Goal: Task Accomplishment & Management: Manage account settings

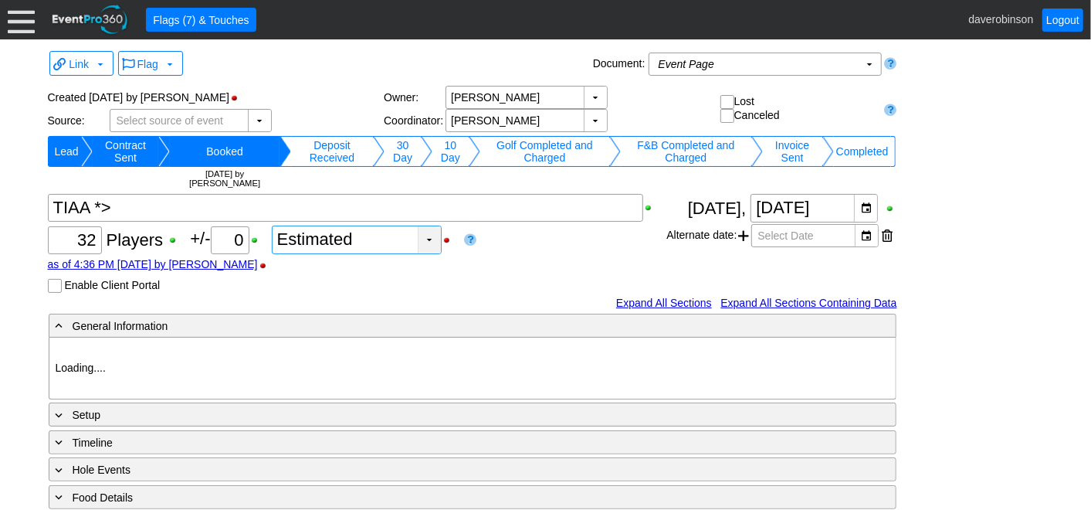
type input "Heritage Pointe Golf Club"
type input "Corporate Tournament"
type input "Scramble"
type input "Single Tee"
type input "Black"
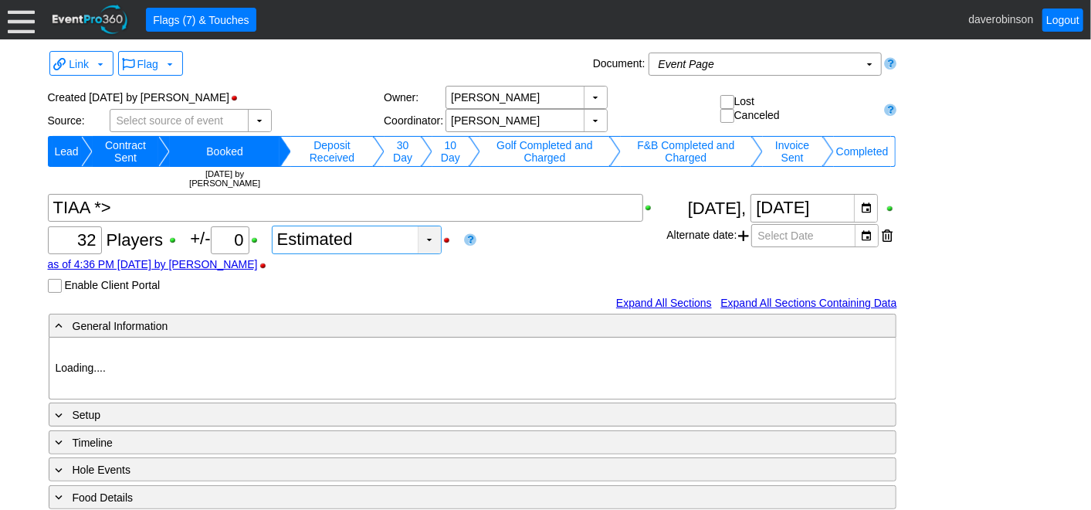
type input "Red"
type input "1046131"
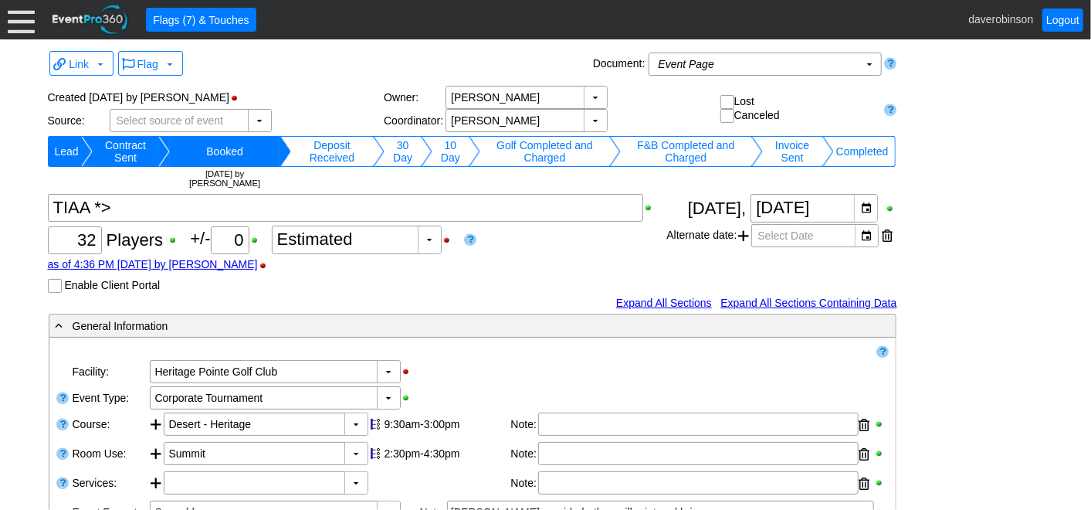
click at [19, 17] on div at bounding box center [21, 19] width 27 height 27
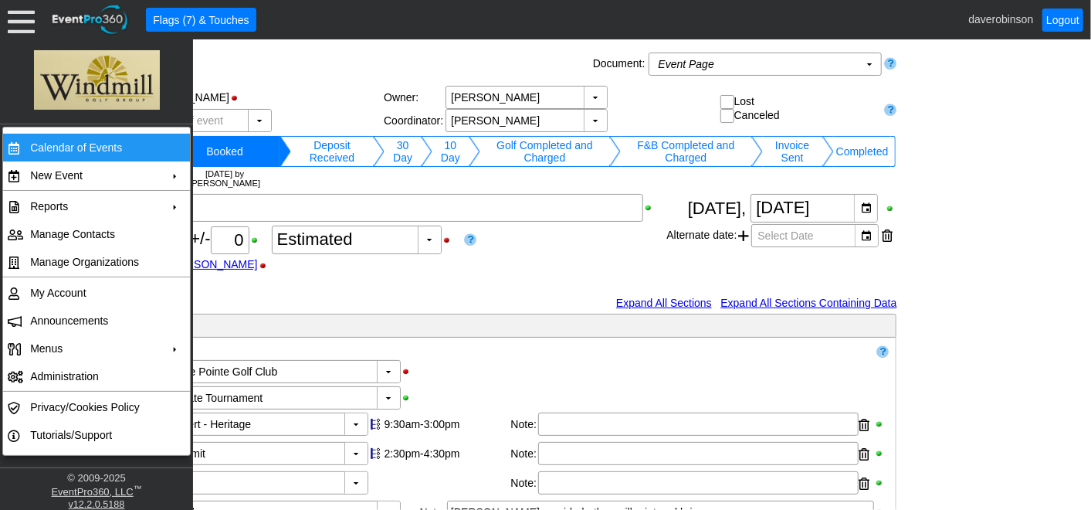
click at [86, 153] on td "Calendar of Events" at bounding box center [93, 148] width 138 height 28
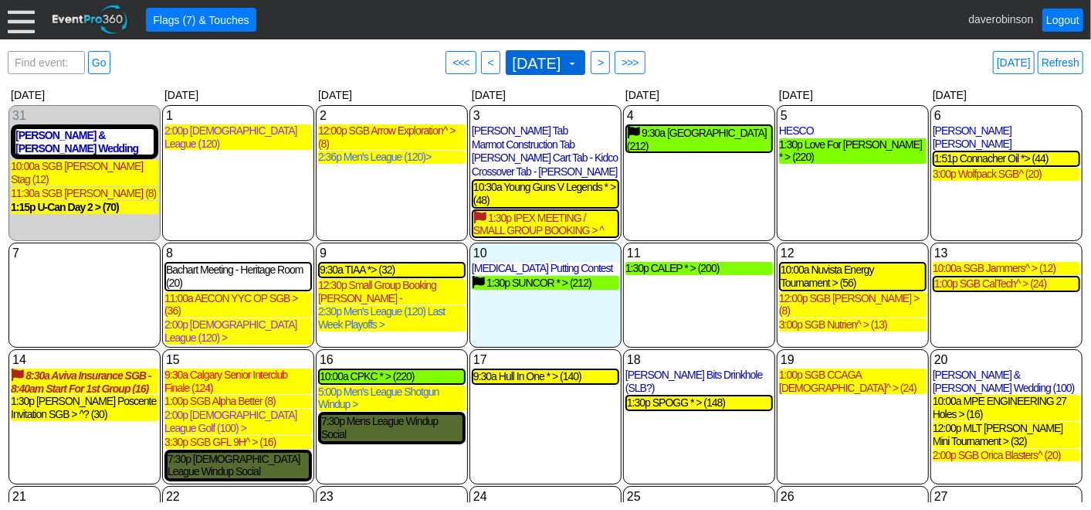
click at [578, 63] on span at bounding box center [572, 63] width 12 height 12
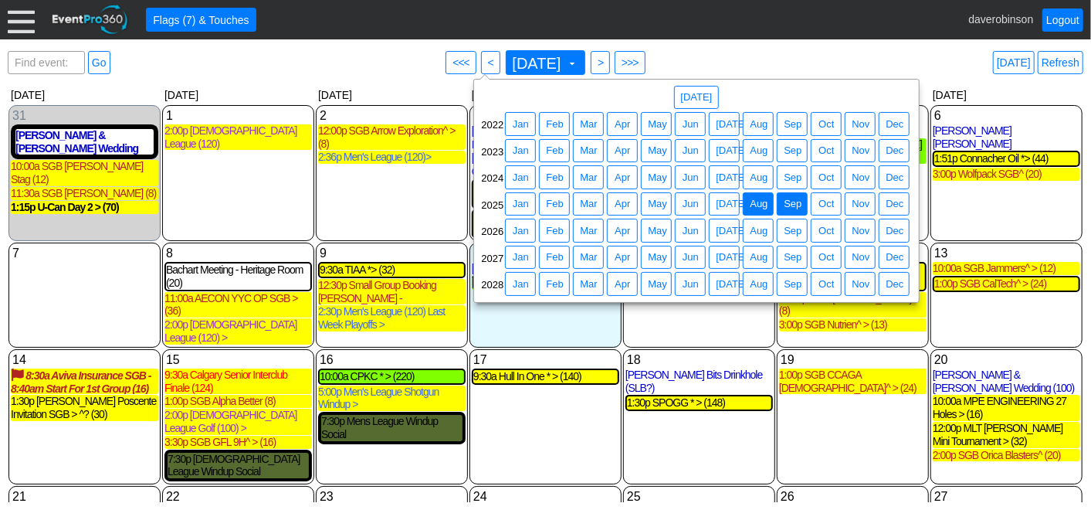
click at [761, 202] on span "Aug" at bounding box center [759, 203] width 24 height 15
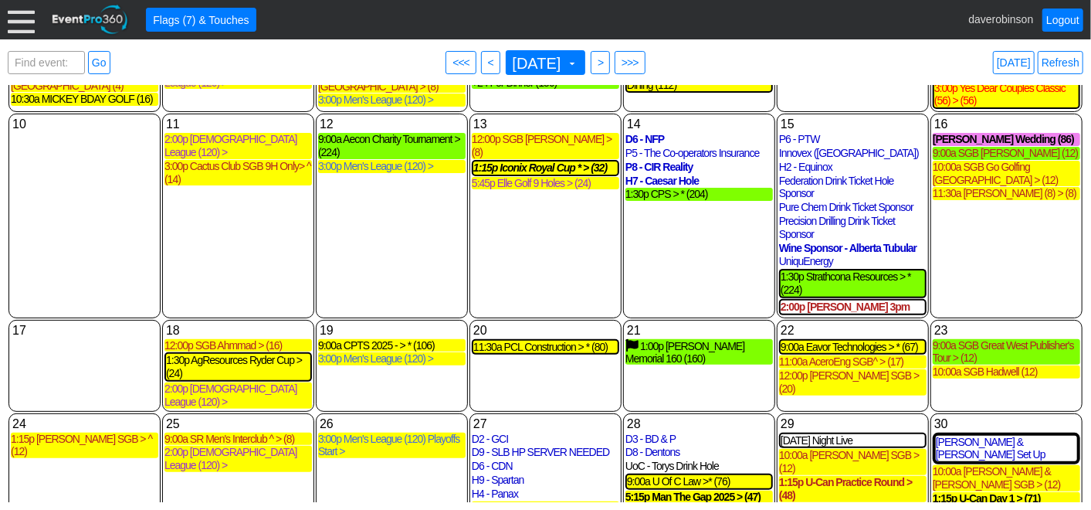
scroll to position [171, 0]
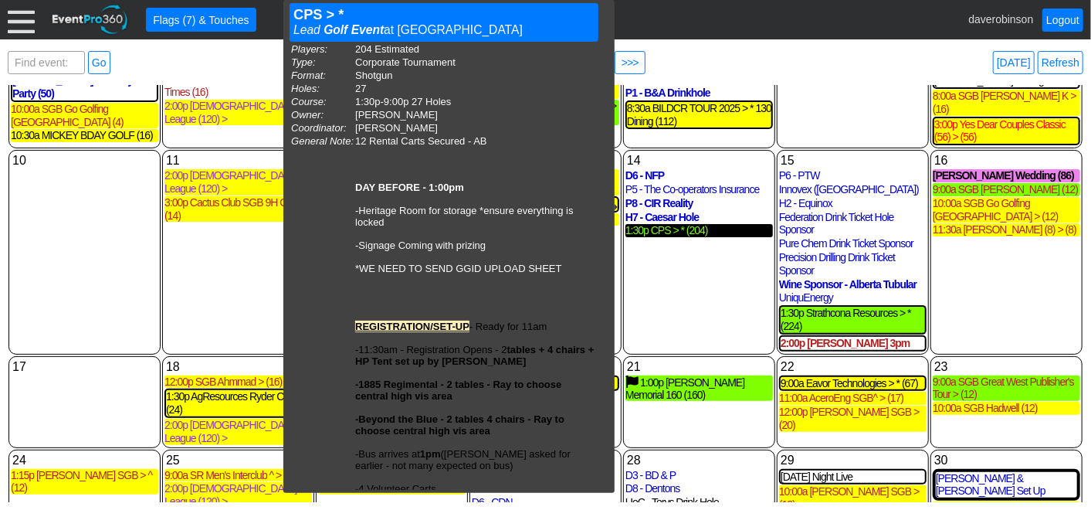
click at [707, 224] on div "1:30p CPS > * (204)" at bounding box center [700, 230] width 148 height 13
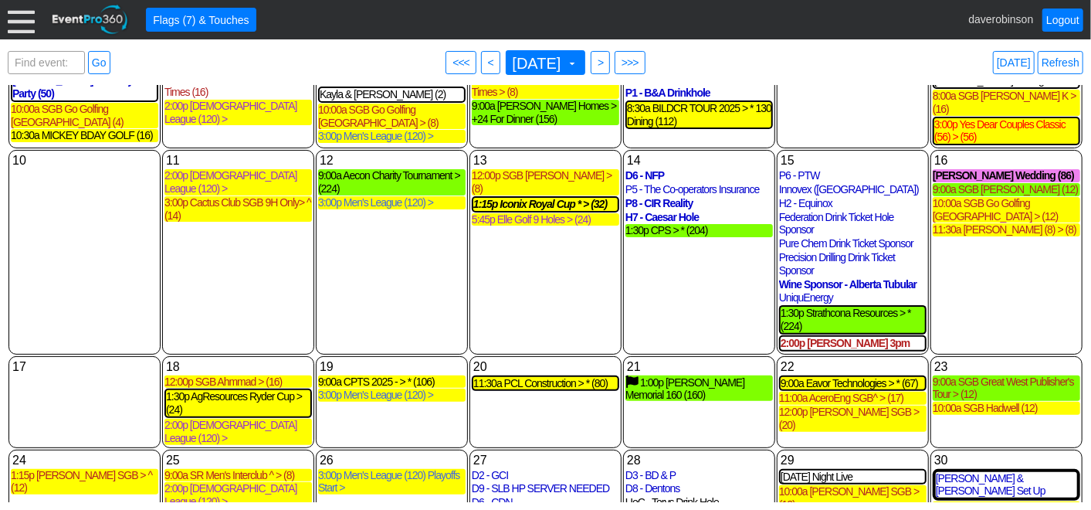
scroll to position [343, 0]
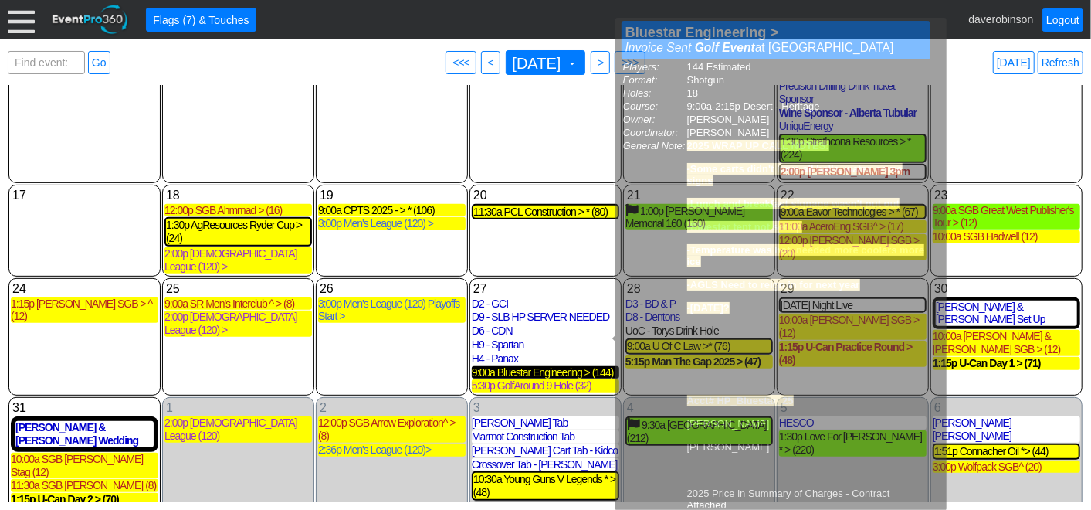
click at [560, 366] on div "9:00a Bluestar Engineering > (144)" at bounding box center [546, 372] width 148 height 13
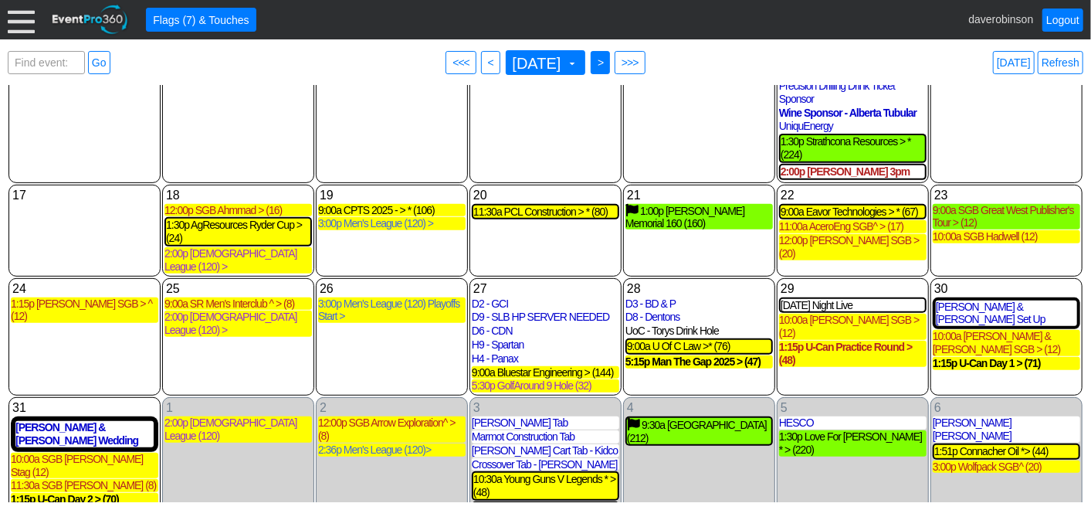
click at [606, 63] on span ">" at bounding box center [601, 62] width 12 height 15
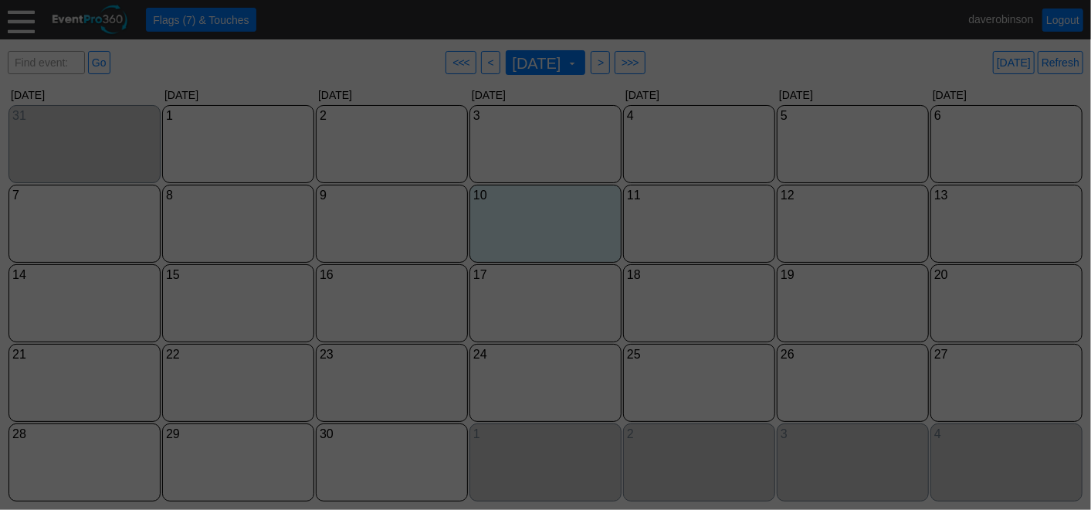
scroll to position [0, 0]
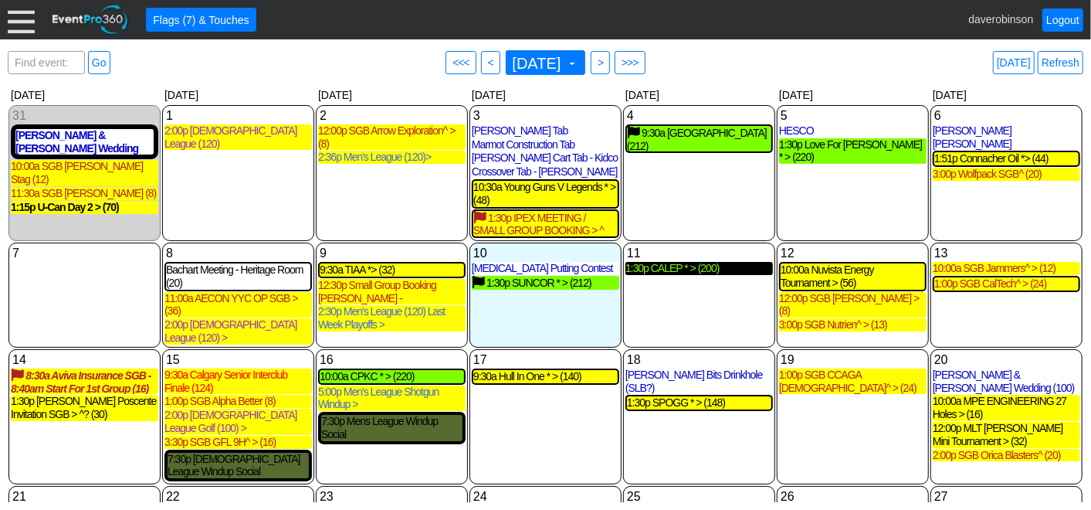
click at [688, 272] on div "1:30p CALEP * > (200)" at bounding box center [700, 268] width 148 height 13
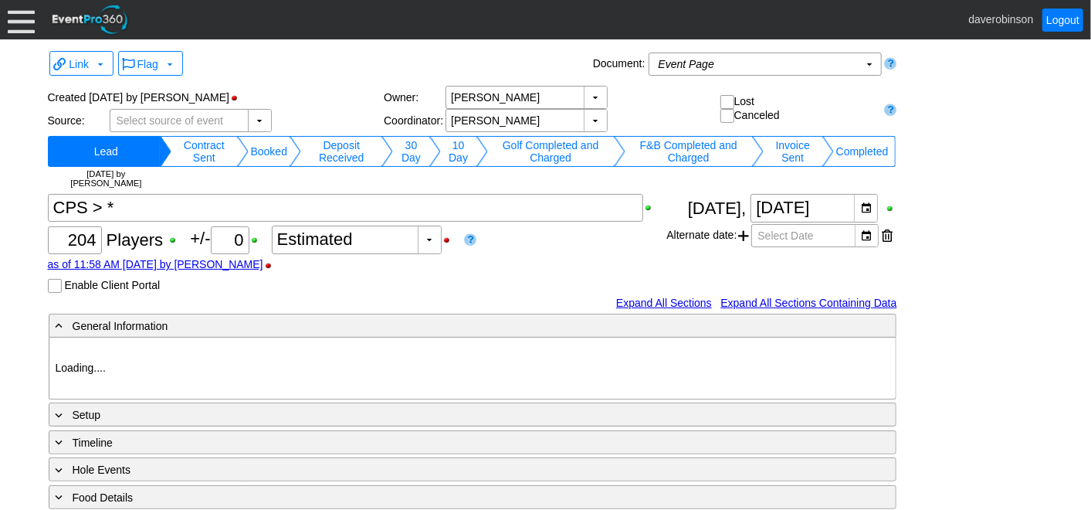
type input "Heritage Pointe Golf Club"
type input "Corporate Tournament"
type input "Scramble"
type input "Shotgun"
type input "Black"
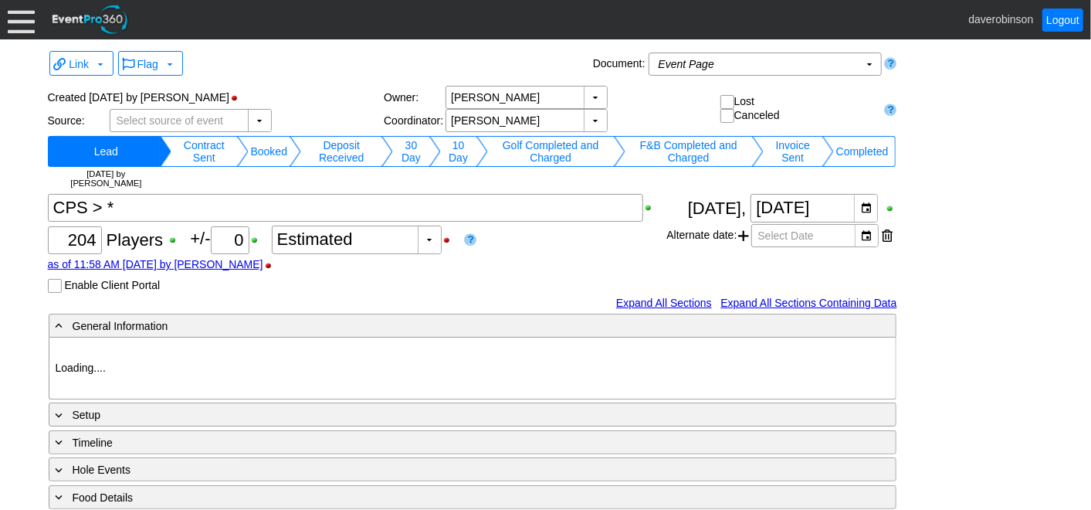
type input "Red"
type input "1027880"
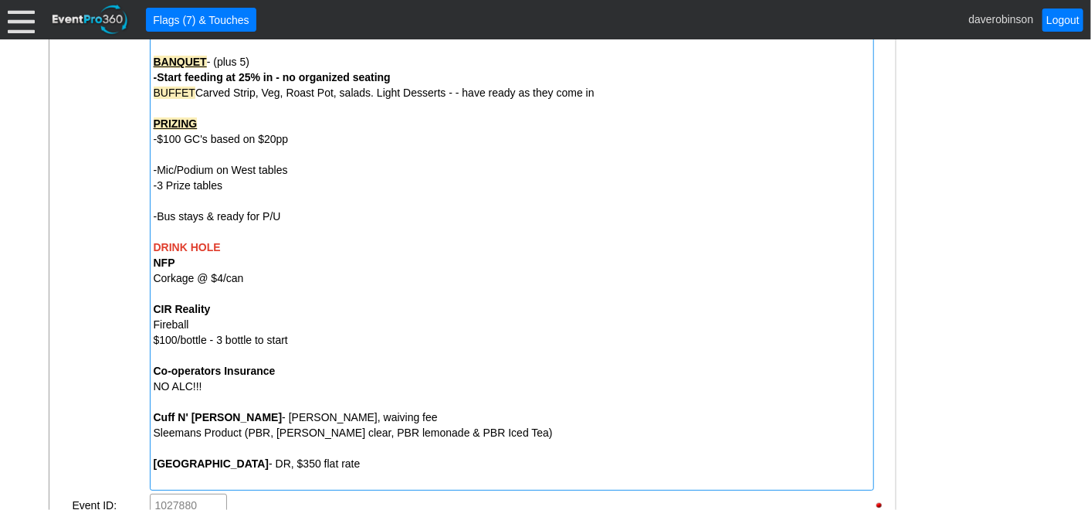
scroll to position [1029, 0]
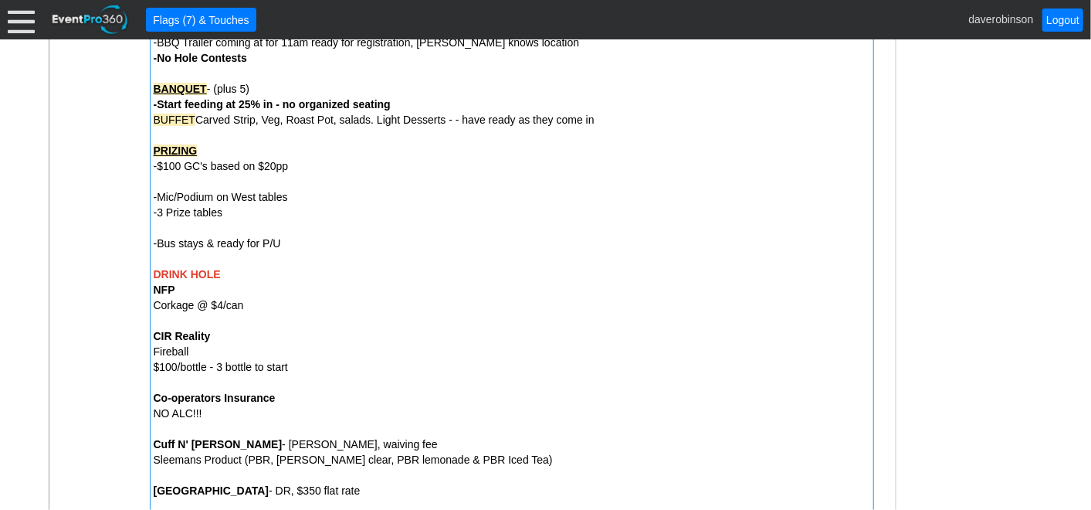
click at [198, 288] on div "NFP" at bounding box center [512, 289] width 717 height 15
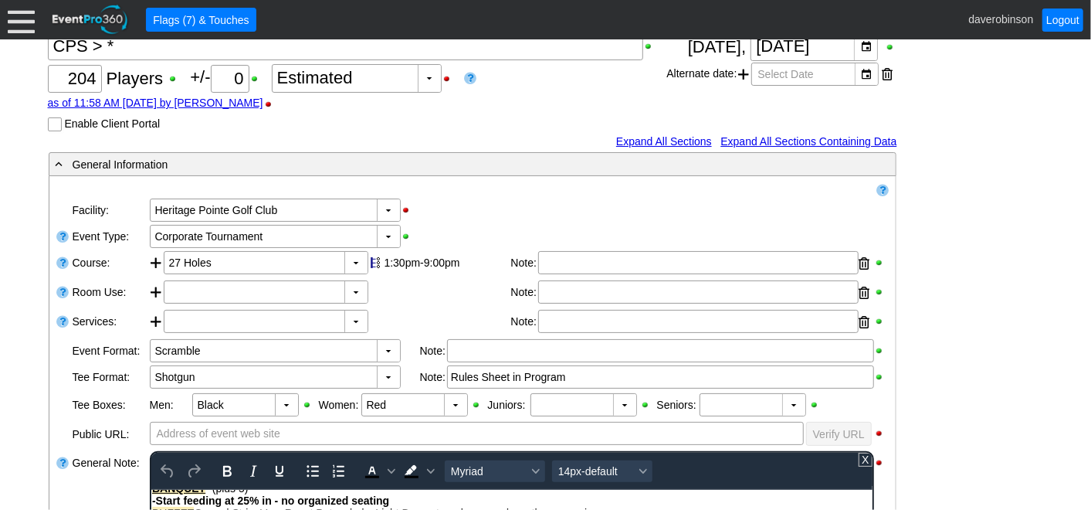
scroll to position [29, 0]
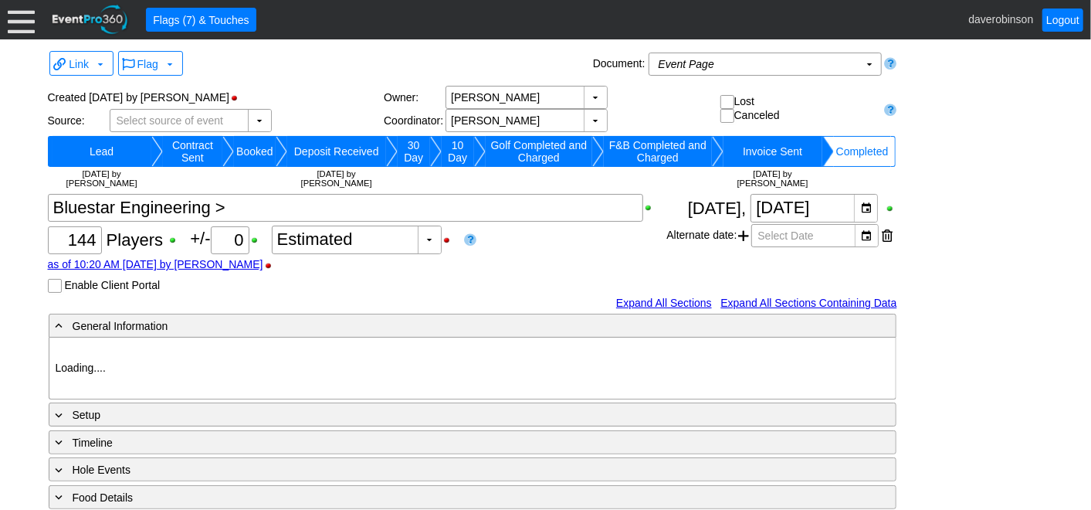
type input "Heritage Pointe Golf Club"
type input "Scramble"
type input "Shotgun"
type input "Black"
type input "Red"
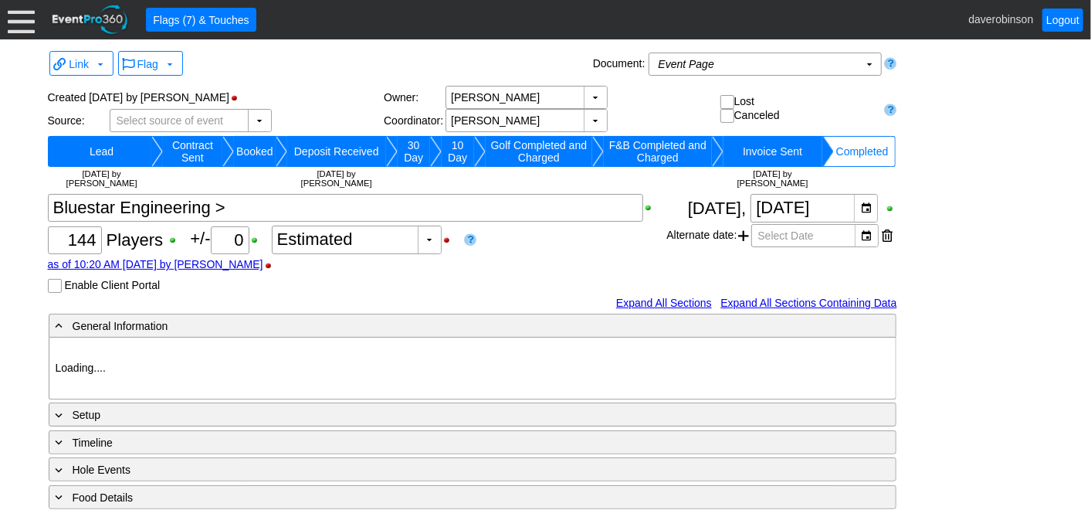
type input "1039881"
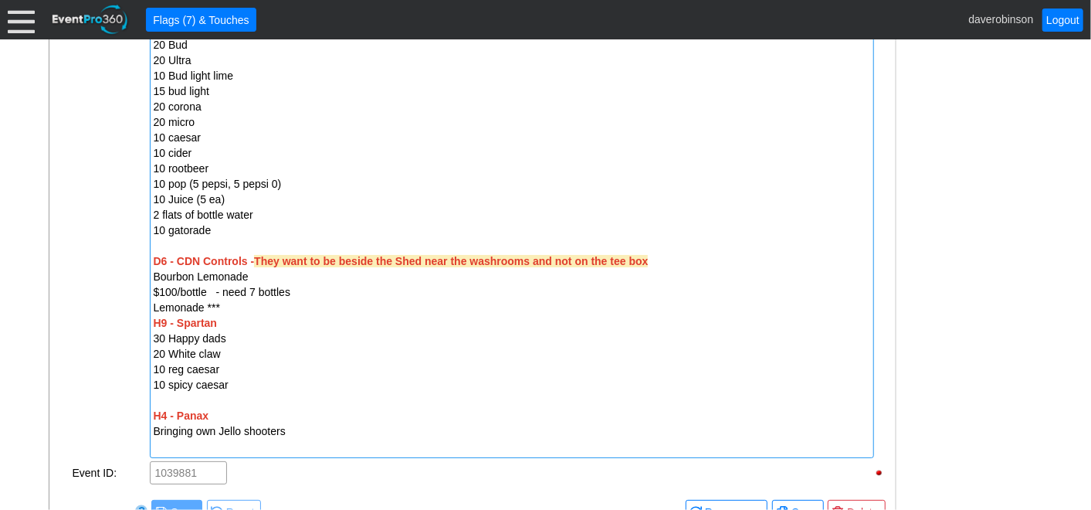
scroll to position [1805, 0]
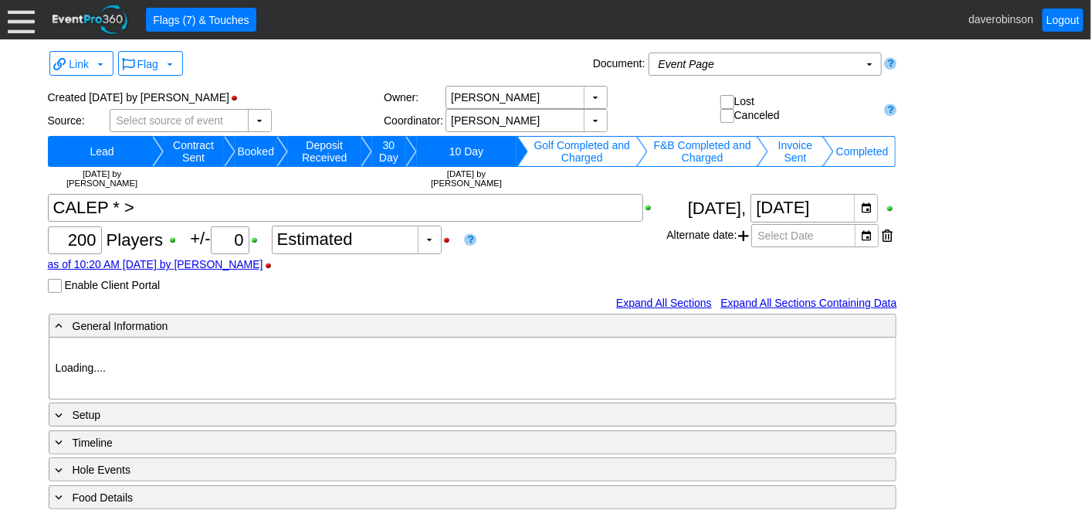
type input "Heritage Pointe Golf Club"
type input "Corporate Tournament"
type input "Shotgun"
type input "Black"
type input "Red"
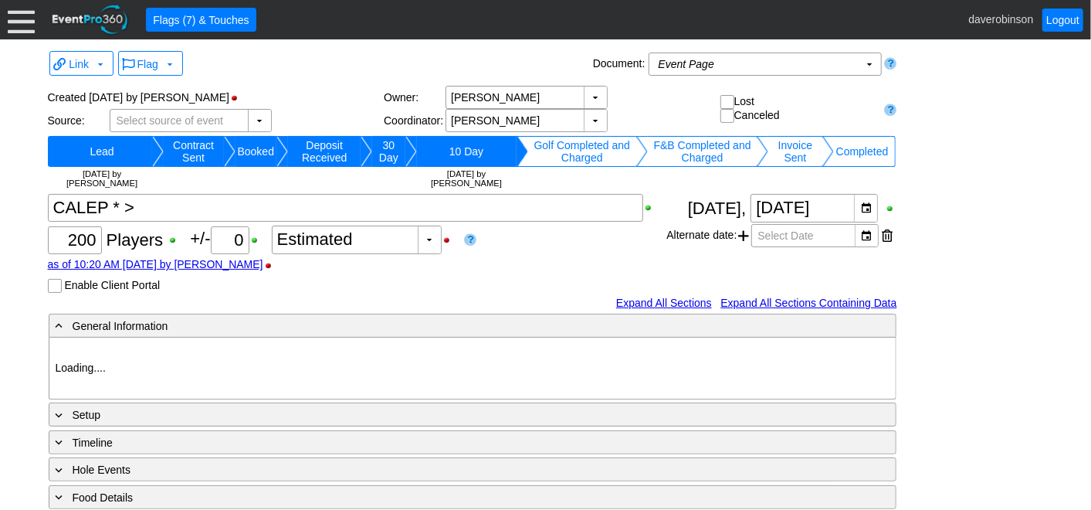
type input "1027883"
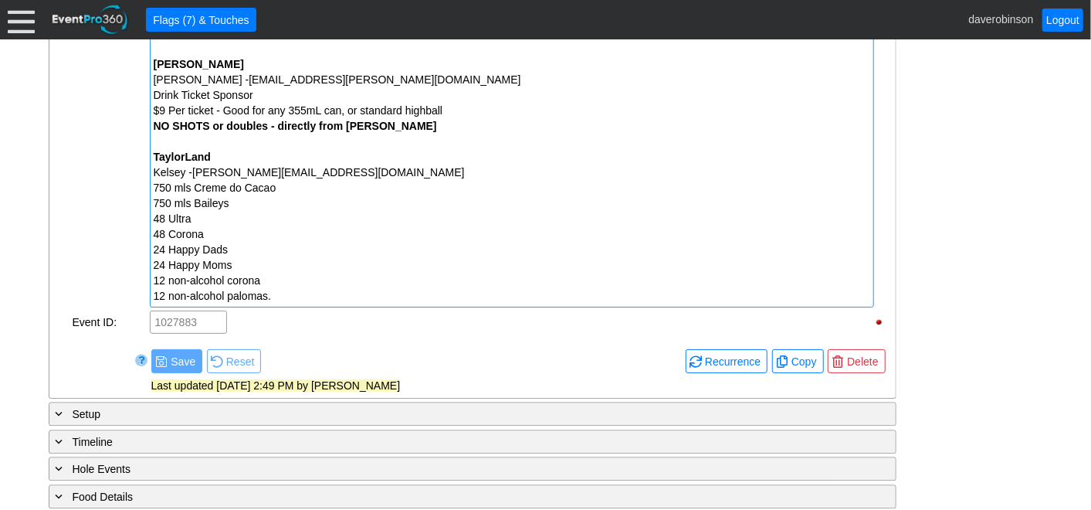
scroll to position [2148, 0]
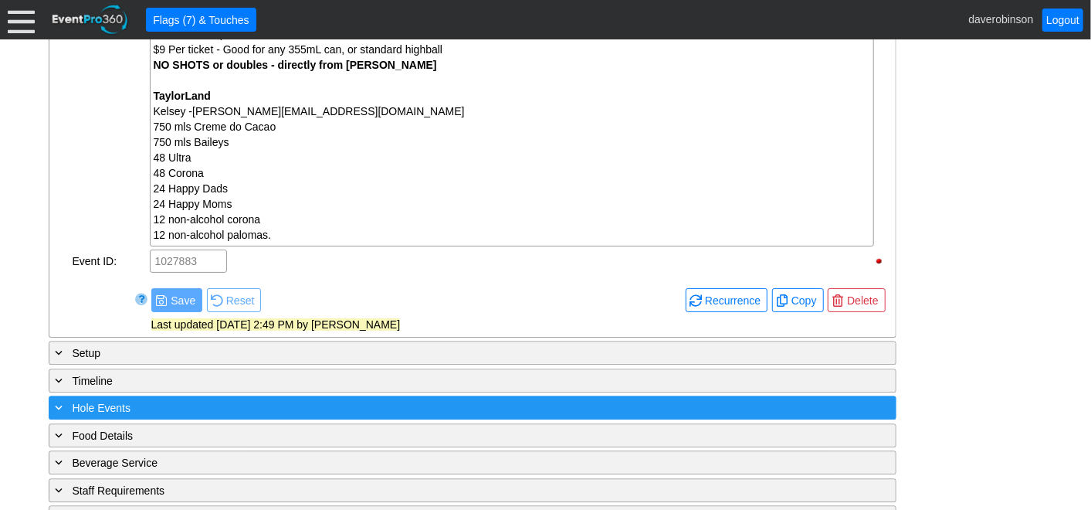
click at [57, 400] on span at bounding box center [60, 407] width 14 height 14
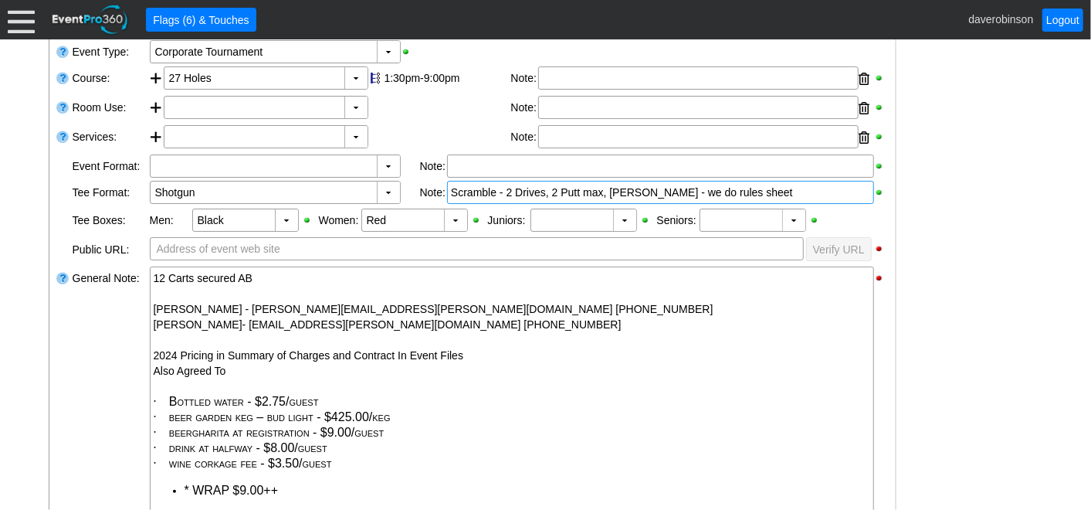
scroll to position [0, 0]
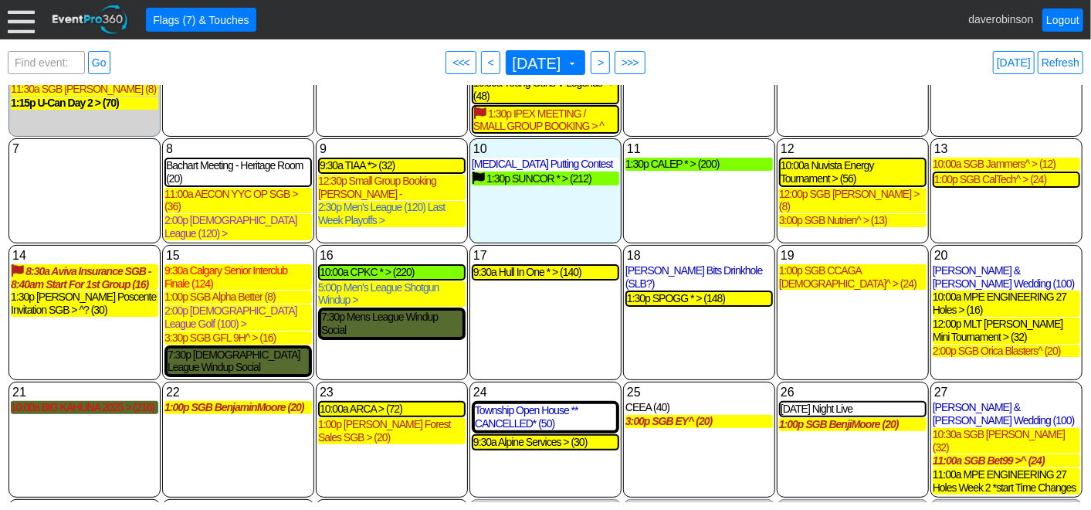
scroll to position [106, 0]
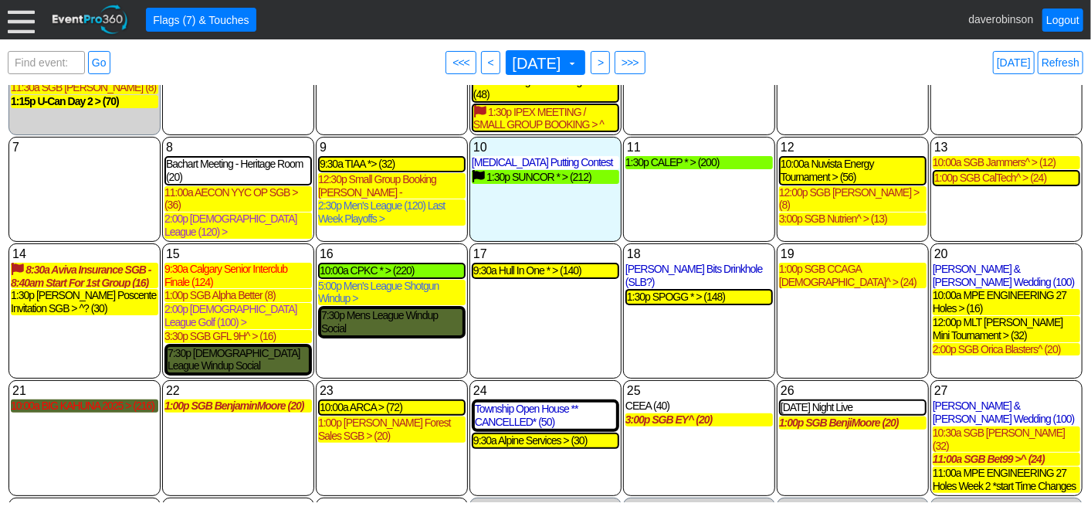
click at [256, 426] on div "22 Monday 1:00p SGB BenjaminMoore (20) SGB BenjaminMoore Contract Sent Golf Eve…" at bounding box center [238, 438] width 152 height 116
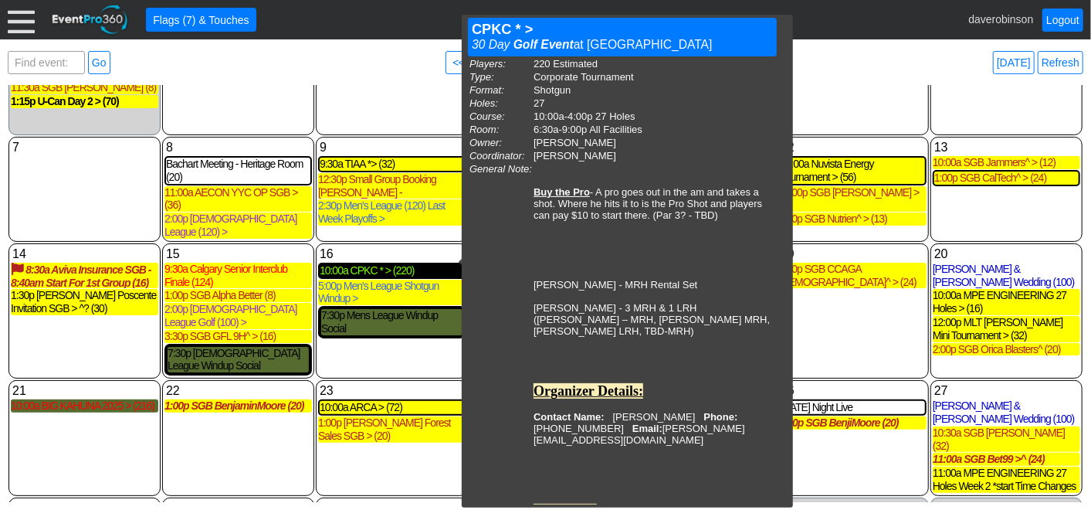
click at [381, 264] on div "10:00a CPKC * > (220)" at bounding box center [392, 270] width 144 height 13
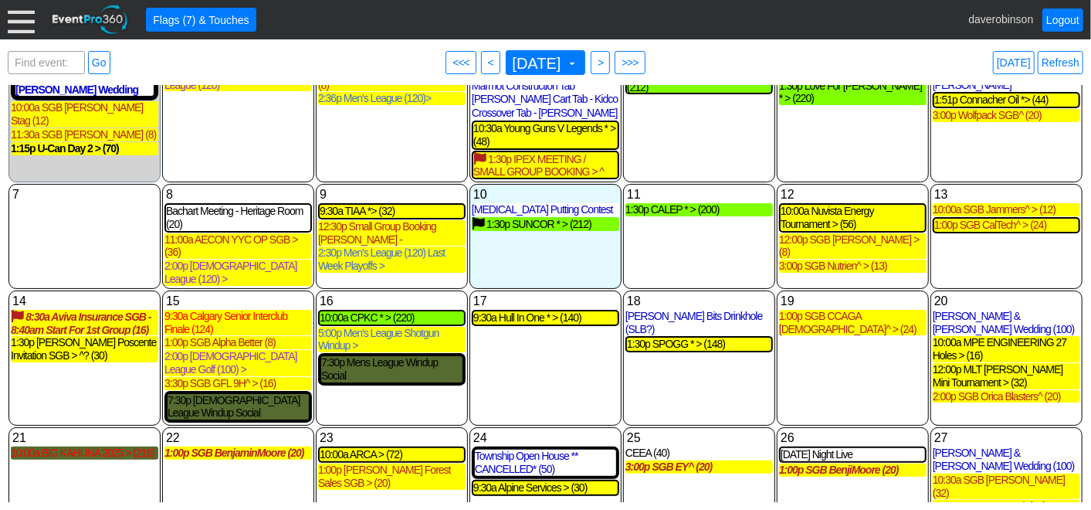
scroll to position [0, 0]
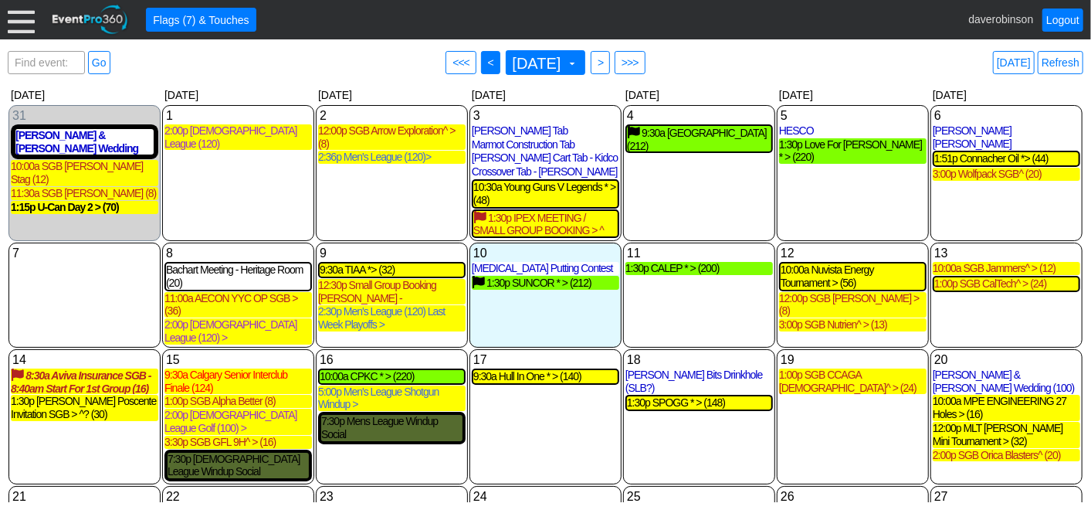
click at [485, 63] on span "<" at bounding box center [491, 62] width 12 height 15
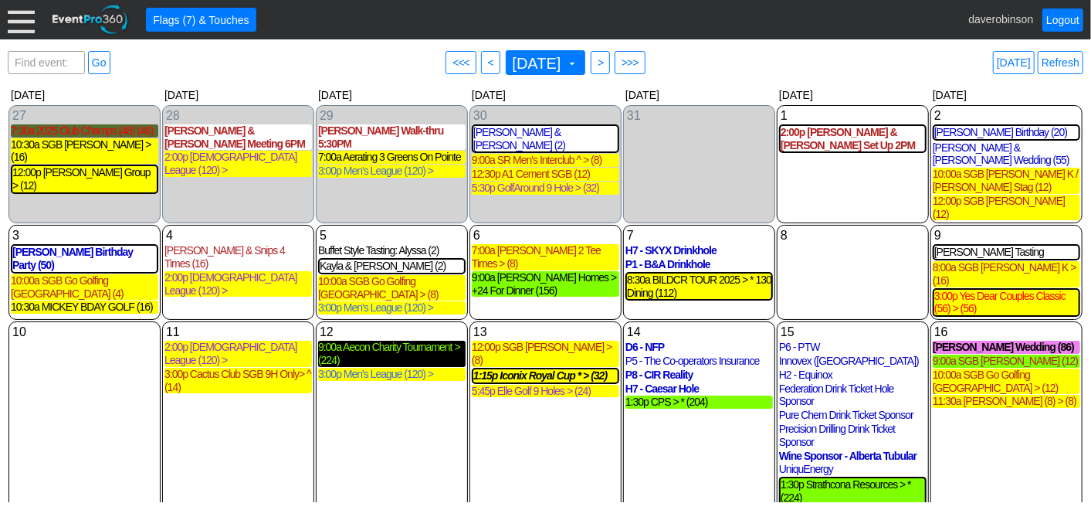
click at [410, 341] on div "9:00a Aecon Charity Tournament > (224)" at bounding box center [392, 354] width 148 height 26
click at [822, 249] on div "8 Friday" at bounding box center [853, 272] width 152 height 95
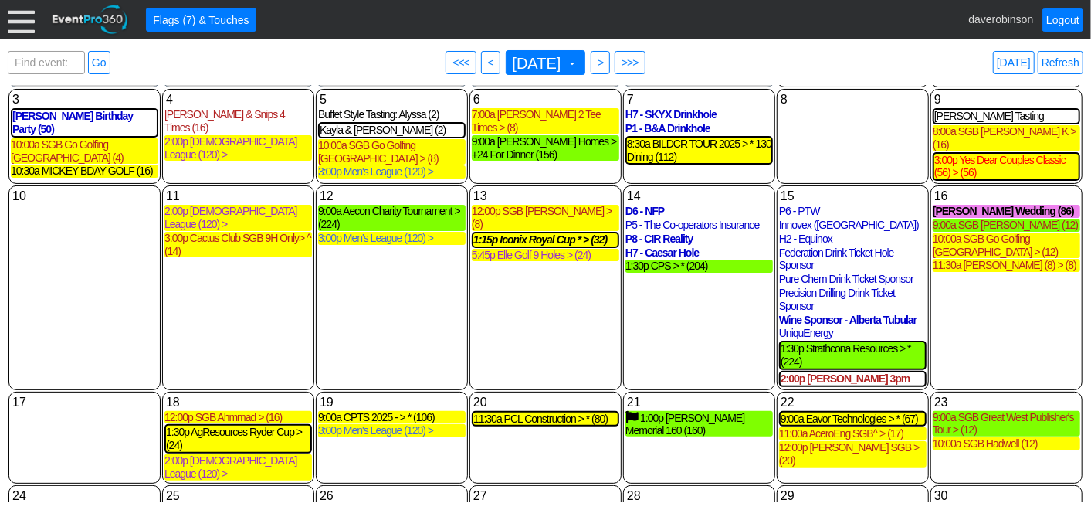
scroll to position [171, 0]
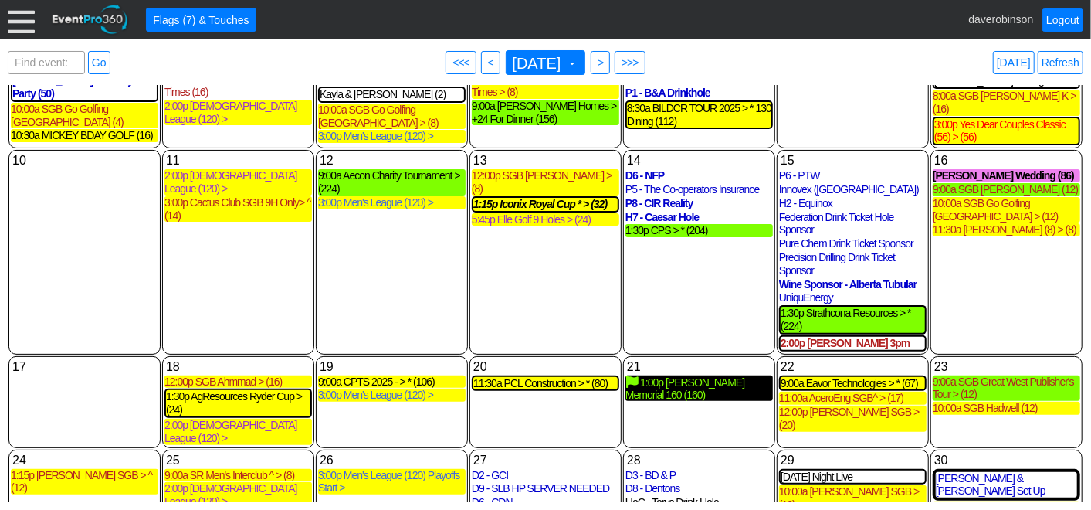
click at [714, 375] on div "1:00p Ben Docktor Memorial 160 (160)" at bounding box center [700, 388] width 148 height 26
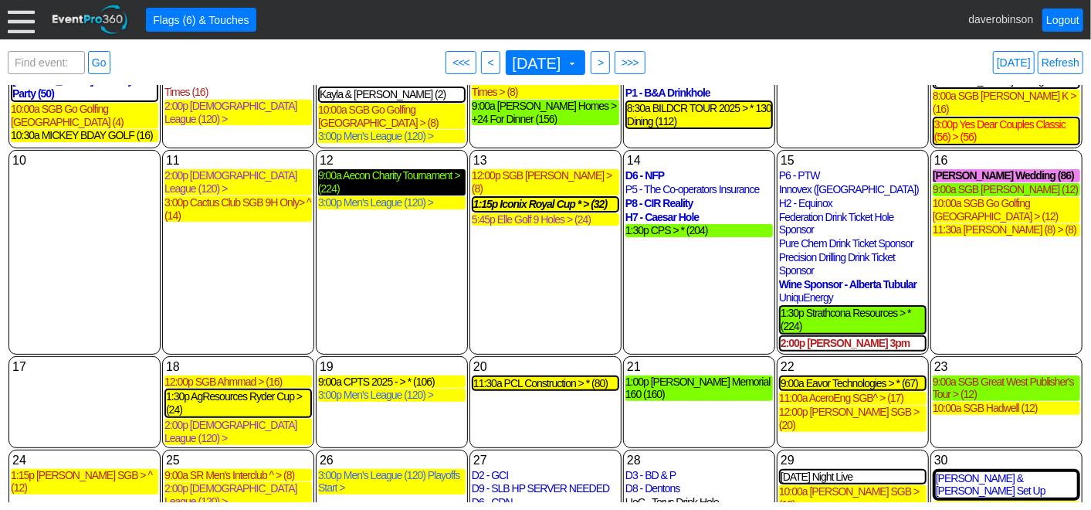
click at [377, 169] on div "9:00a Aecon Charity Tournament > (224)" at bounding box center [392, 182] width 148 height 26
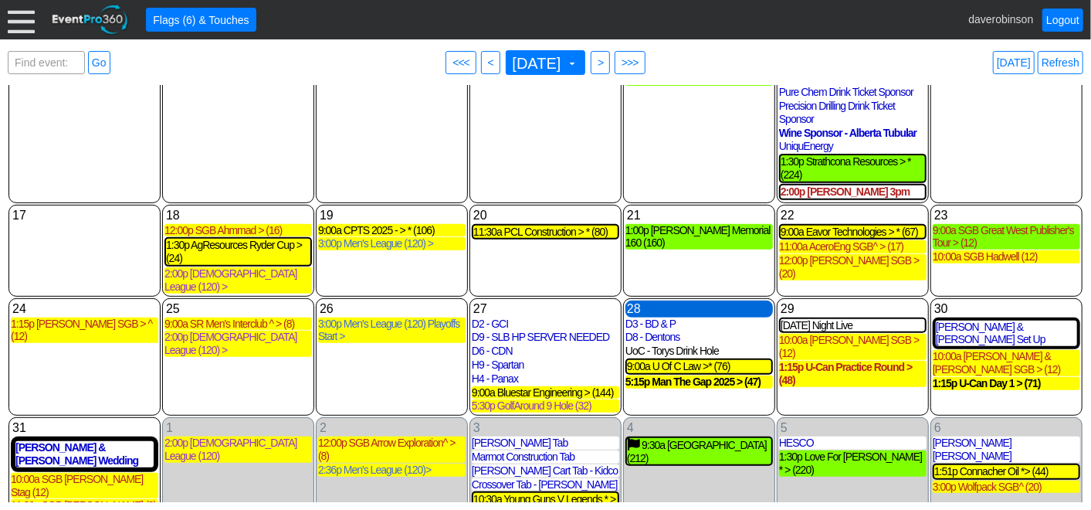
scroll to position [343, 0]
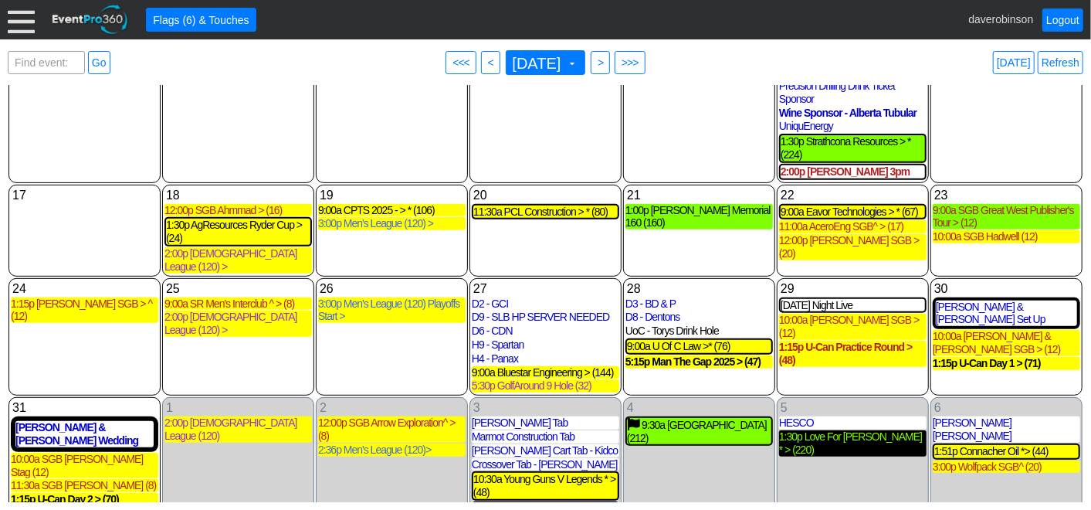
click at [834, 430] on div "1:30p Love For Lewiston * > (220)" at bounding box center [853, 443] width 148 height 26
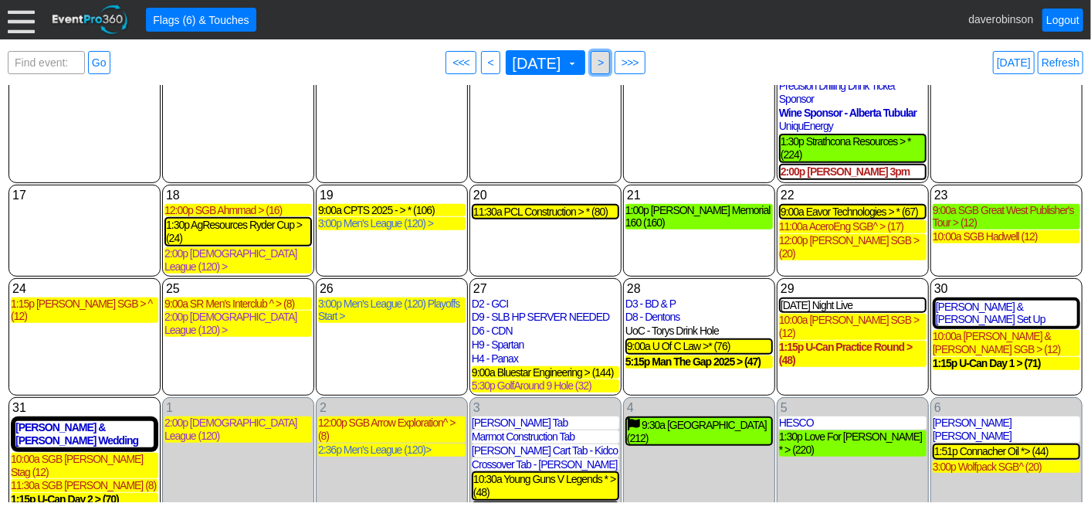
click at [606, 60] on span ">" at bounding box center [601, 62] width 12 height 15
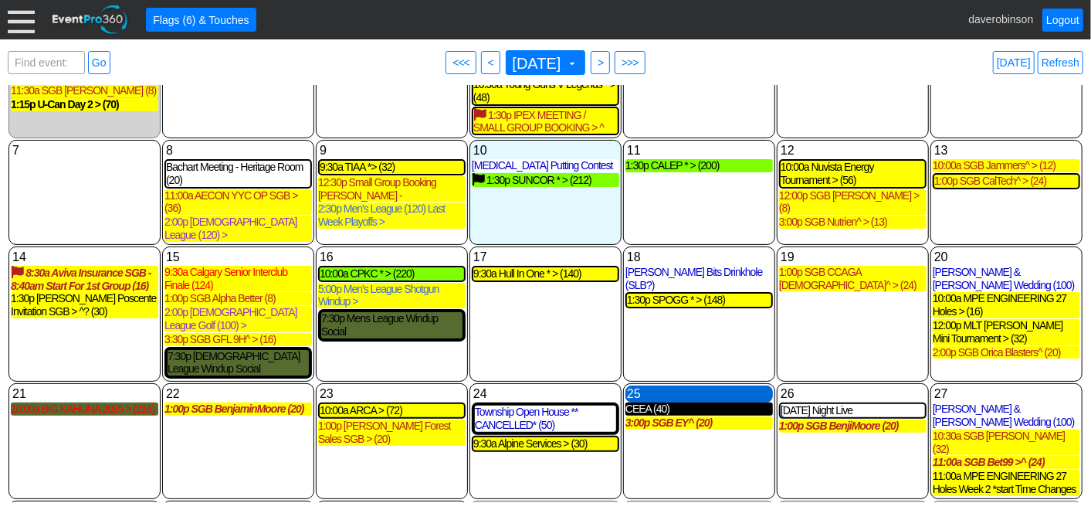
scroll to position [106, 0]
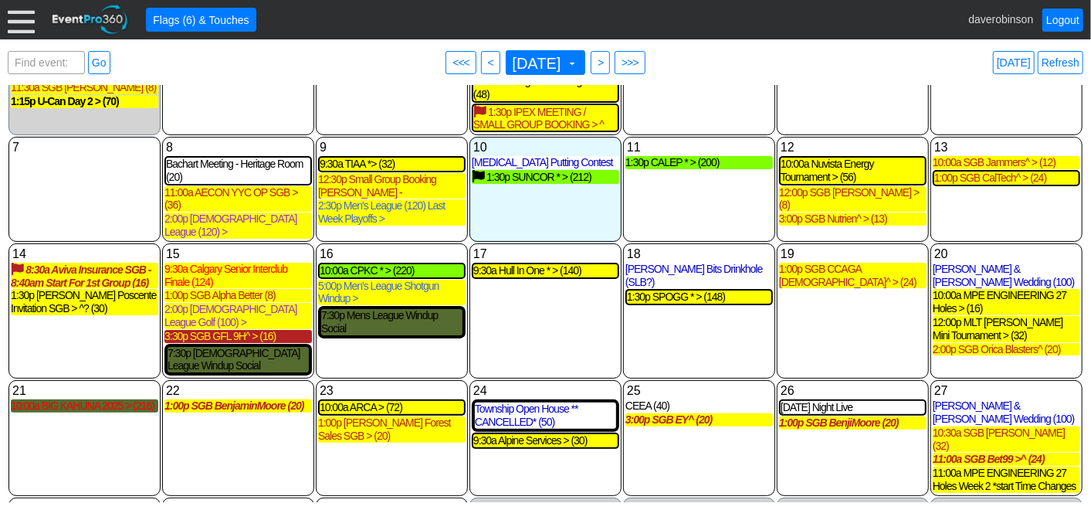
click at [233, 330] on div "3:30p SGB GFL 9H^ > (16)" at bounding box center [238, 336] width 148 height 13
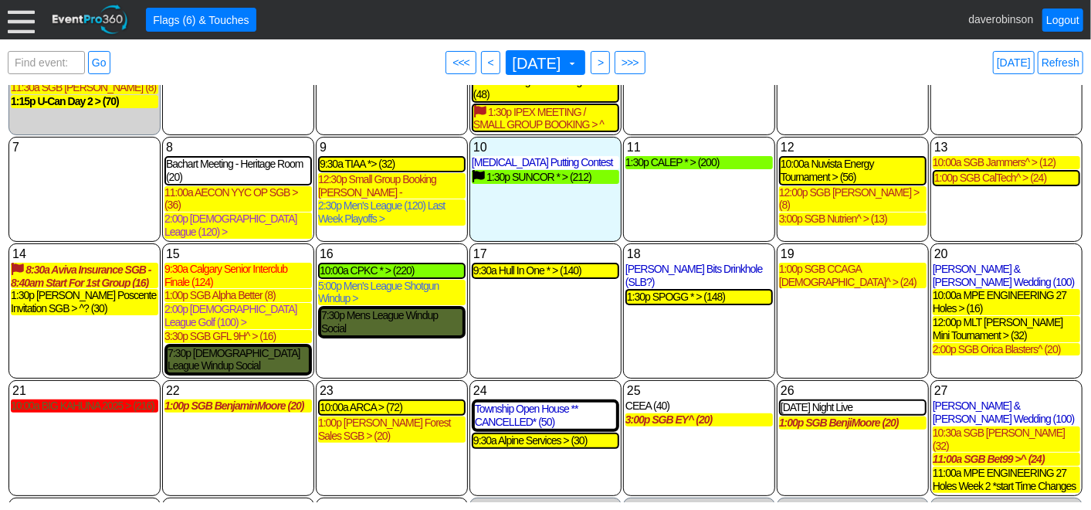
click at [125, 399] on div "10:00a BIG KAHUNA 2025 > (216)" at bounding box center [85, 405] width 148 height 13
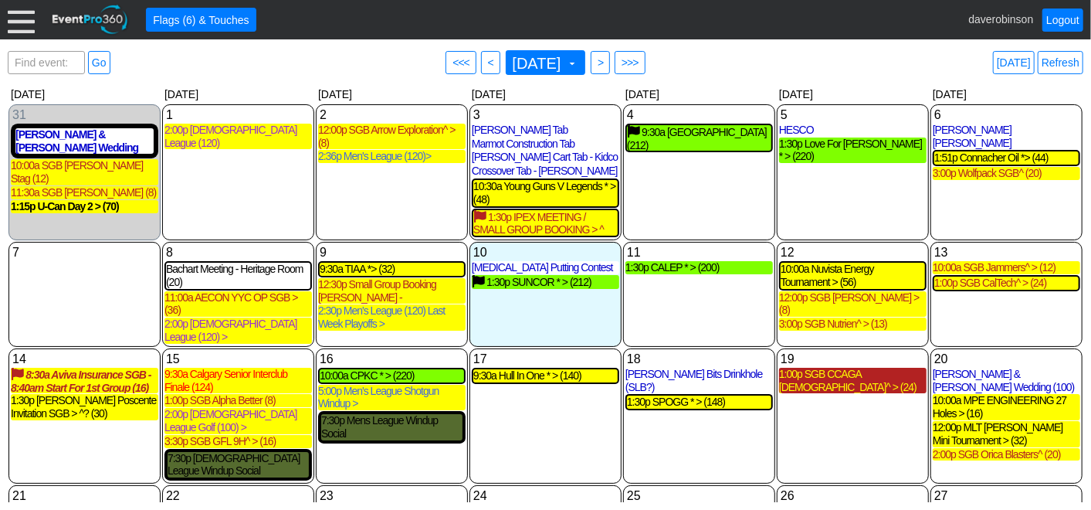
scroll to position [0, 0]
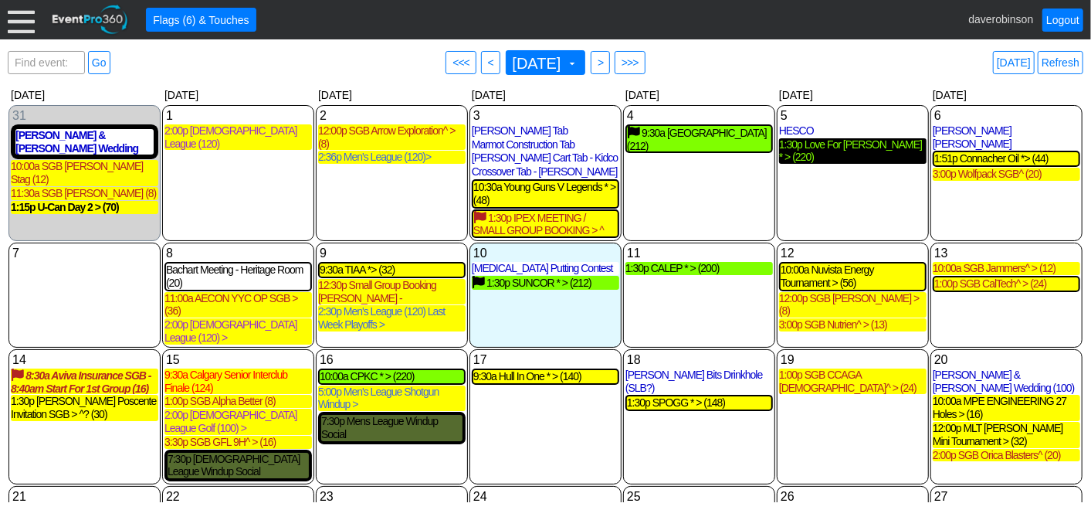
click at [829, 145] on div "1:30p Love For Lewiston * > (220)" at bounding box center [853, 151] width 148 height 26
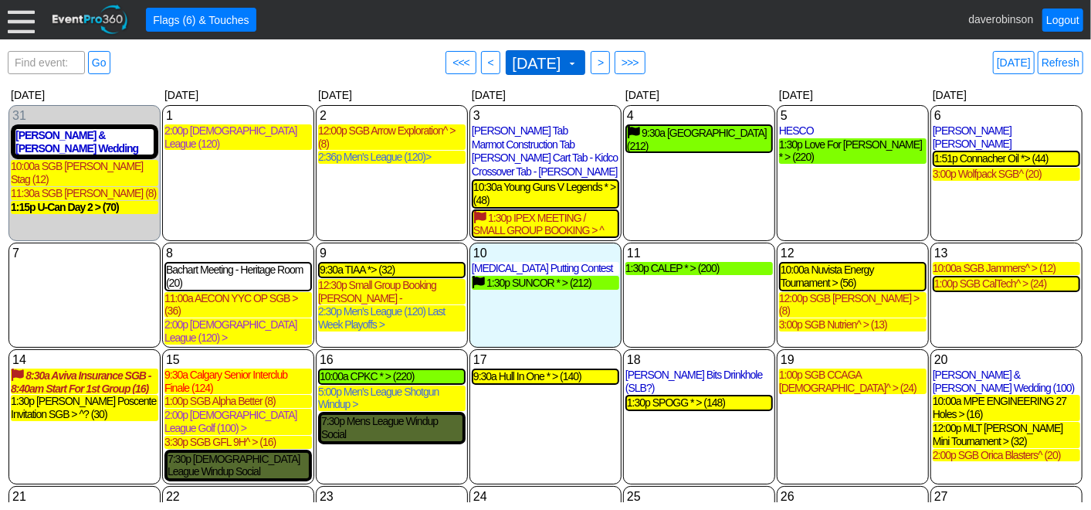
click at [578, 57] on span at bounding box center [572, 63] width 12 height 12
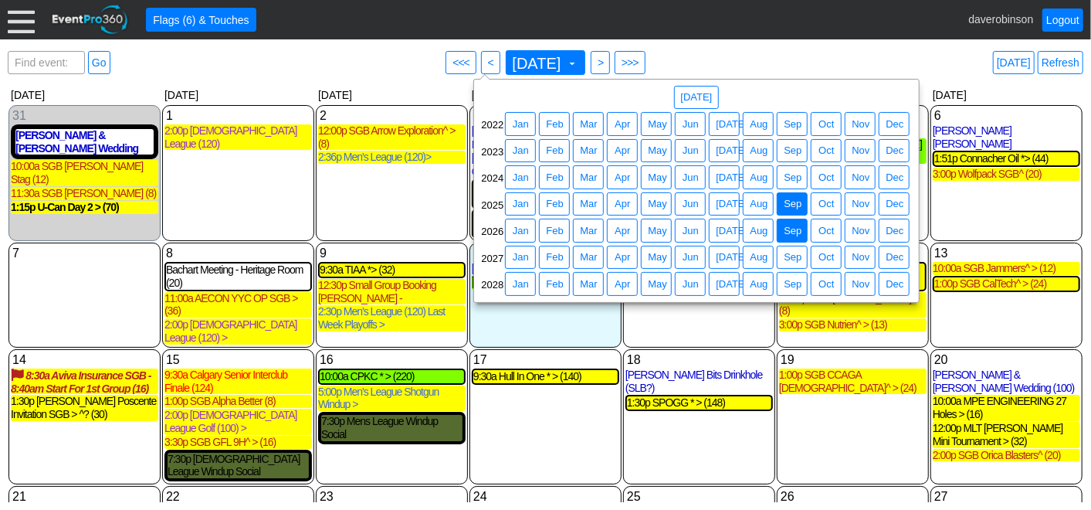
click at [789, 224] on span "Sep" at bounding box center [793, 230] width 24 height 15
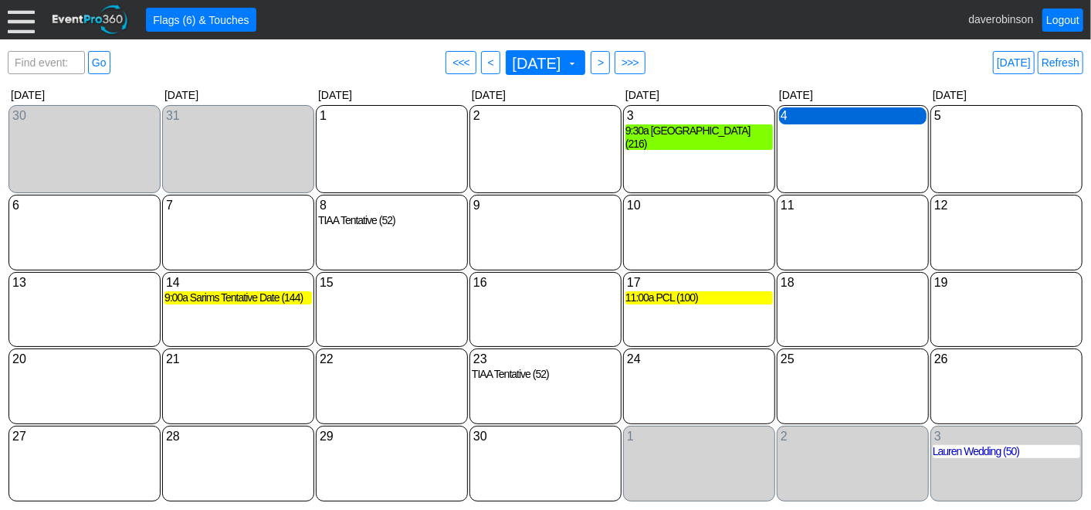
click at [844, 119] on div "4 Friday" at bounding box center [853, 115] width 148 height 17
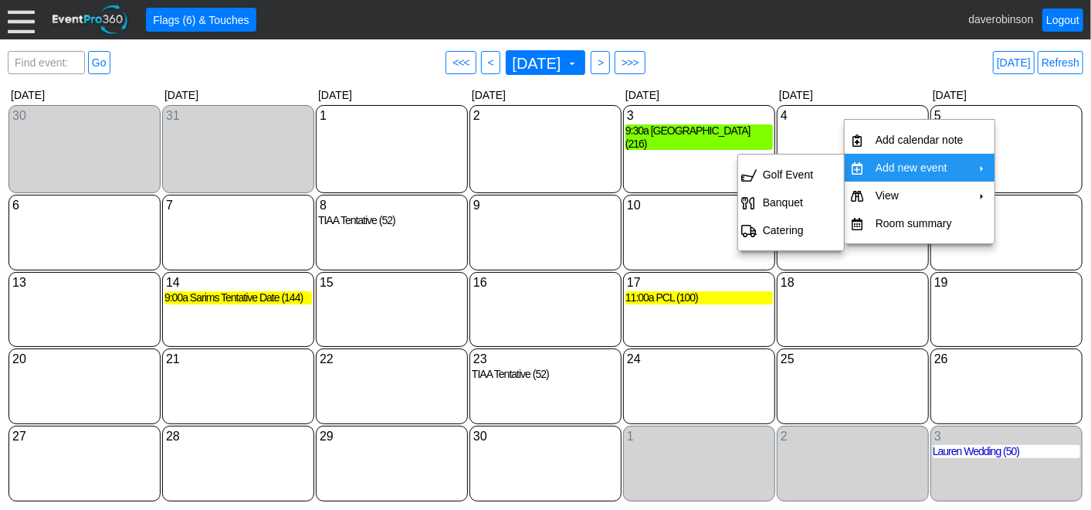
click at [906, 165] on td "Add new event" at bounding box center [920, 168] width 100 height 28
click at [799, 162] on td "Golf Event" at bounding box center [788, 175] width 63 height 28
type input "9/4/2026"
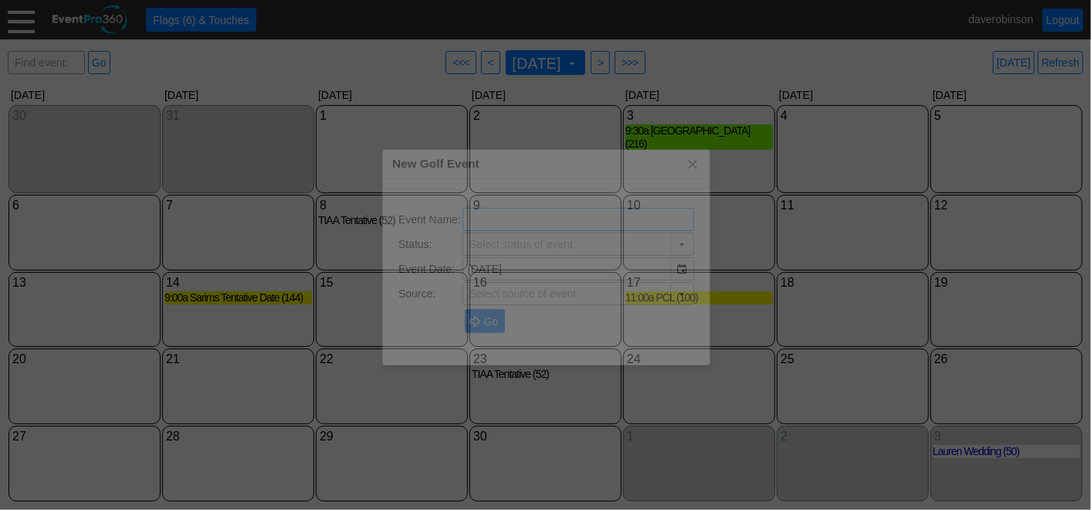
type input "The Hamptons Golf Club"
type input "Lead"
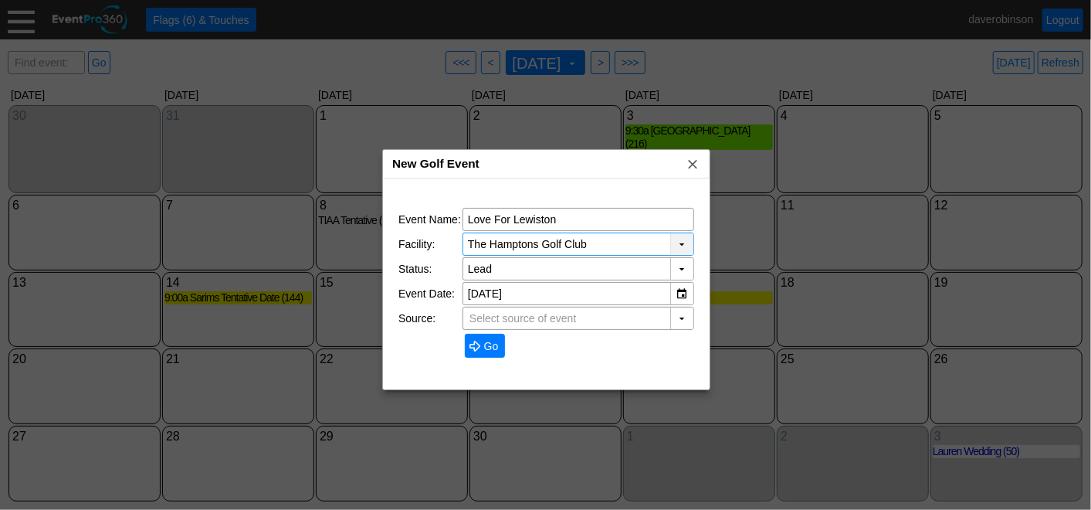
type input "Love For Lewiston"
click at [686, 245] on div "▼" at bounding box center [681, 244] width 23 height 22
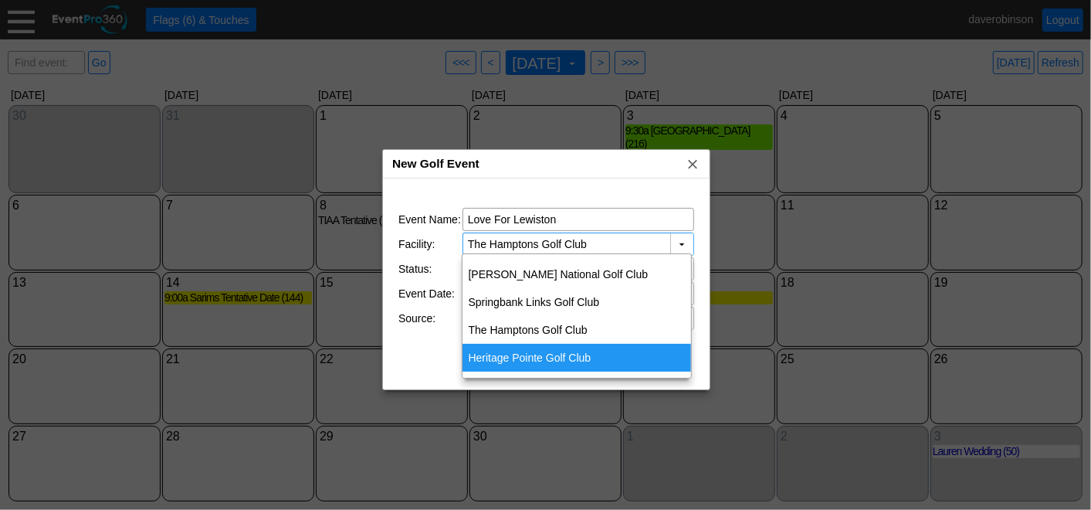
click at [601, 348] on div "Heritage Pointe Golf Club" at bounding box center [577, 358] width 229 height 28
type input "Heritage Pointe Golf Club"
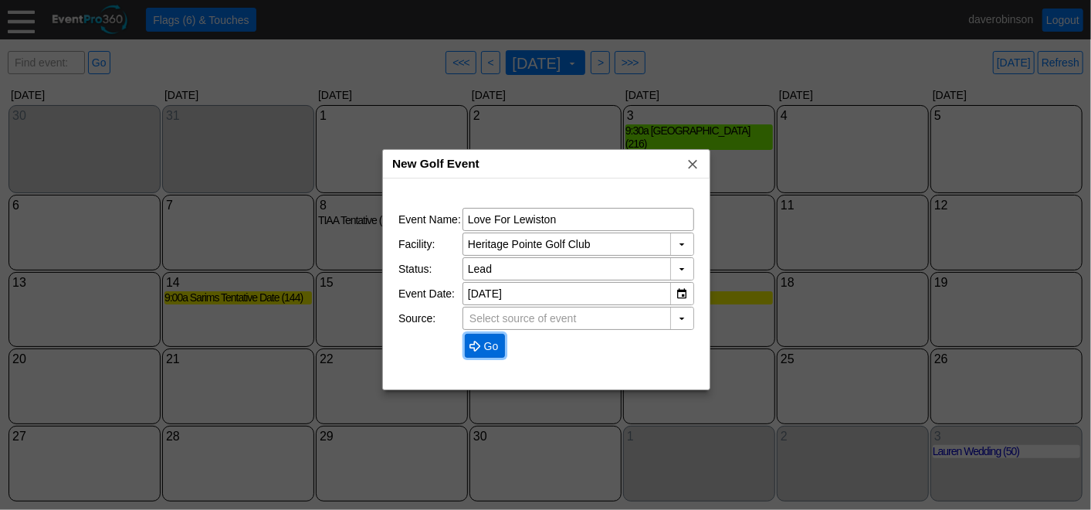
click at [478, 341] on span at bounding box center [475, 346] width 12 height 12
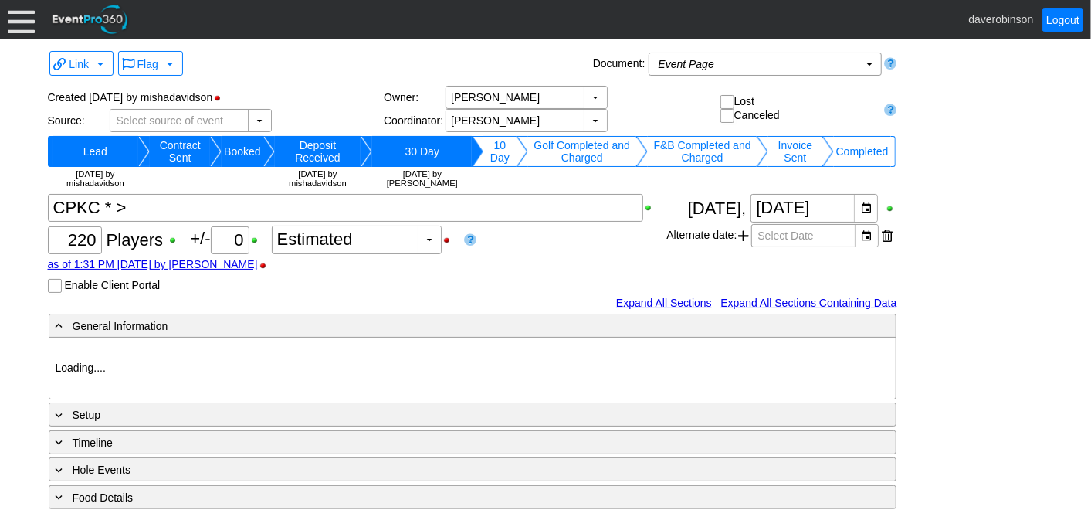
type input "Heritage Pointe Golf Club"
type input "Corporate Tournament"
type input "Scramble"
type input "Shotgun"
type input "Black"
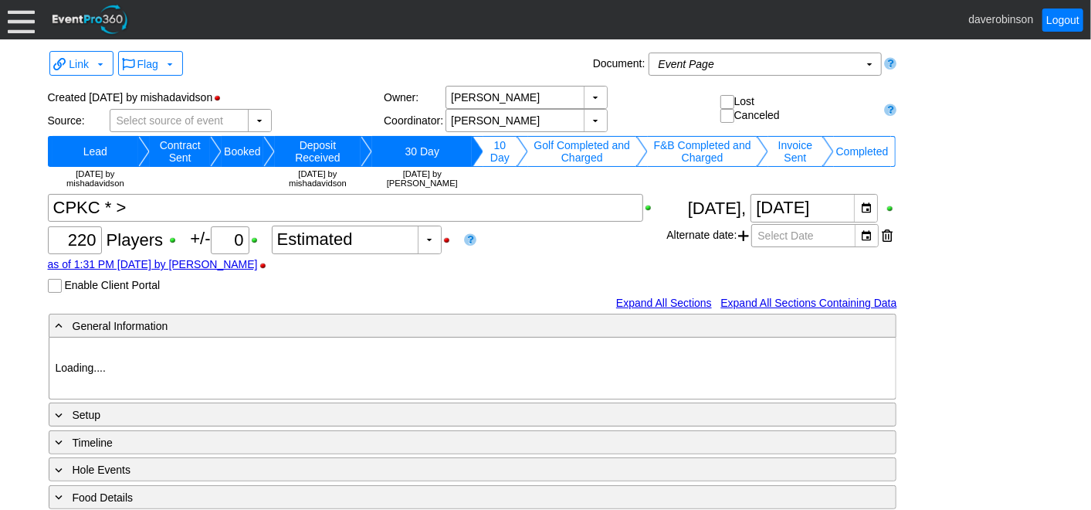
type input "Red"
type input "1115374"
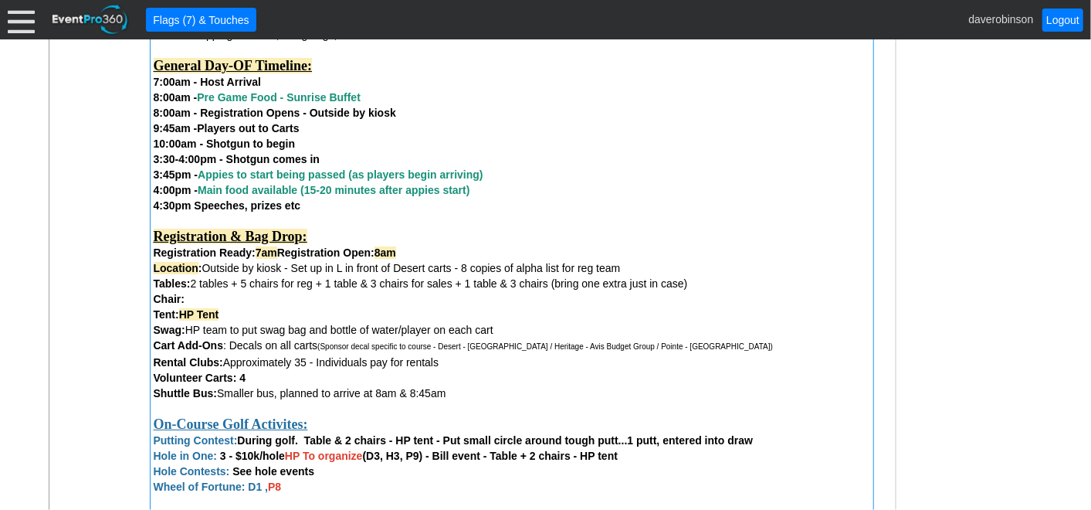
scroll to position [858, 0]
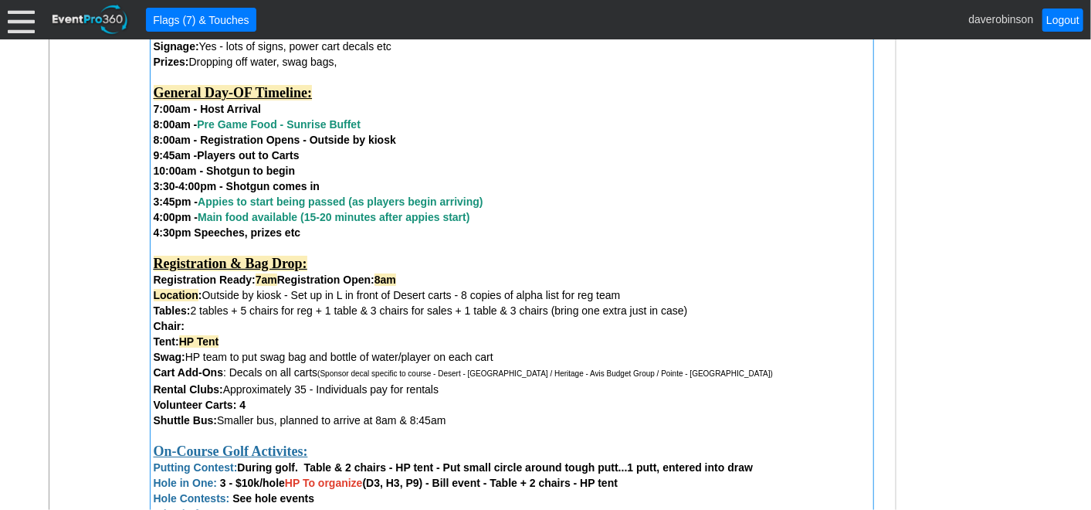
click at [371, 362] on div "Swag: HP team to put swag bag and bottle of water/player on each cart" at bounding box center [512, 356] width 717 height 15
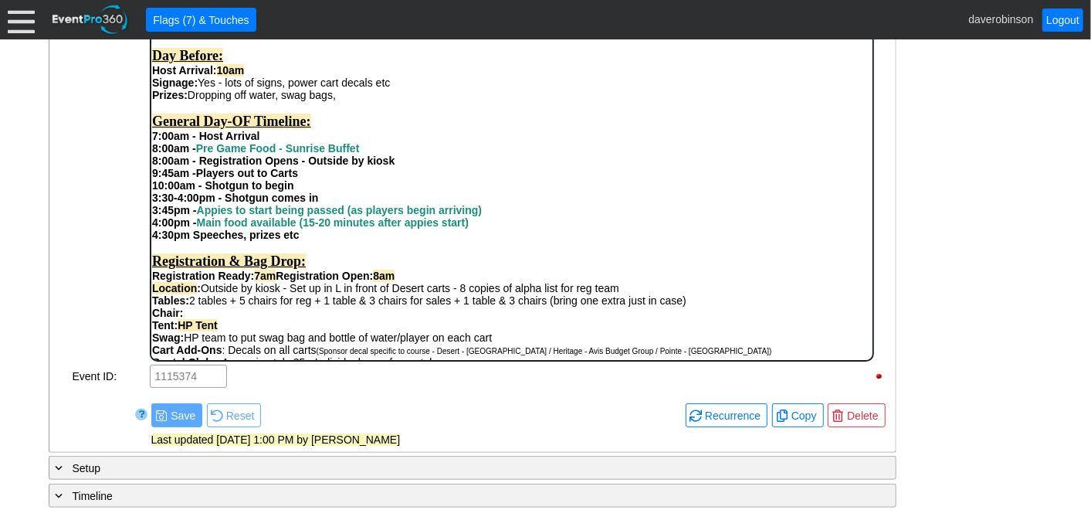
scroll to position [86, 0]
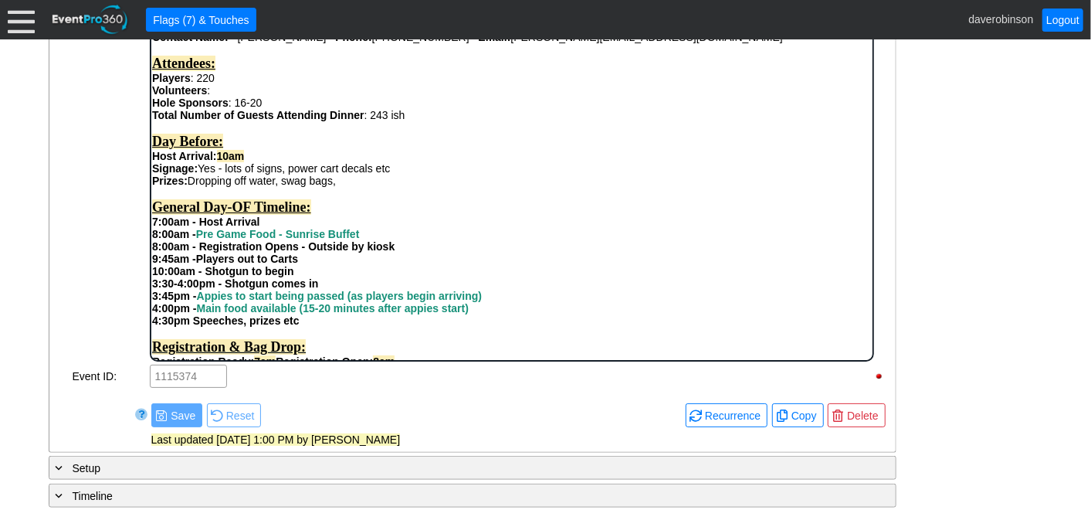
click at [199, 198] on div "Rich Text Area. Press ALT-0 for help." at bounding box center [511, 192] width 720 height 12
drag, startPoint x: 189, startPoint y: 193, endPoint x: 281, endPoint y: 198, distance: 92.1
click at [281, 186] on div "Prizes: Dropping off water, swag bags," at bounding box center [511, 180] width 720 height 12
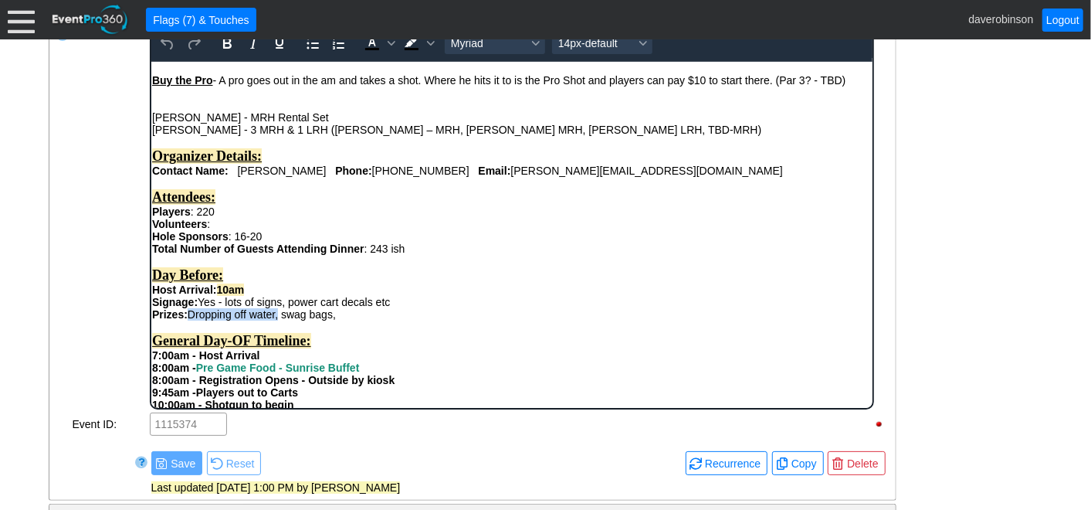
scroll to position [551, 0]
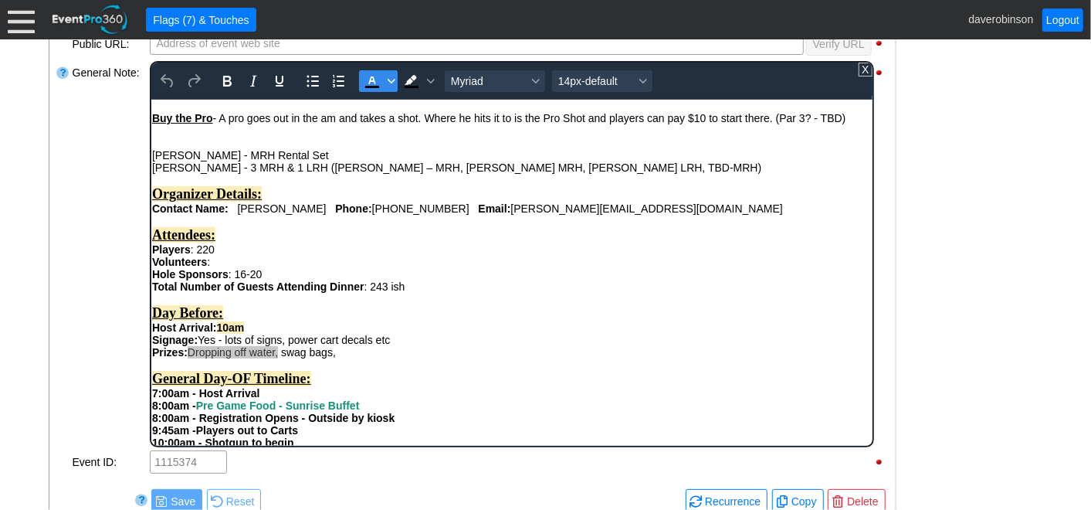
click at [389, 77] on icon "Text color Black" at bounding box center [391, 81] width 8 height 8
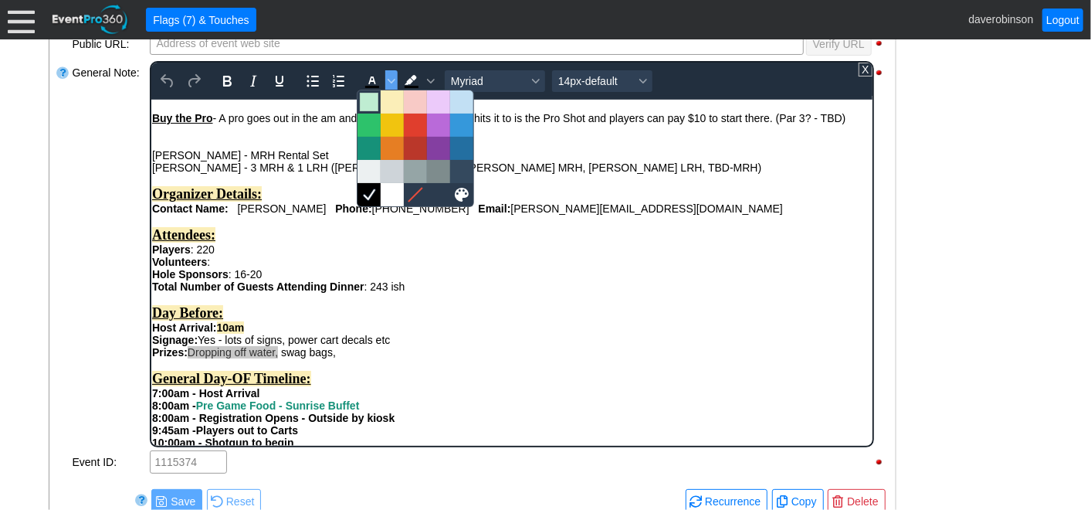
click at [371, 103] on div at bounding box center [369, 102] width 19 height 19
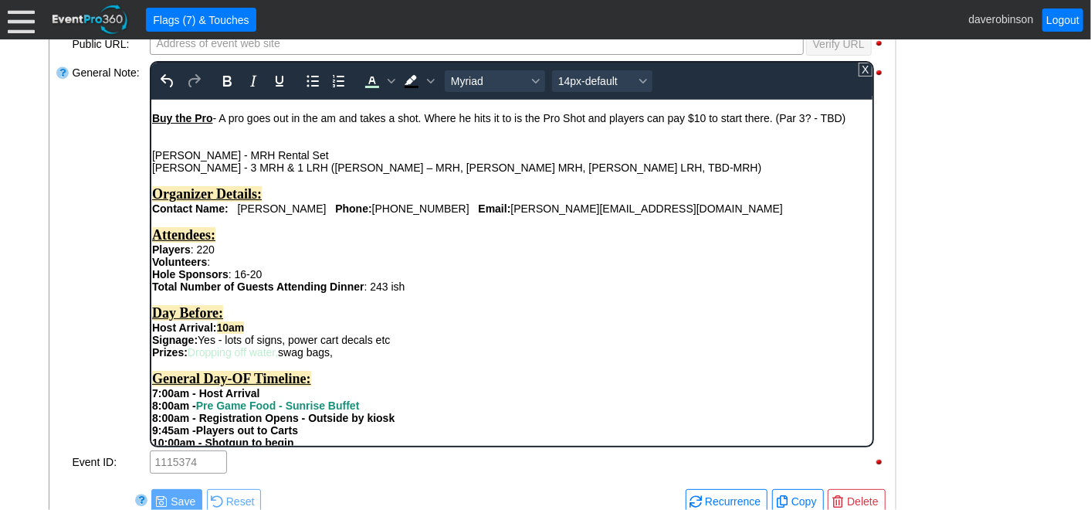
click at [541, 320] on div "Day Before:" at bounding box center [511, 312] width 720 height 16
drag, startPoint x: 192, startPoint y: 366, endPoint x: 282, endPoint y: 362, distance: 90.4
click at [282, 358] on div "Prizes: Dropping off water, swag bags," at bounding box center [511, 351] width 720 height 12
click at [387, 84] on span "Text color Light Green" at bounding box center [391, 81] width 12 height 22
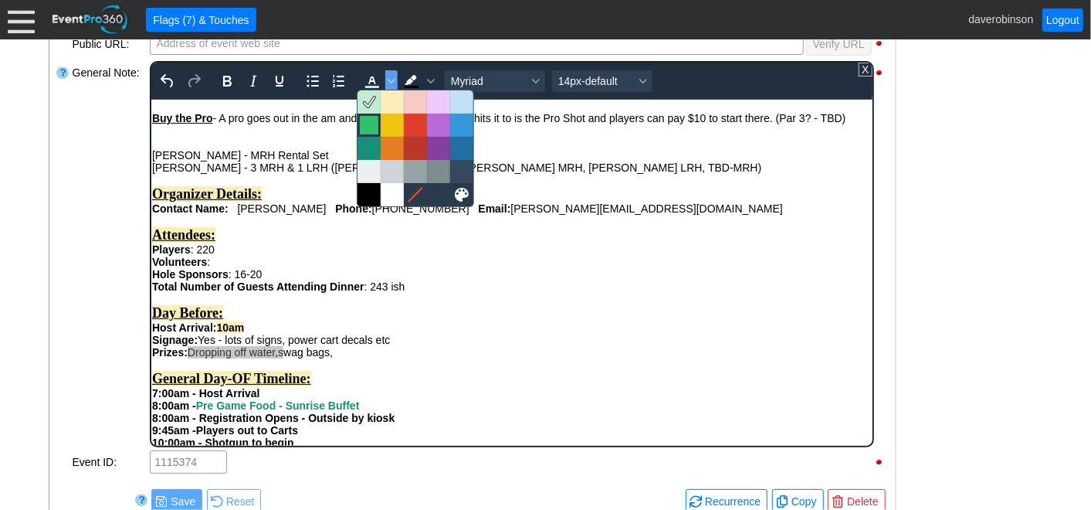
drag, startPoint x: 372, startPoint y: 120, endPoint x: 308, endPoint y: 159, distance: 74.8
click at [372, 120] on div at bounding box center [369, 125] width 19 height 19
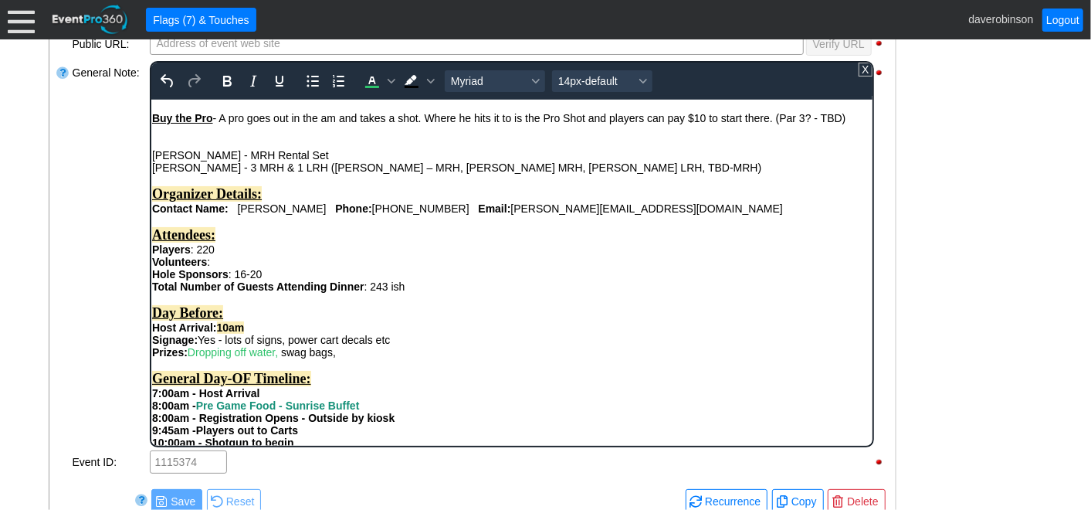
click at [502, 304] on div "Total Number of Guests Attending Dinner : 243 ish Day Before: Host Arrival: 10a…" at bounding box center [511, 409] width 720 height 259
click at [961, 267] on div "- General Information ▼ Loading.... Remove all highlights Facility: ▼ Χ Heritag…" at bounding box center [546, 300] width 1004 height 1079
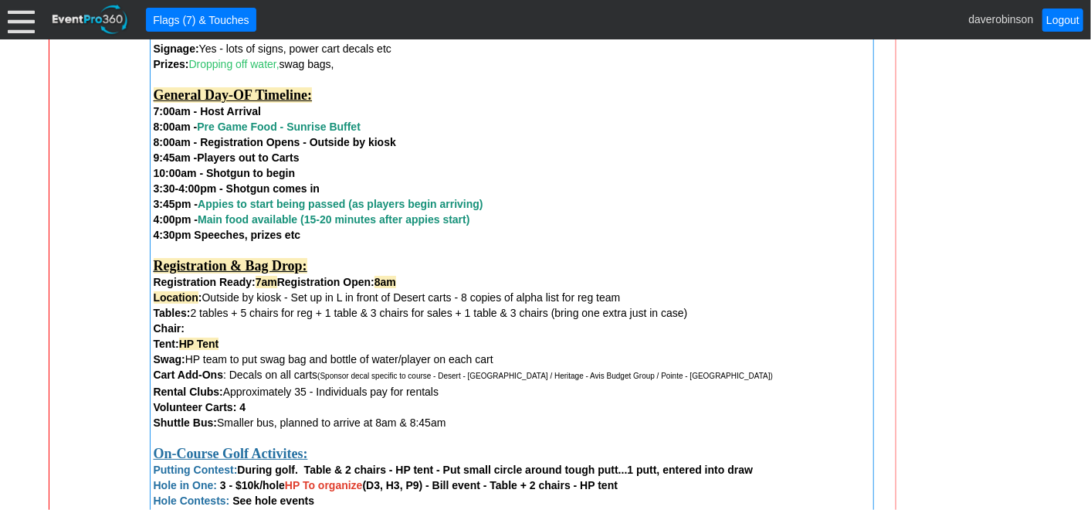
scroll to position [894, 0]
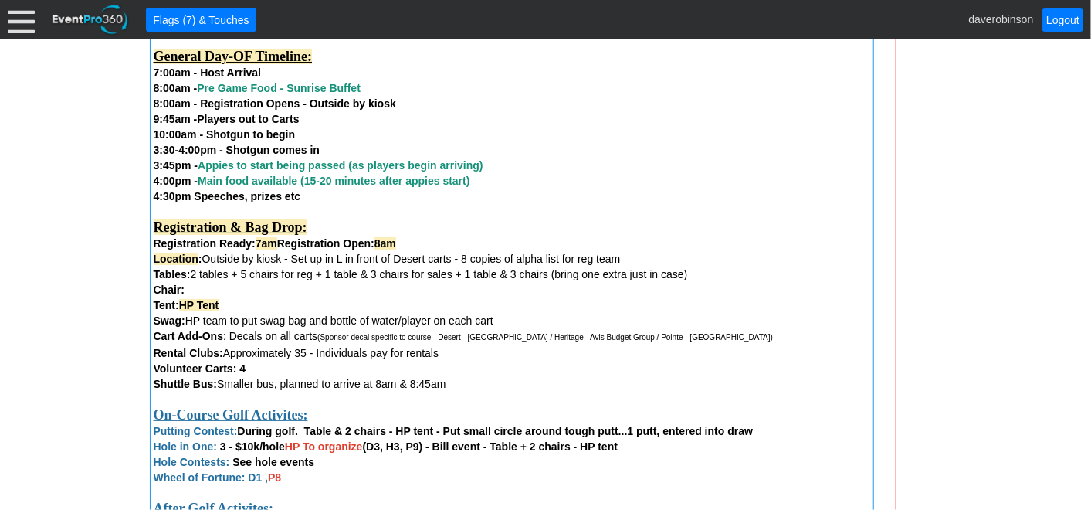
click at [376, 324] on div "Swag: HP team to put swag bag and bottle of water/player on each cart" at bounding box center [512, 320] width 717 height 15
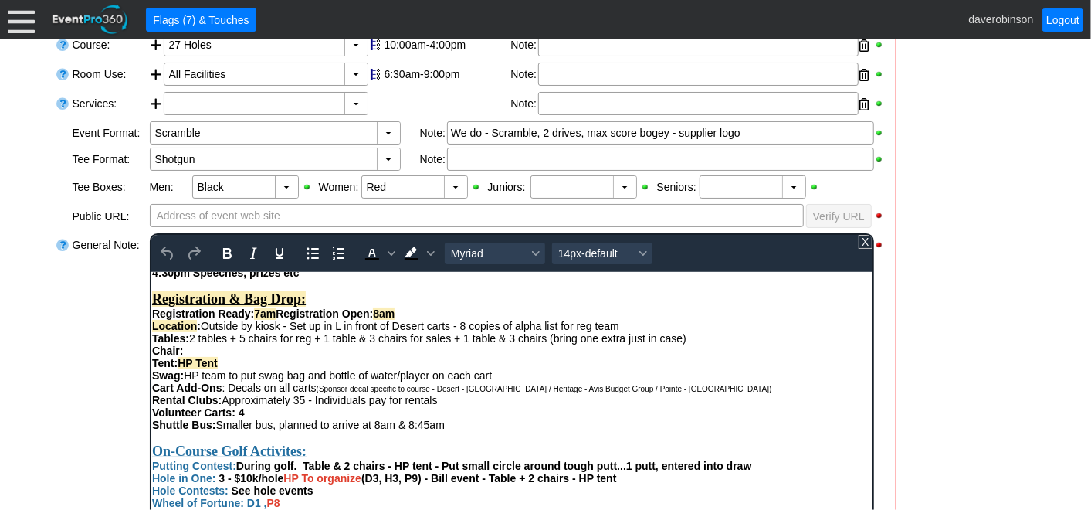
scroll to position [429, 0]
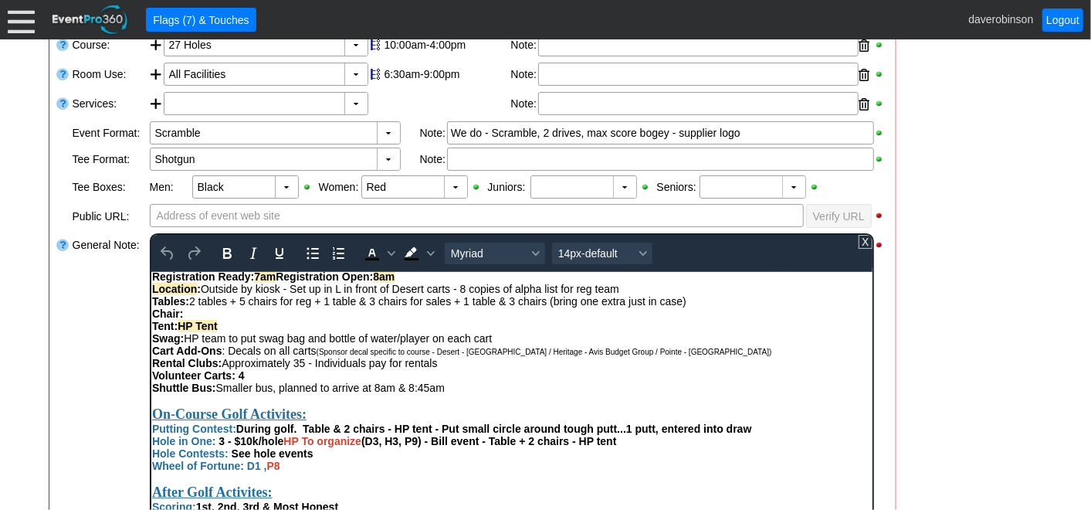
click at [374, 344] on div "Swag: HP team to put swag bag and bottle of water/player on each cart" at bounding box center [511, 337] width 720 height 12
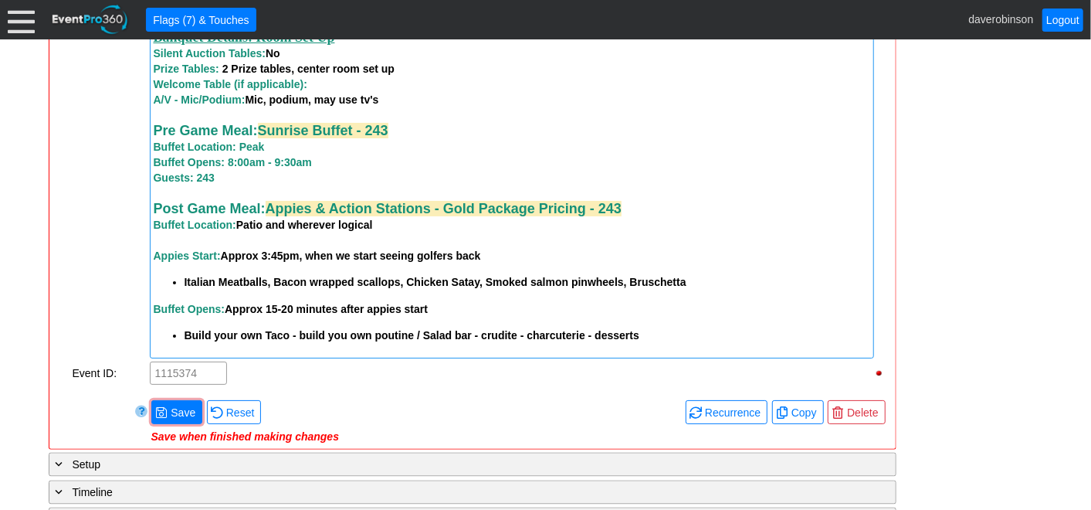
scroll to position [1581, 0]
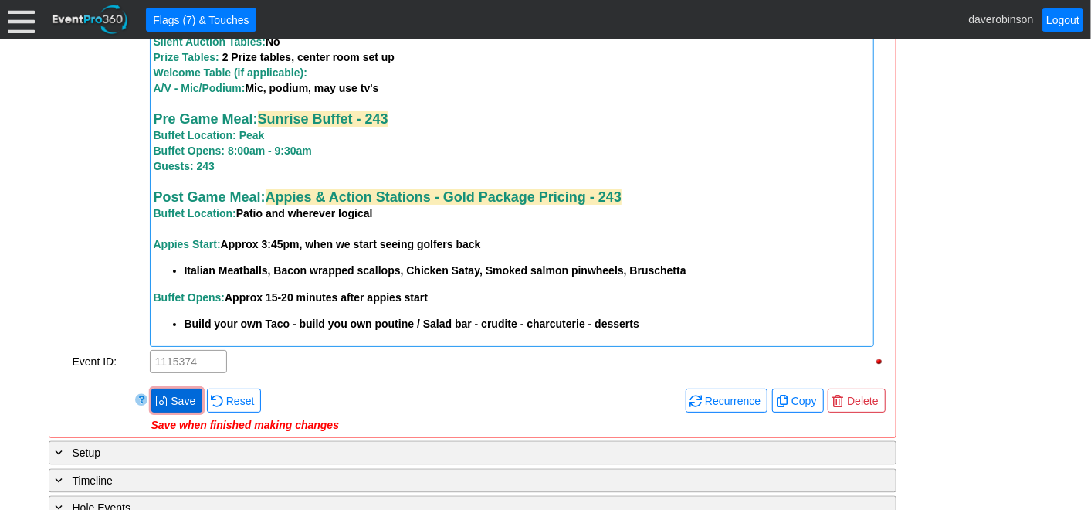
click at [181, 408] on span "Save" at bounding box center [183, 400] width 31 height 15
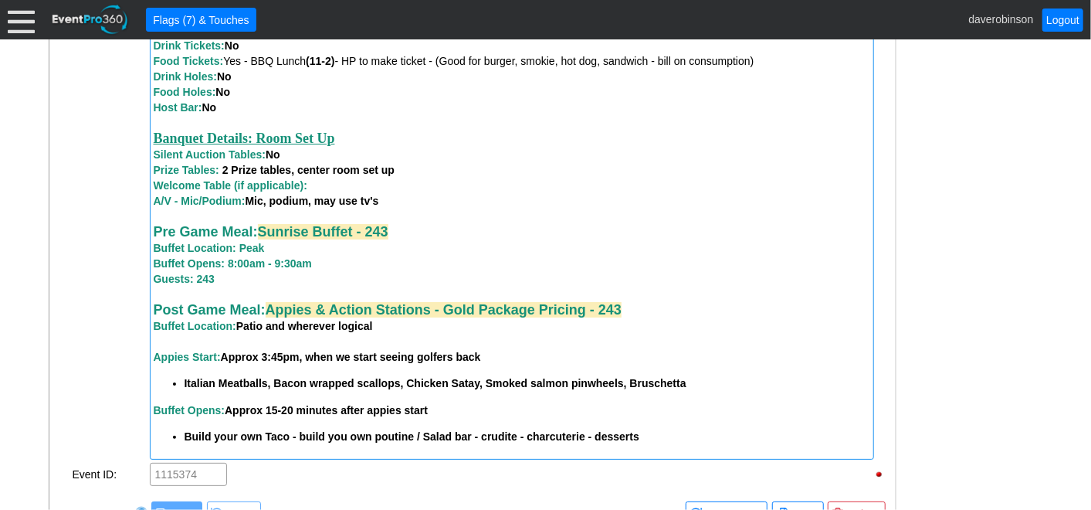
scroll to position [1495, 0]
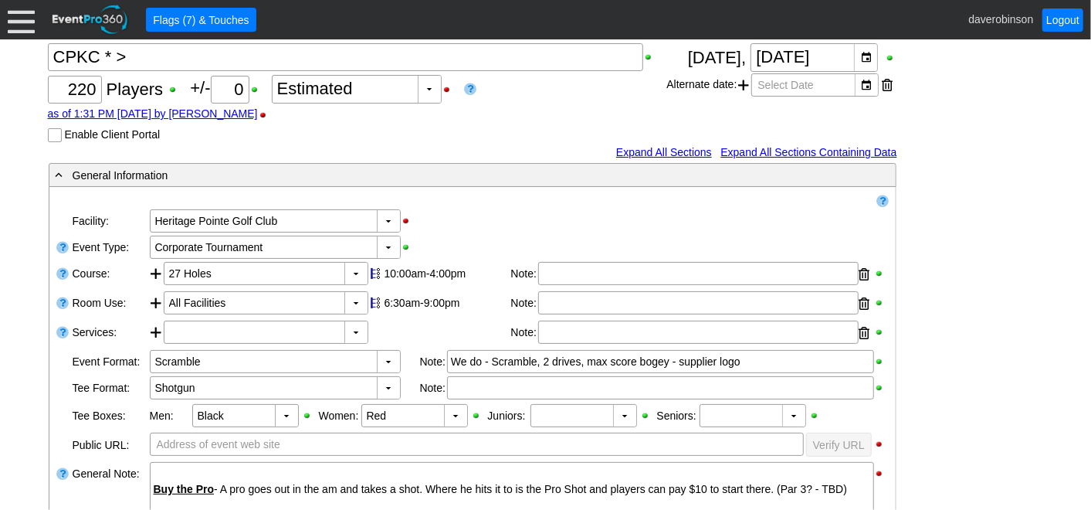
scroll to position [36, 0]
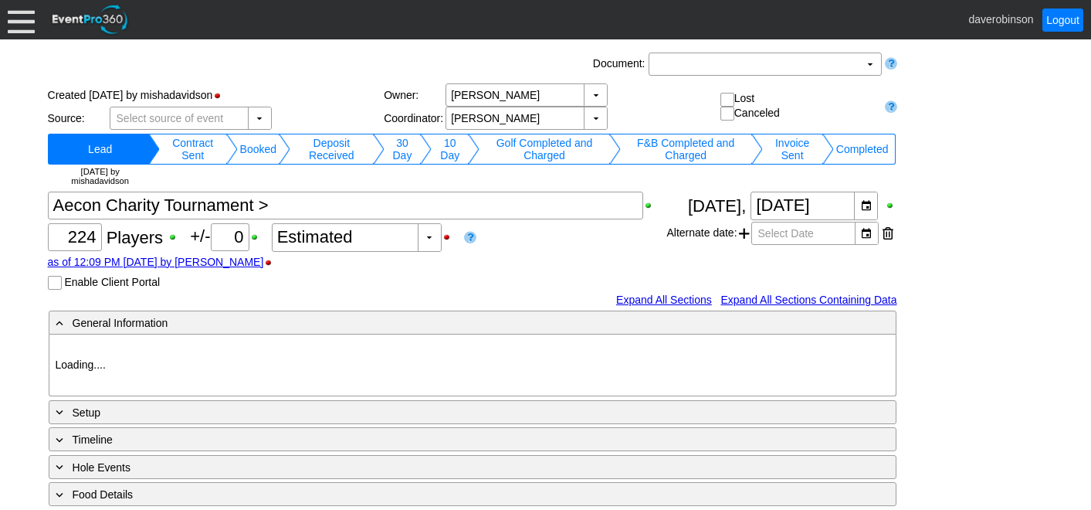
type input "Heritage Pointe Golf Club"
type input "Corporate Tournament"
type input "Scramble"
type input "Shotgun"
type input "Black"
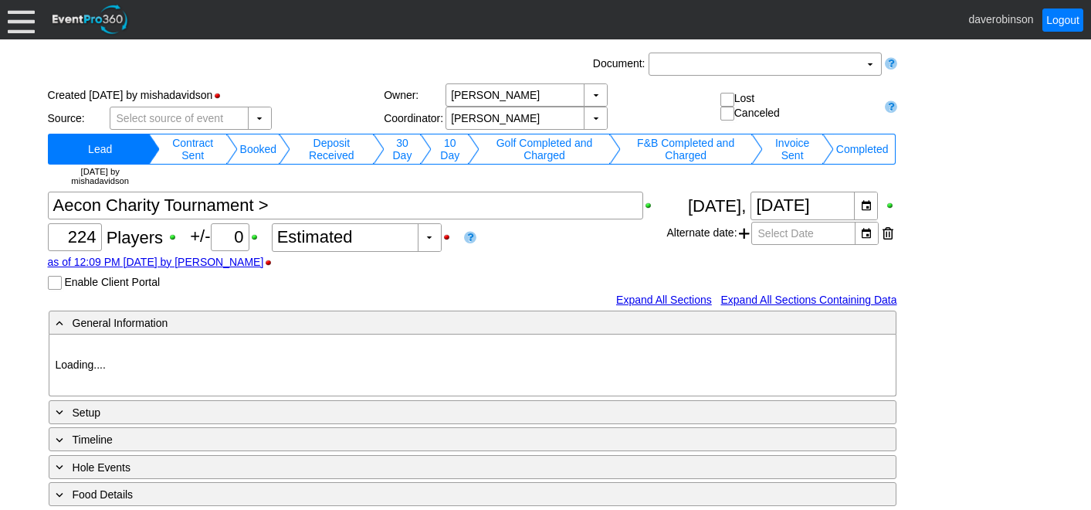
type input "Red"
type input "1082788"
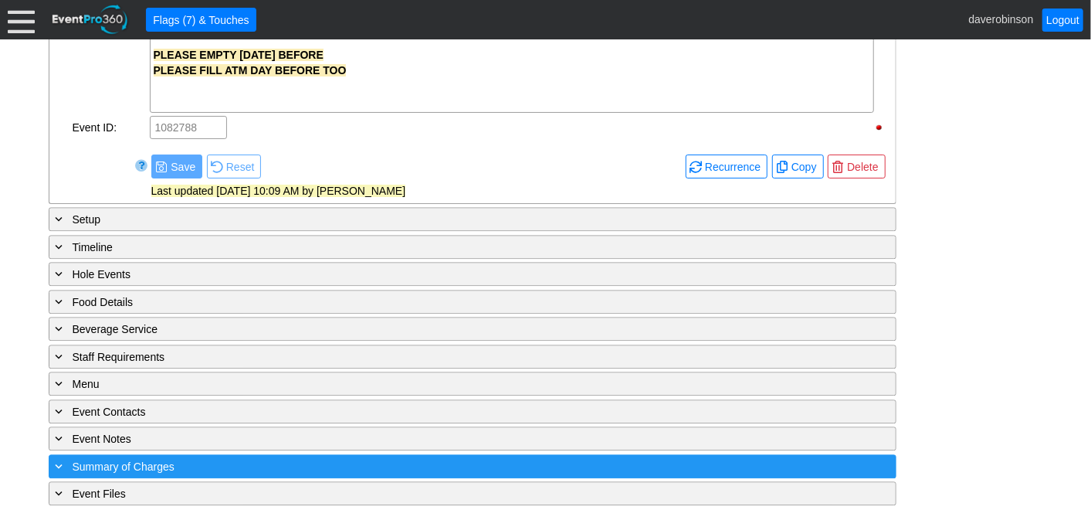
click at [77, 462] on span "Summary of Charges" at bounding box center [124, 466] width 102 height 12
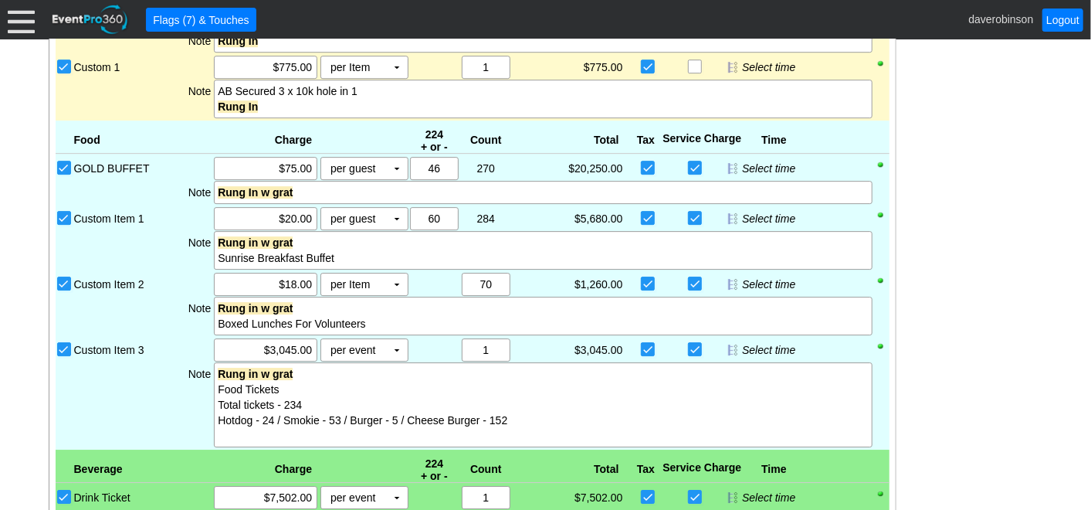
scroll to position [2582, 0]
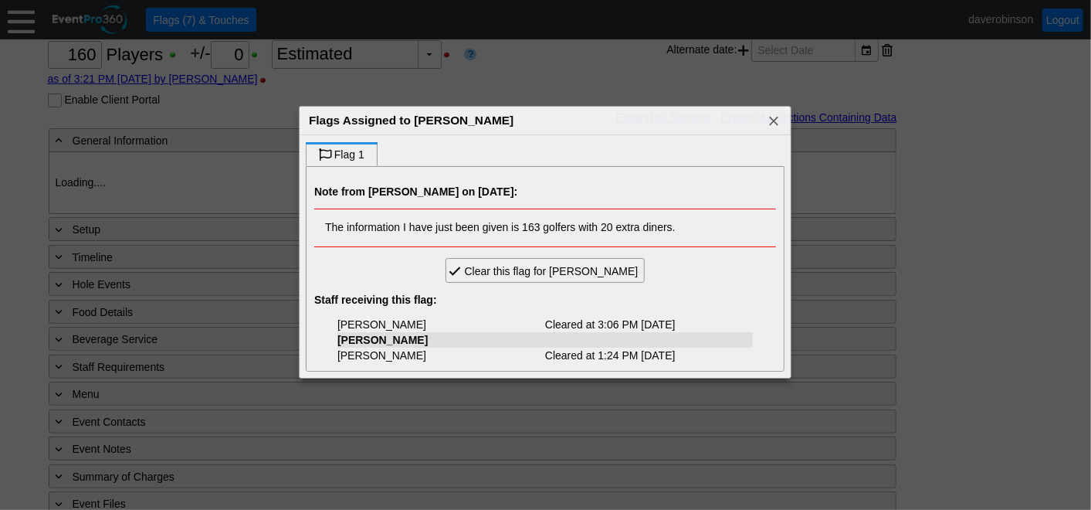
scroll to position [197, 0]
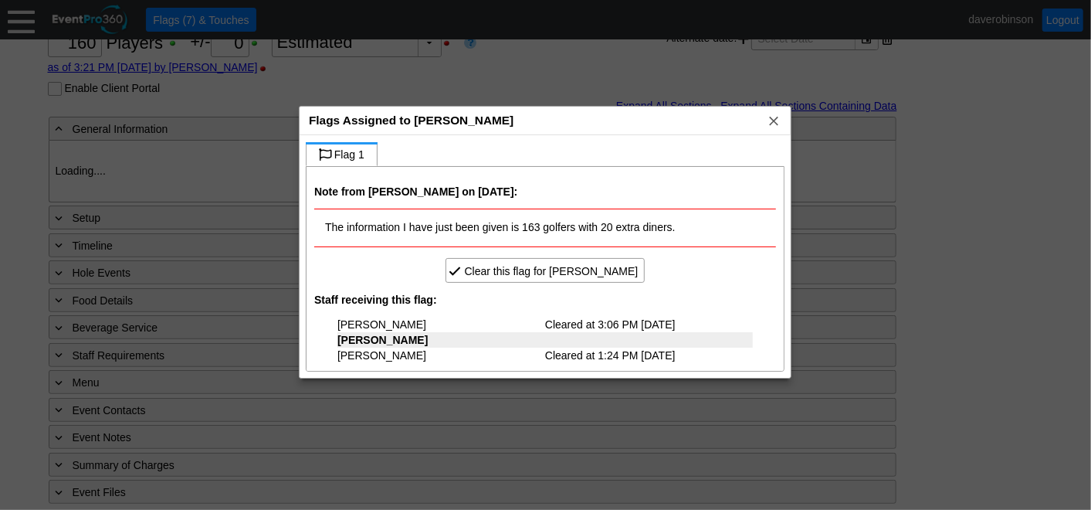
type input "Heritage Pointe Golf Club"
type input "Corporate Tournament"
type input "Scramble"
type input "Shotgun"
type input "Black"
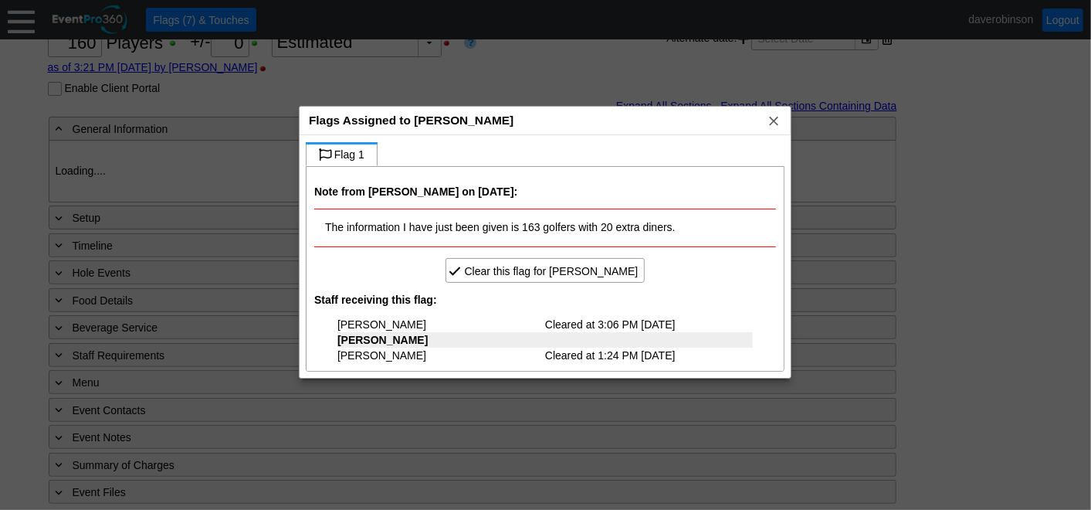
type input "Red"
type input "White"
type input "1103098"
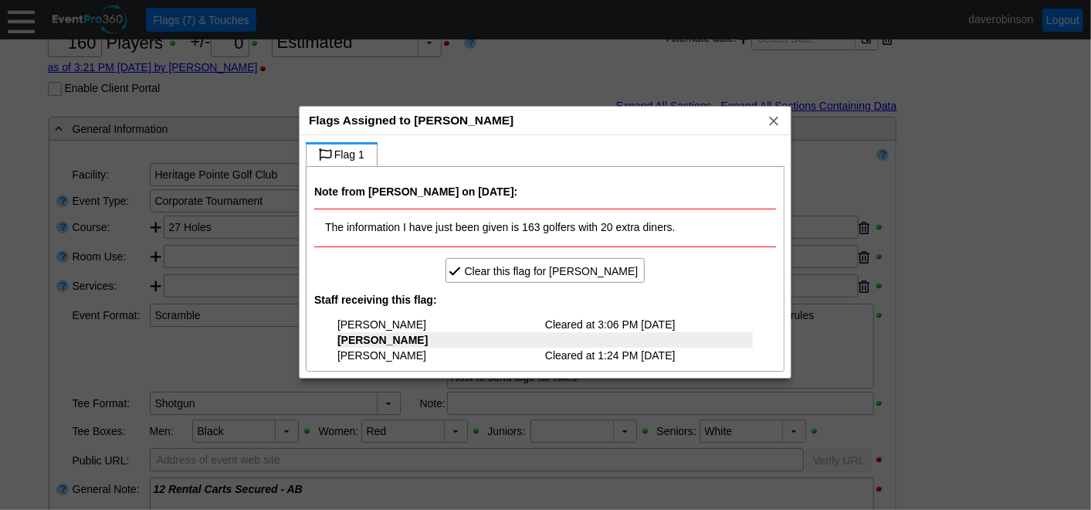
scroll to position [0, 0]
click at [536, 264] on span "Clear this flag for David Robinson" at bounding box center [552, 270] width 180 height 15
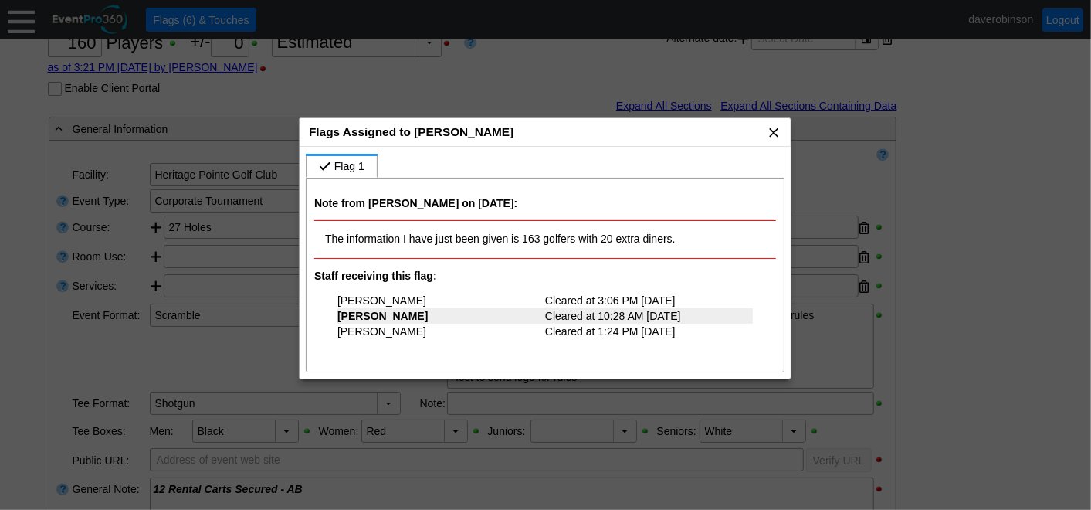
click at [771, 132] on span "x" at bounding box center [773, 131] width 15 height 15
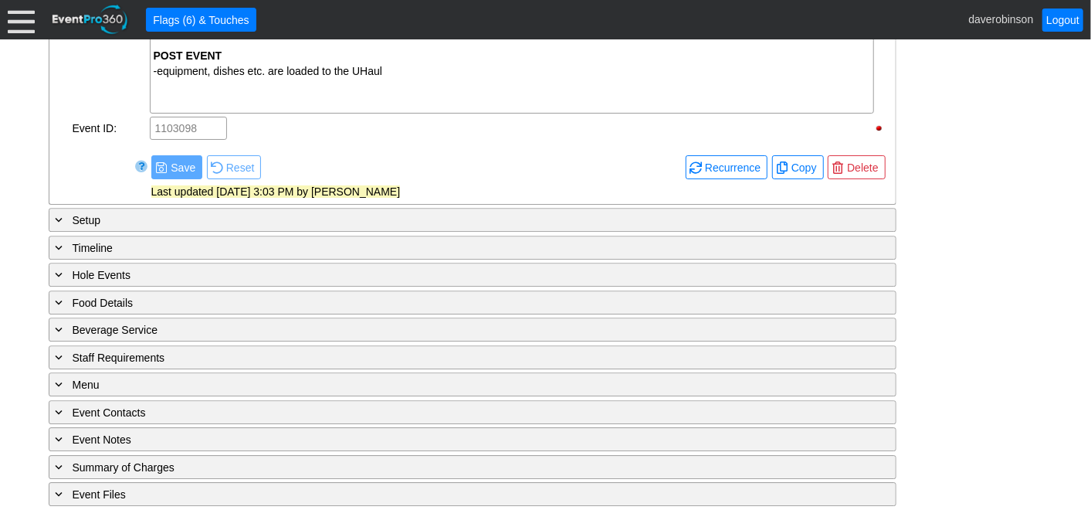
scroll to position [2500, 0]
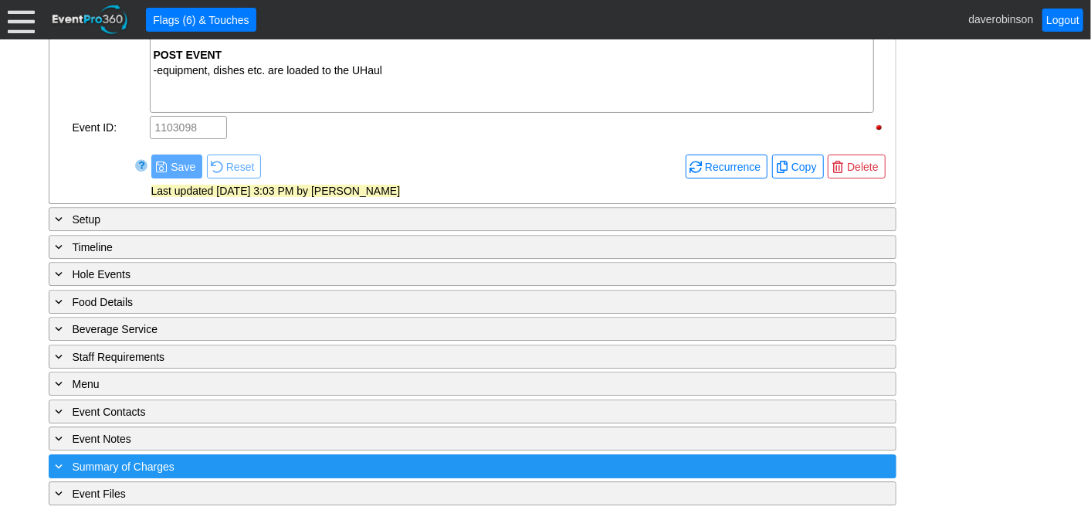
click at [385, 463] on div "+ Summary of Charges" at bounding box center [441, 466] width 777 height 18
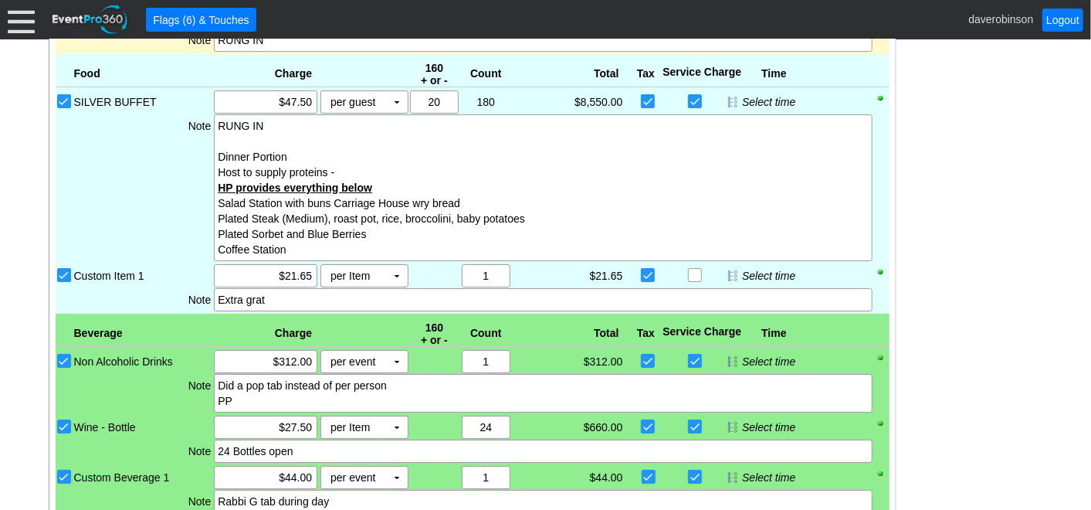
scroll to position [3069, 0]
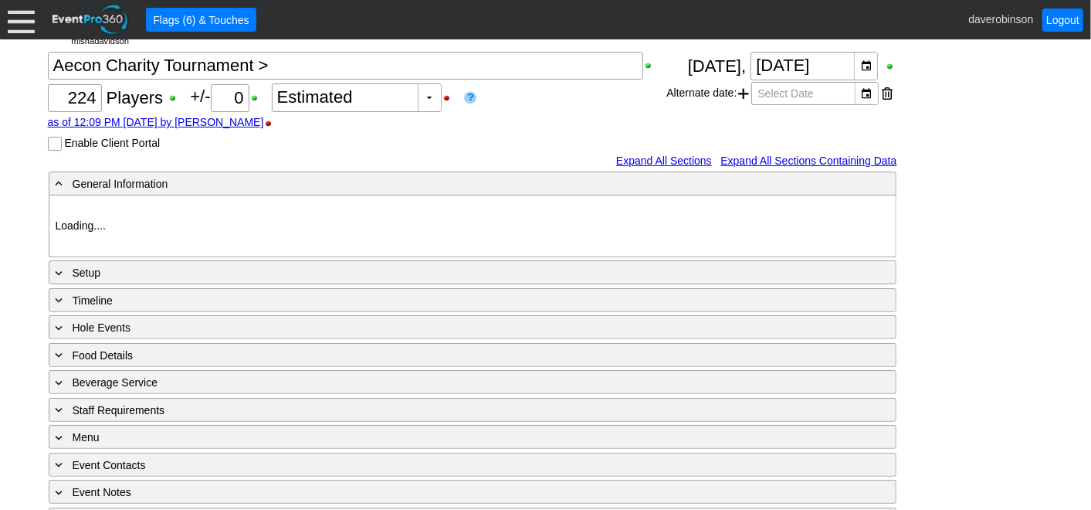
type input "Heritage Pointe Golf Club"
type input "Corporate Tournament"
type input "Scramble"
type input "Shotgun"
type input "Black"
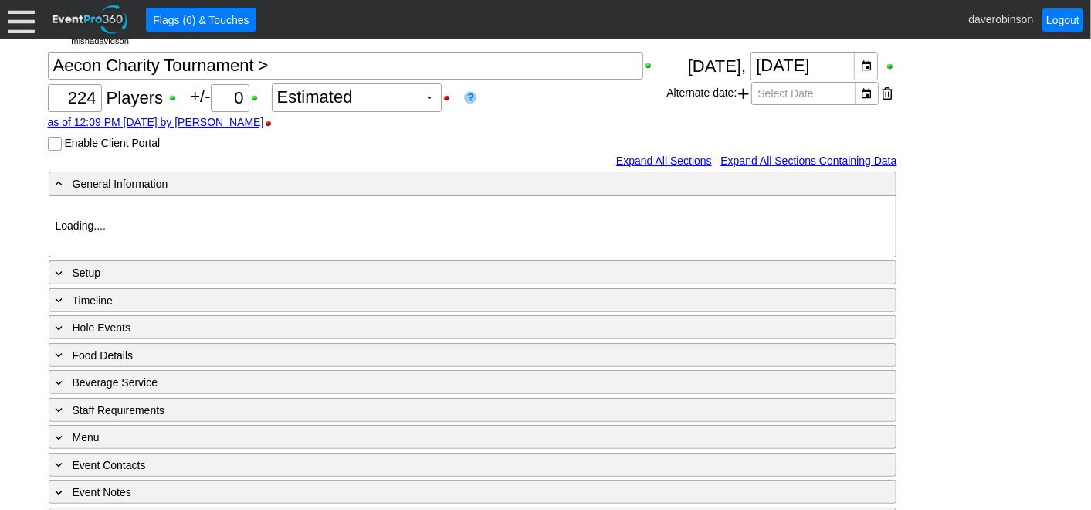
type input "Red"
type input "1082788"
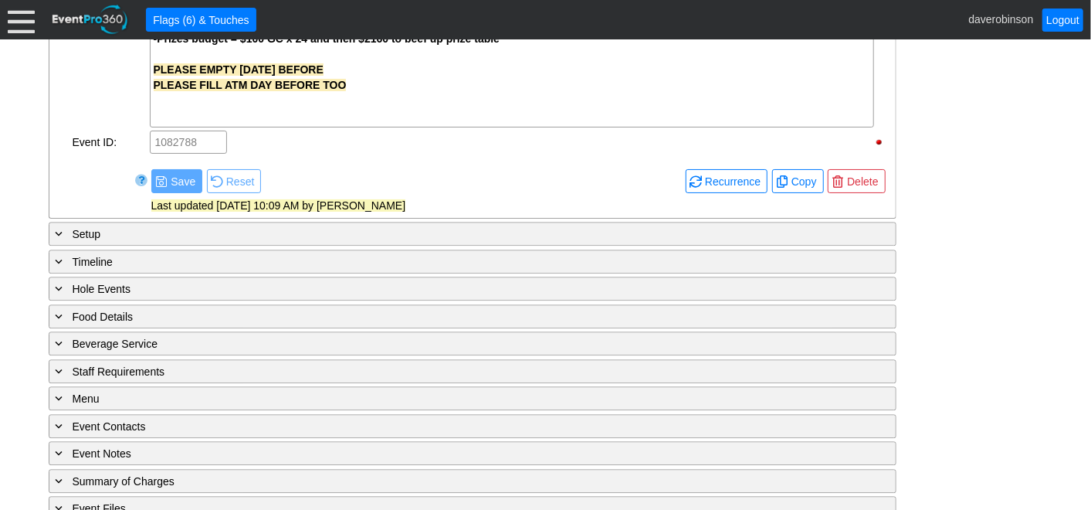
scroll to position [2098, 0]
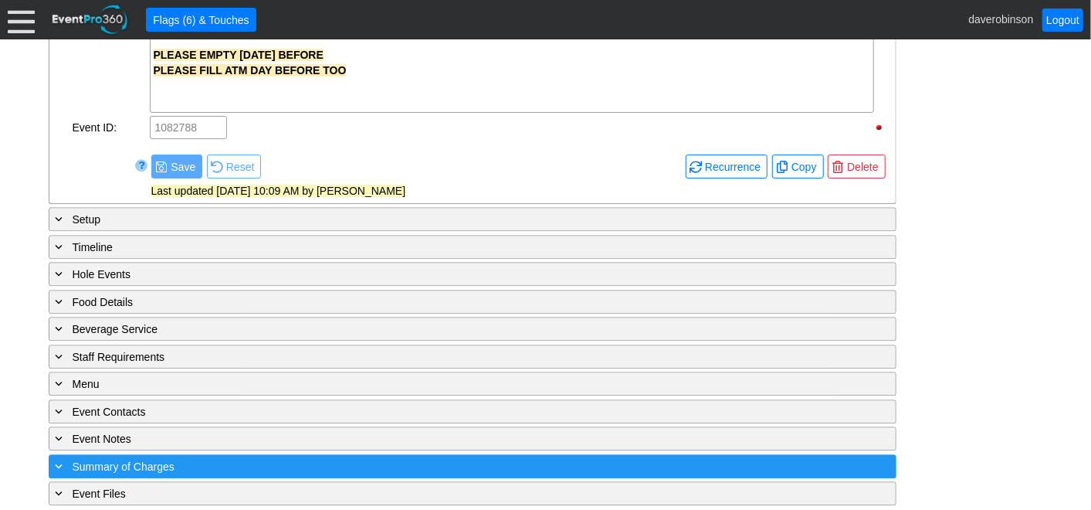
click at [88, 460] on span "Summary of Charges" at bounding box center [124, 466] width 102 height 12
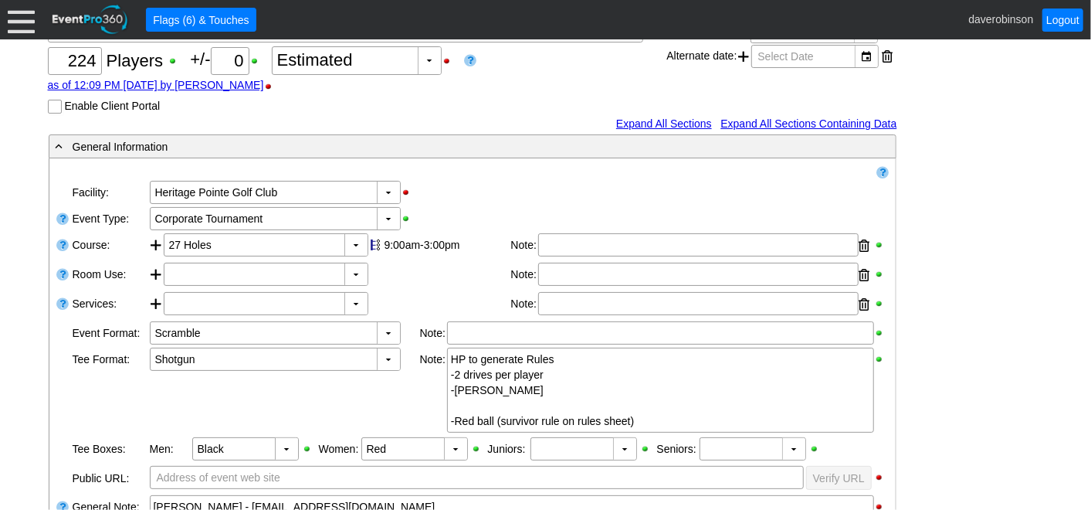
scroll to position [0, 0]
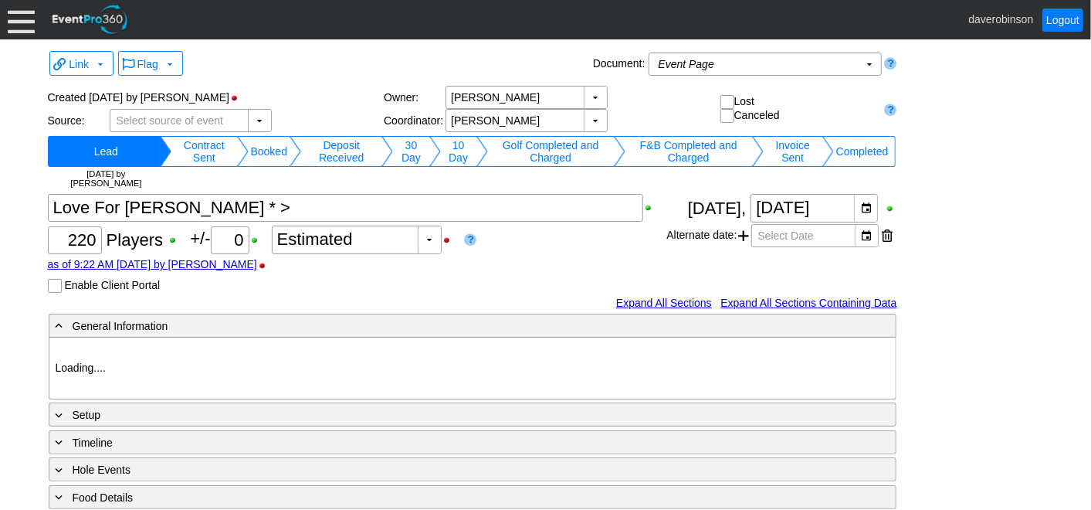
type input "Heritage Pointe Golf Club"
type input "Corporate Tournament"
type input "Scramble"
type input "Shotgun"
type input "Black"
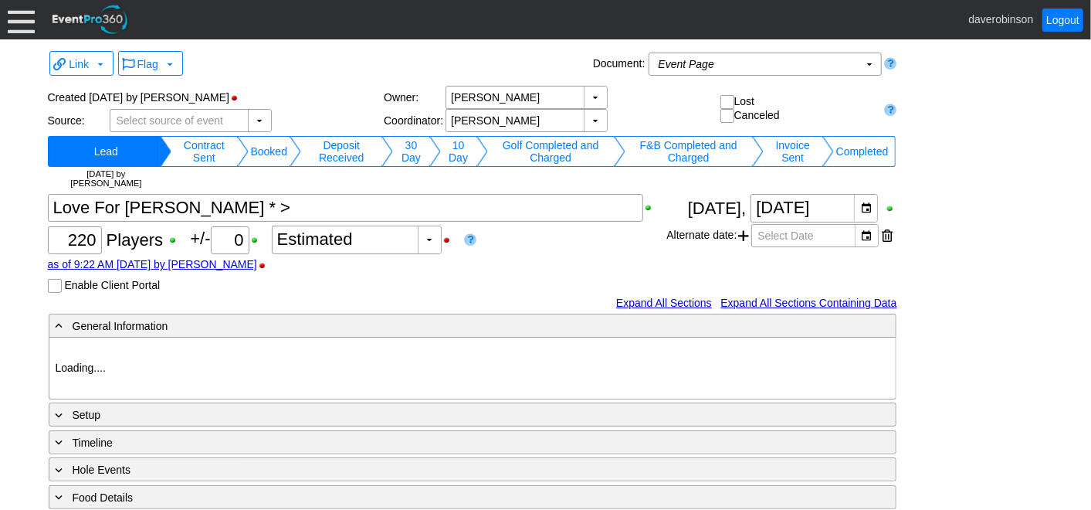
type input "Red"
type input "1033575"
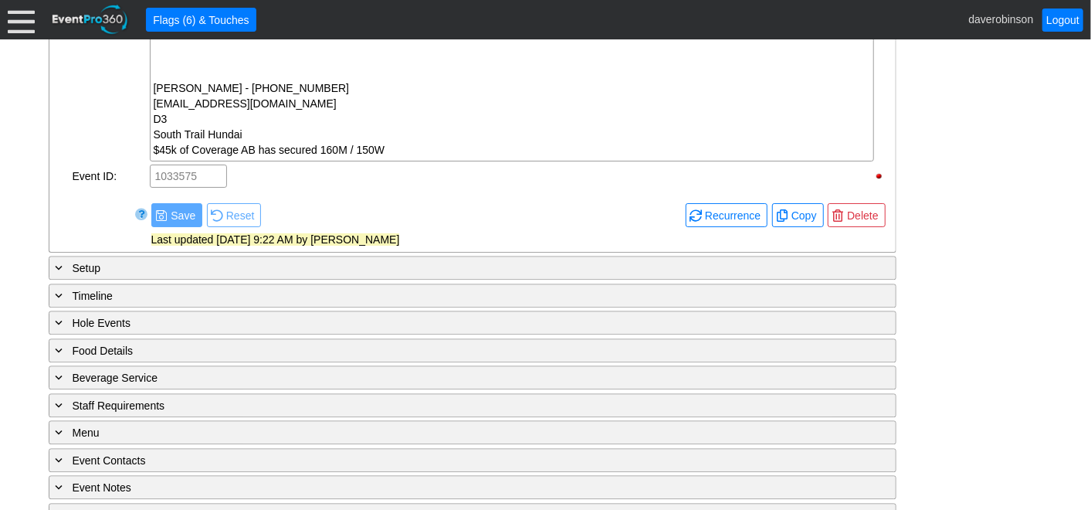
scroll to position [2013, 0]
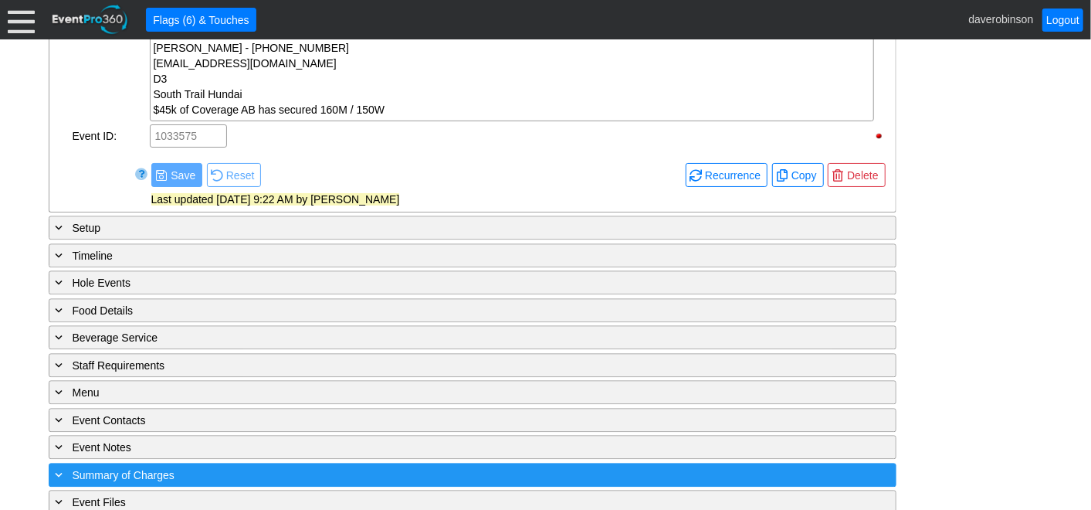
click at [161, 469] on span "Summary of Charges" at bounding box center [124, 475] width 102 height 12
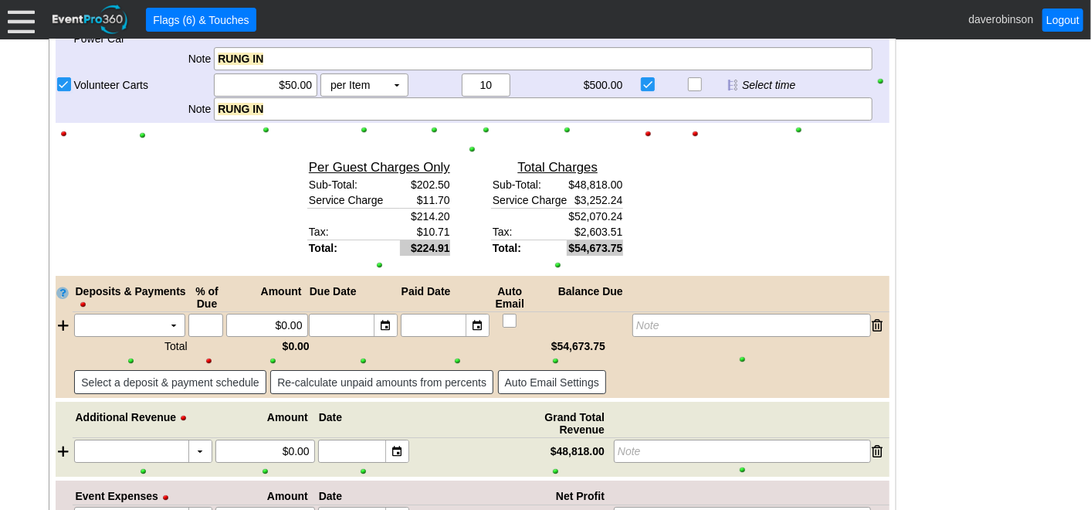
scroll to position [2926, 0]
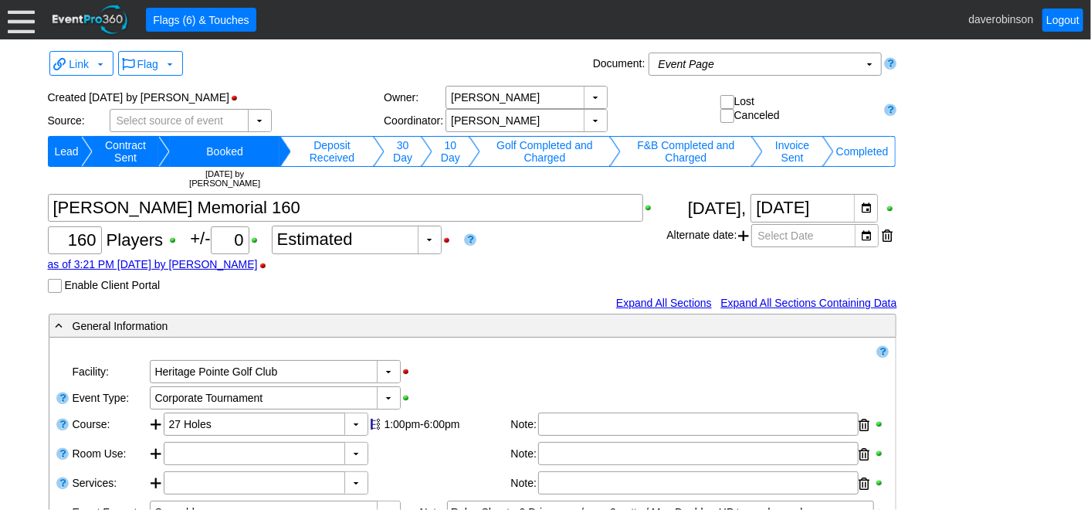
scroll to position [3069, 0]
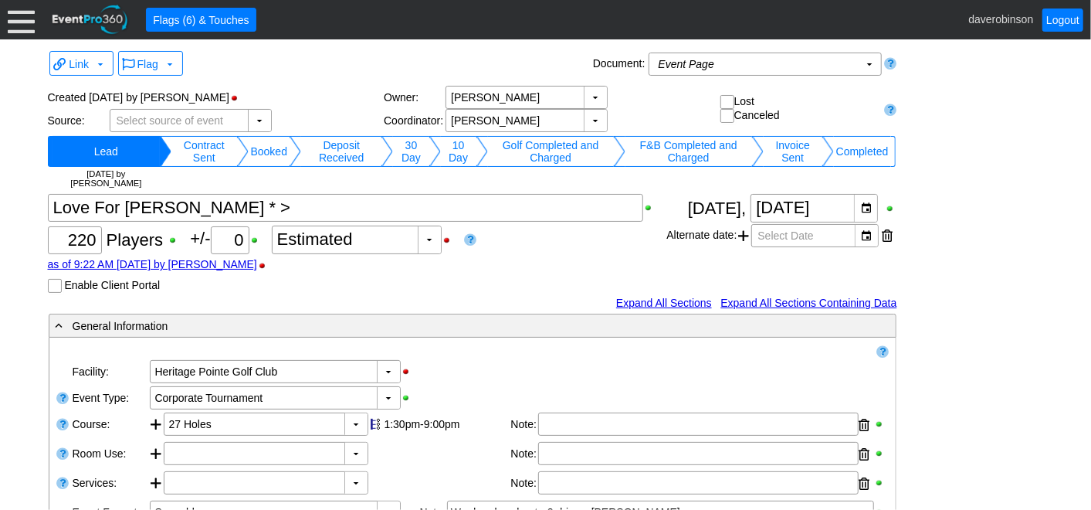
scroll to position [2926, 0]
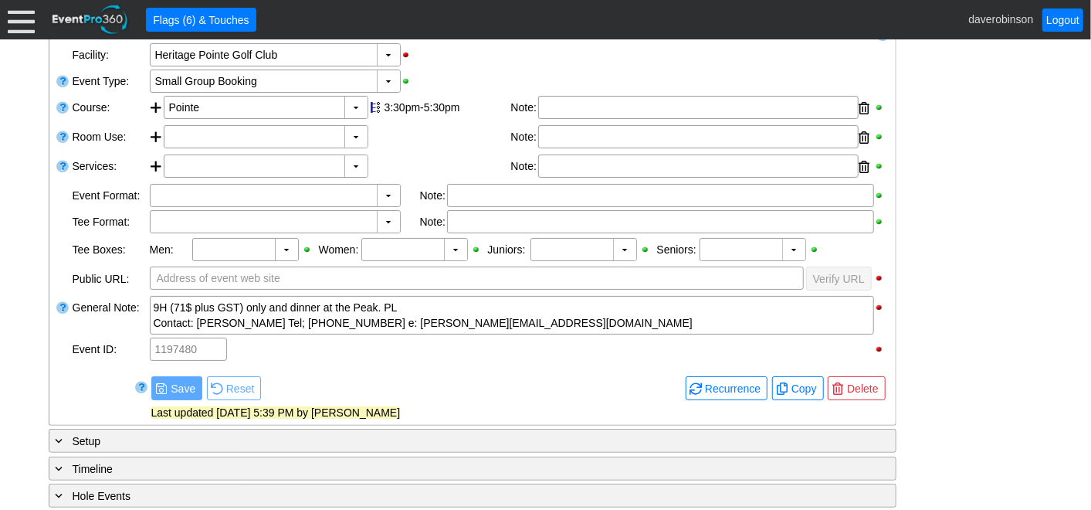
scroll to position [343, 0]
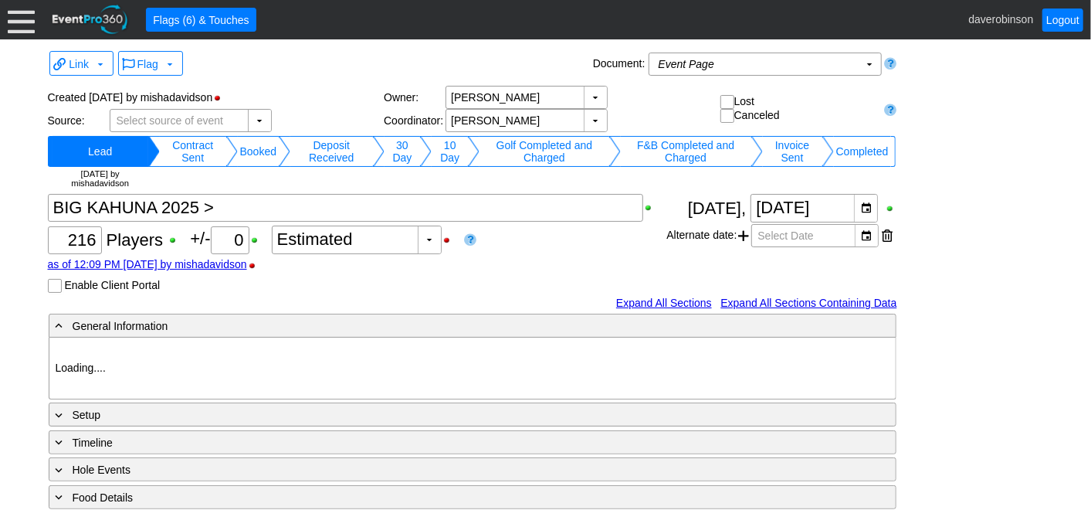
type input "Heritage Pointe Golf Club"
type input "Member Golf Event"
type input "1033218"
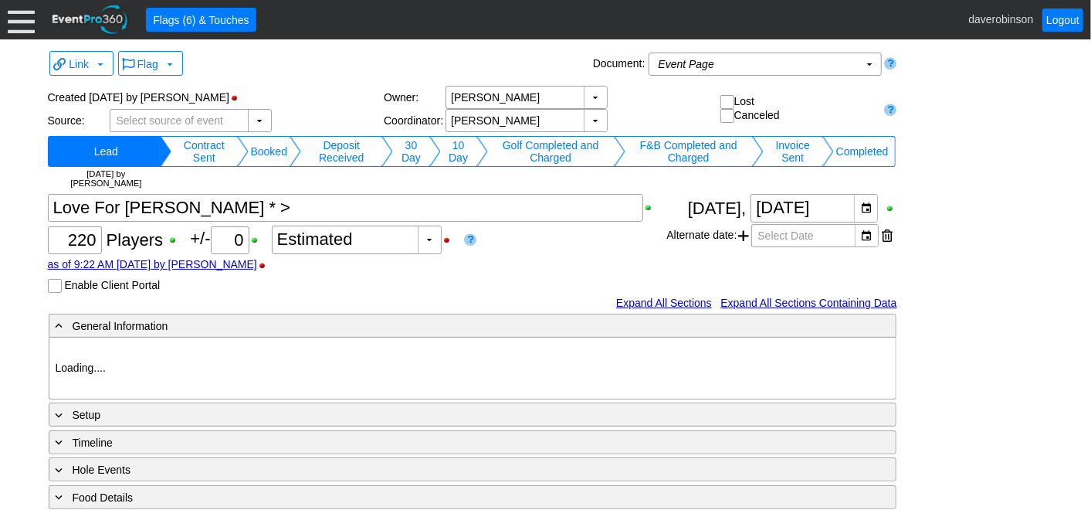
type input "Heritage Pointe Golf Club"
type input "Corporate Tournament"
type input "Scramble"
type input "Shotgun"
type input "Black"
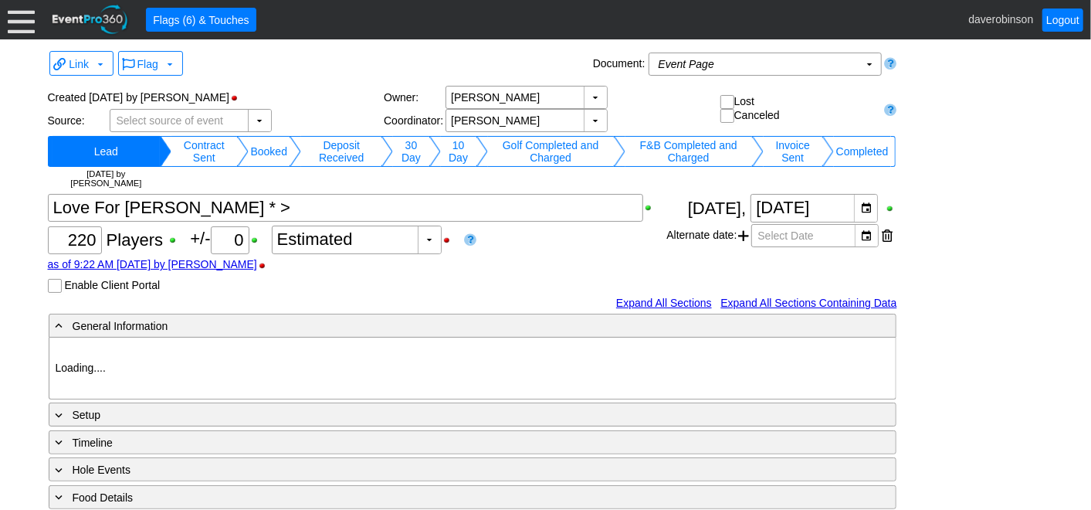
type input "Red"
type input "1033575"
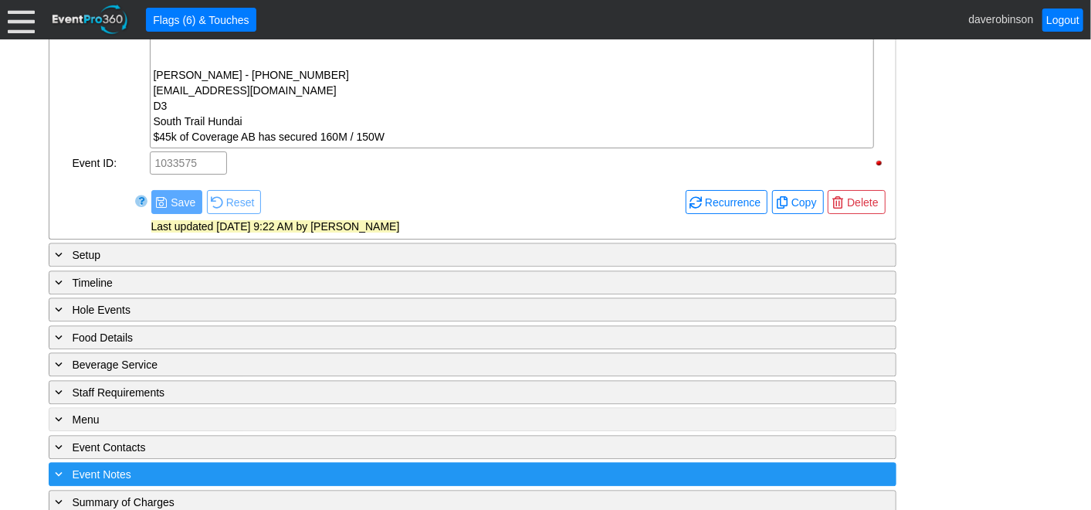
scroll to position [2013, 0]
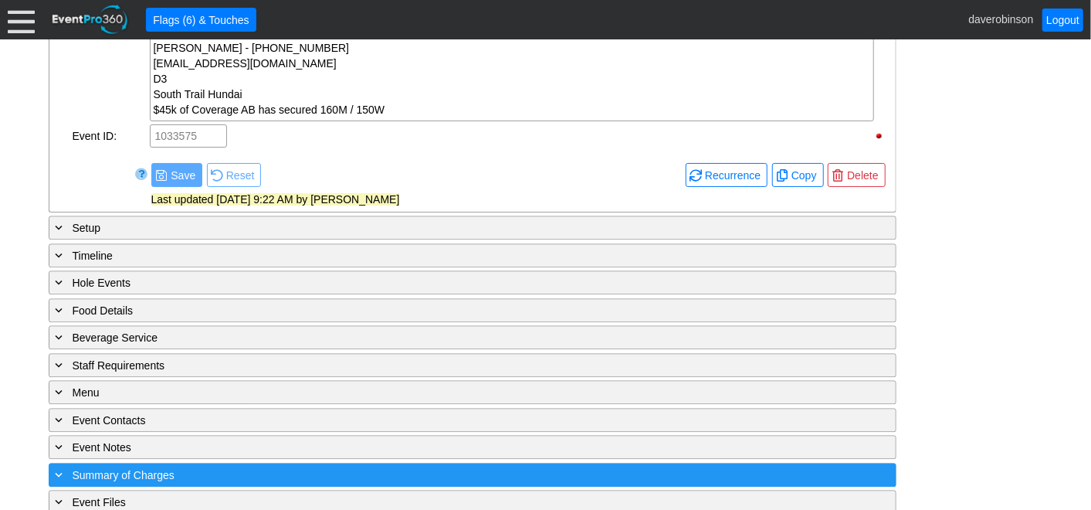
click at [196, 466] on div "+ Summary of Charges" at bounding box center [441, 475] width 777 height 18
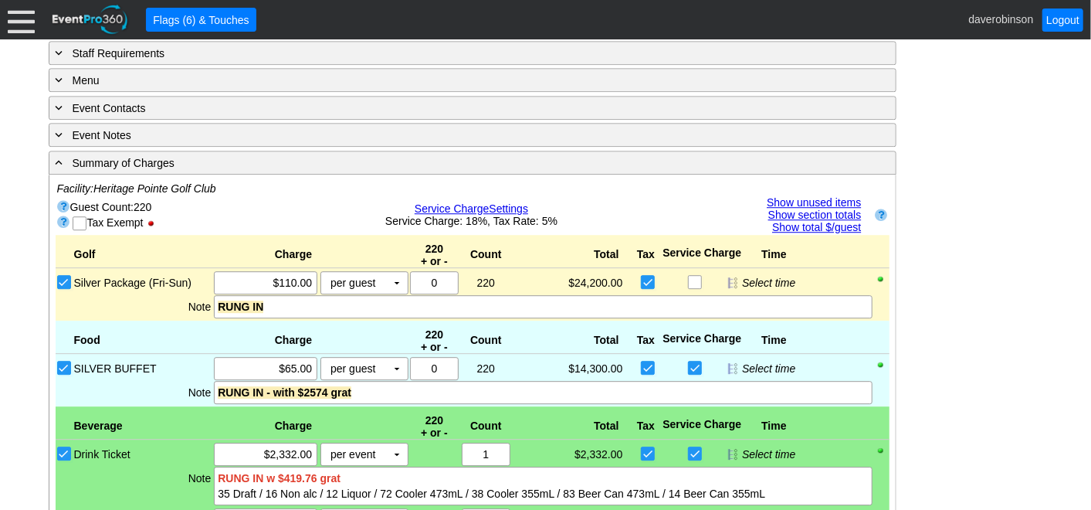
scroll to position [2411, 0]
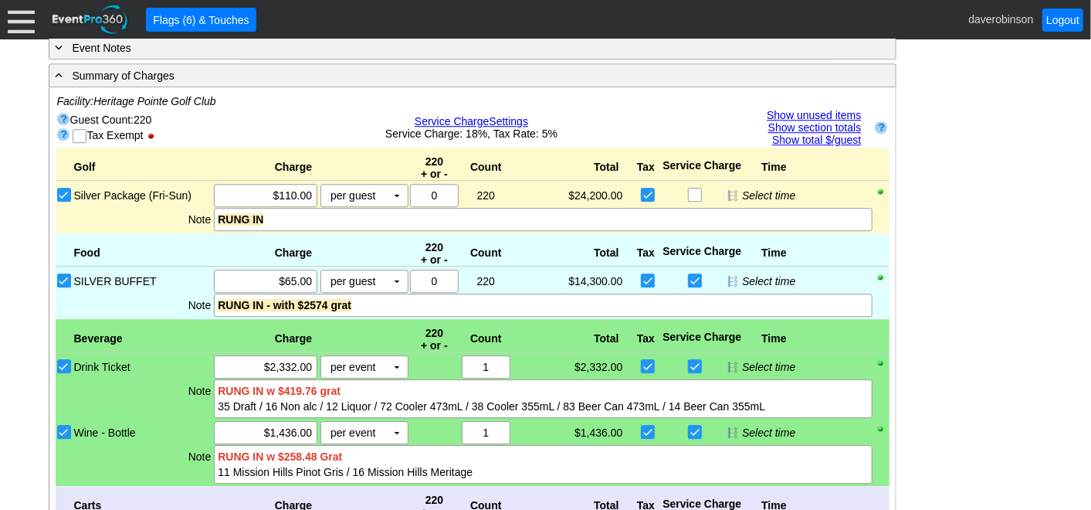
scroll to position [2497, 0]
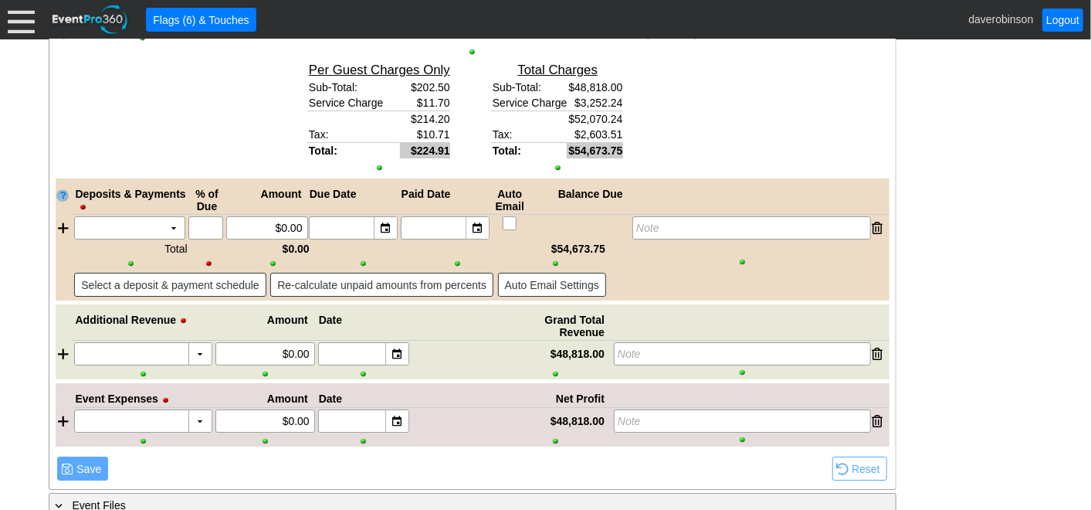
scroll to position [3021, 0]
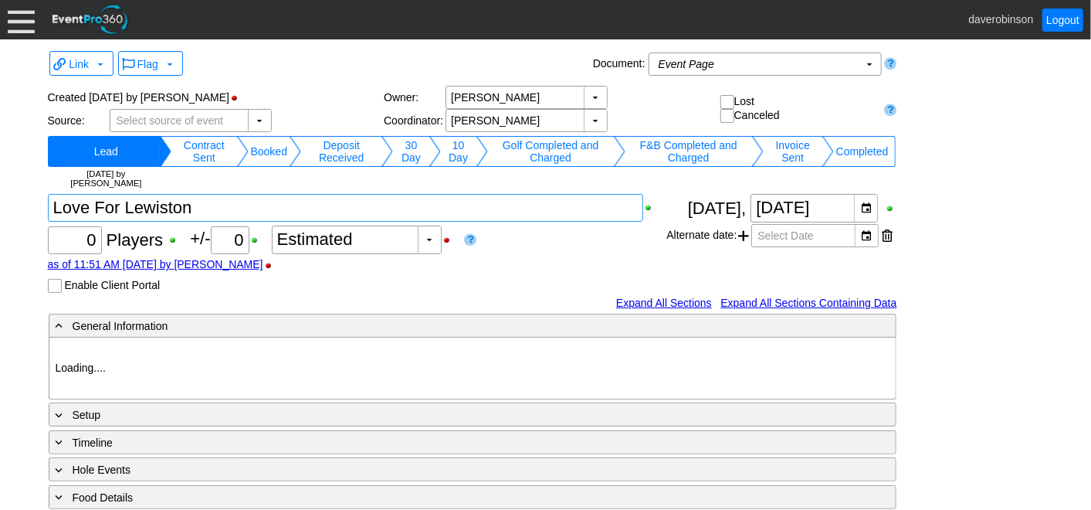
type input "Heritage Pointe Golf Club"
type input "1211335"
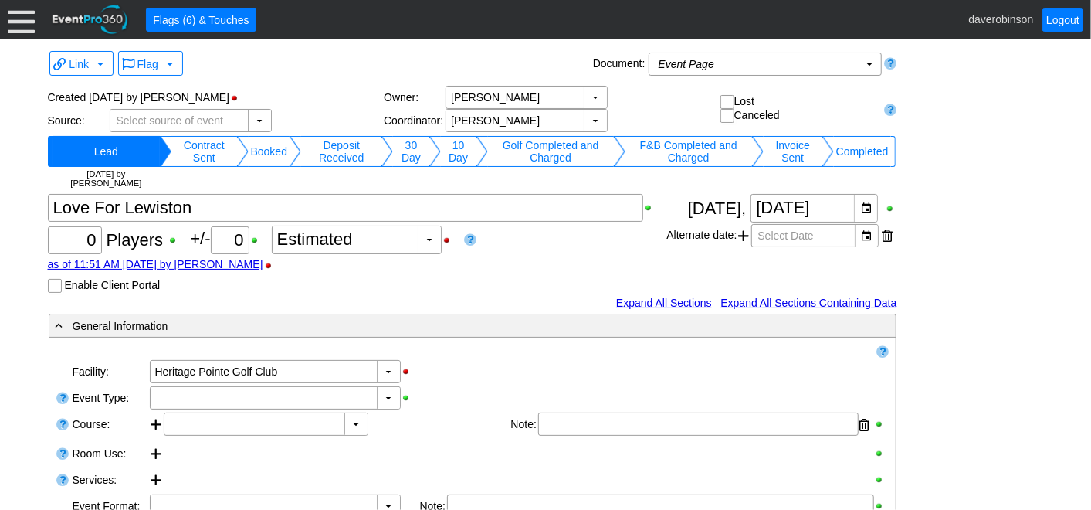
click at [259, 153] on td "Booked" at bounding box center [269, 151] width 41 height 31
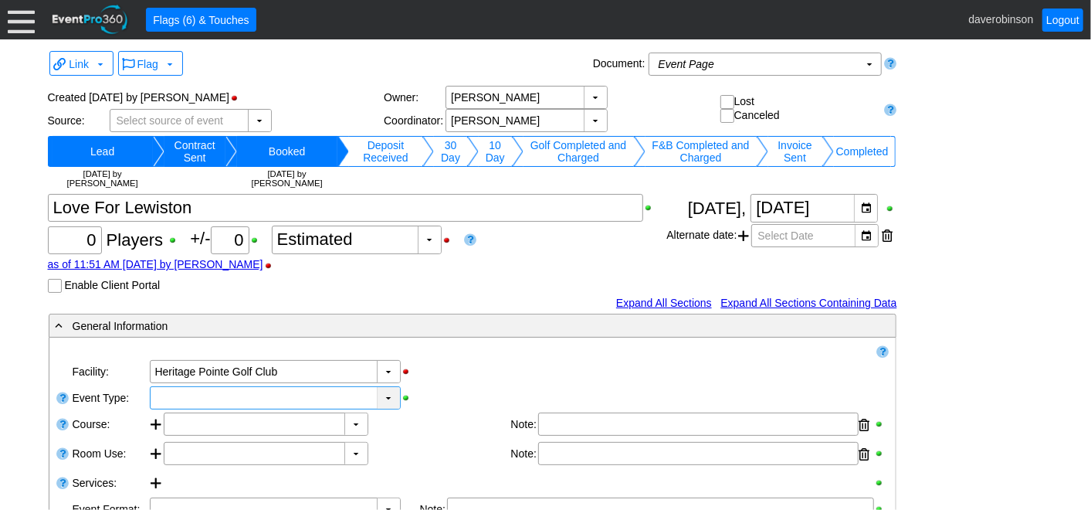
click at [390, 401] on div "▼" at bounding box center [388, 398] width 23 height 22
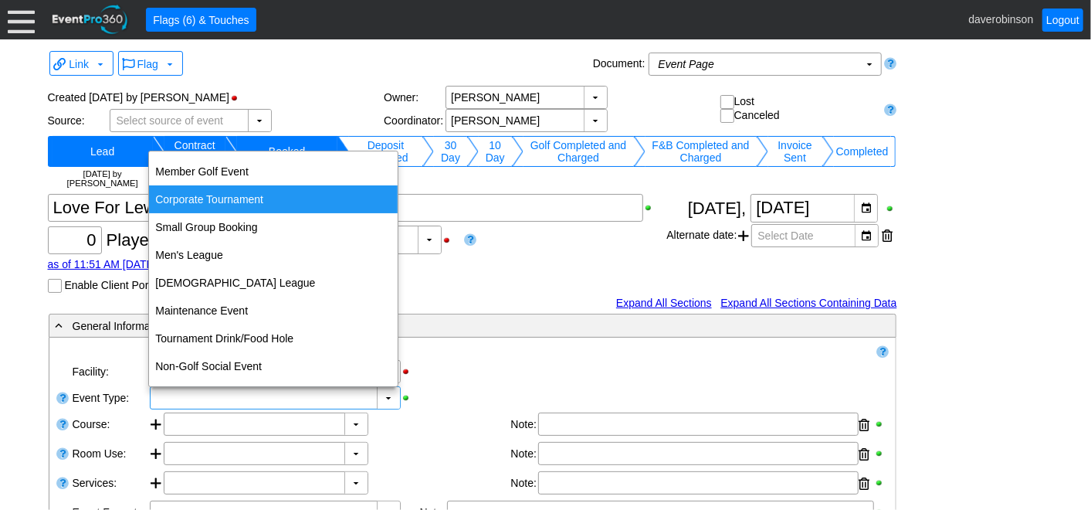
click at [220, 198] on div "Corporate Tournament" at bounding box center [273, 199] width 249 height 28
type input "Corporate Tournament"
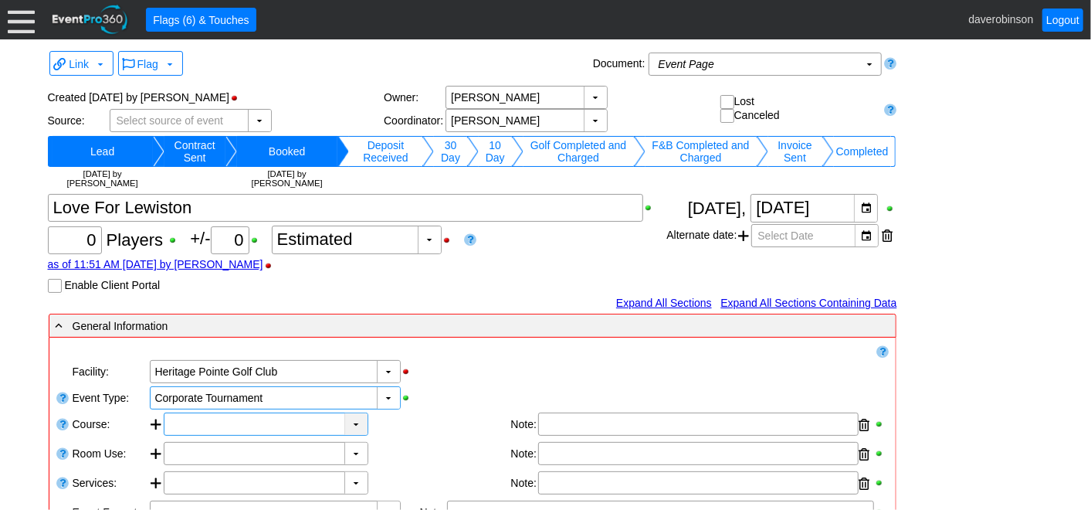
click at [356, 419] on div "▼" at bounding box center [355, 424] width 23 height 22
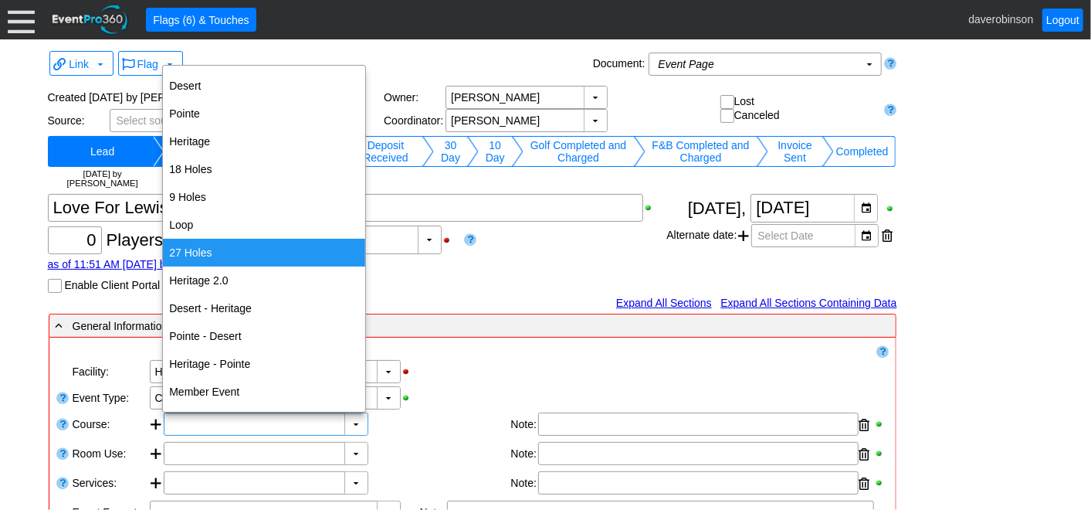
click at [233, 242] on div "27 Holes" at bounding box center [264, 253] width 202 height 28
type input "27 Holes"
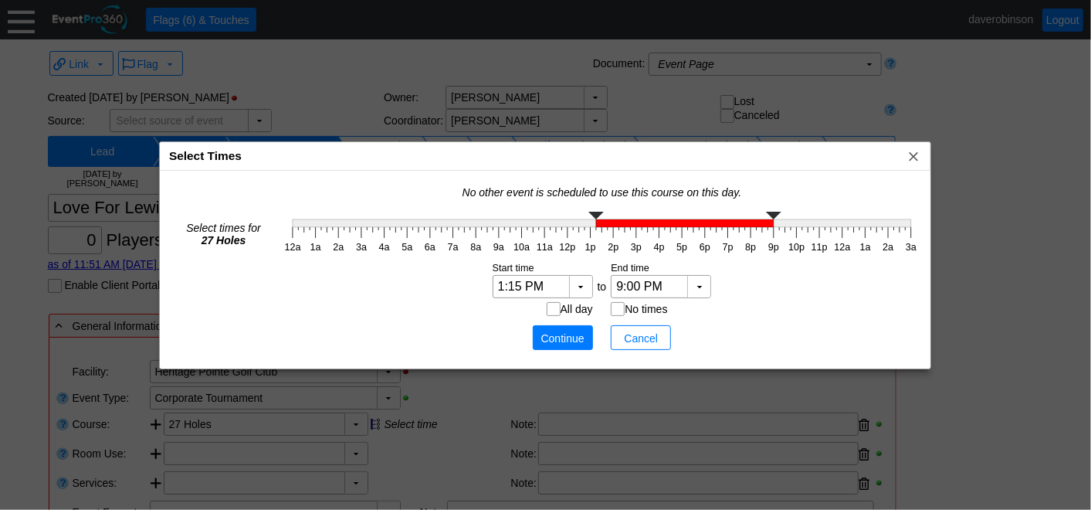
type input "1:30 PM"
click at [600, 229] on g "12a 1a 2a 3a 4a 5a 6a 7a 8a 9a 10a 11a 12p 1p 2p 3p 4p 5p 6p 7p 8p 9p 10p 11p 1…" at bounding box center [602, 232] width 642 height 49
click at [567, 341] on span "Continue" at bounding box center [563, 338] width 46 height 15
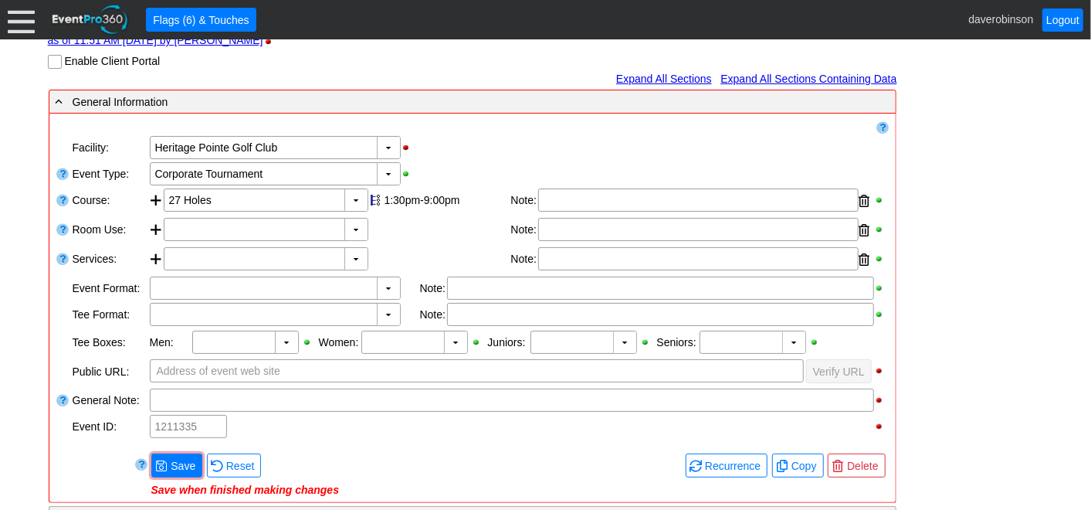
scroll to position [257, 0]
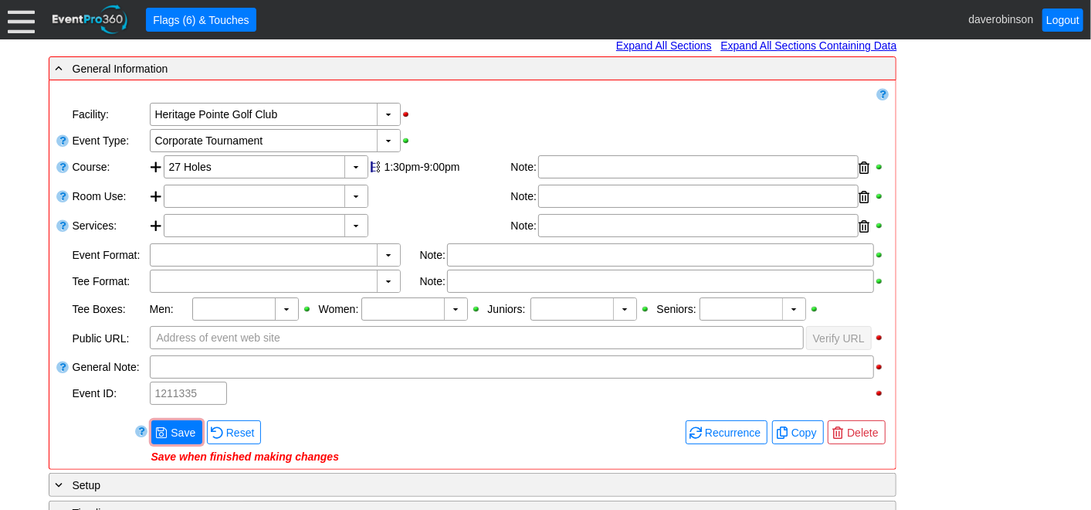
click at [164, 418] on div "● Save" at bounding box center [178, 432] width 56 height 29
click at [161, 426] on span at bounding box center [161, 432] width 12 height 12
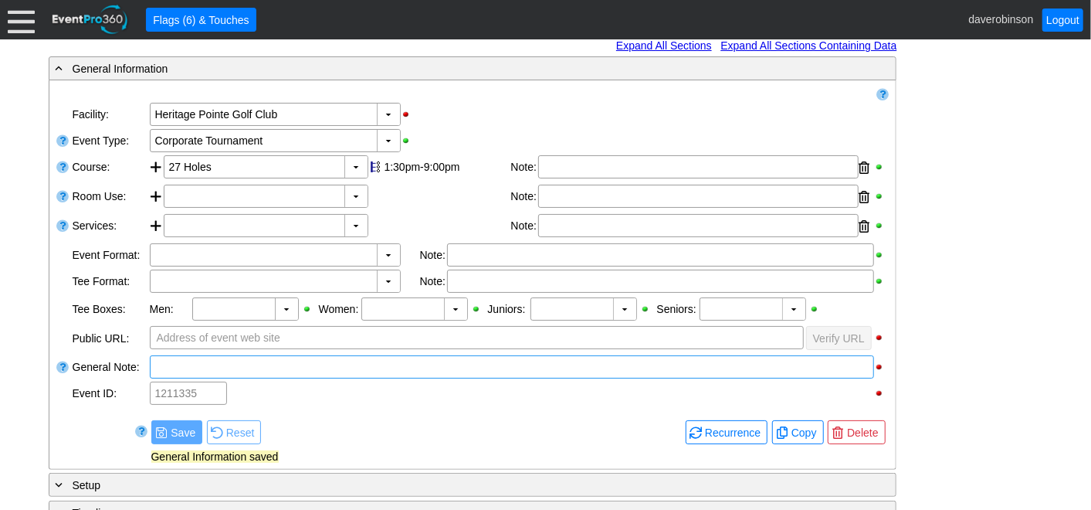
scroll to position [86, 0]
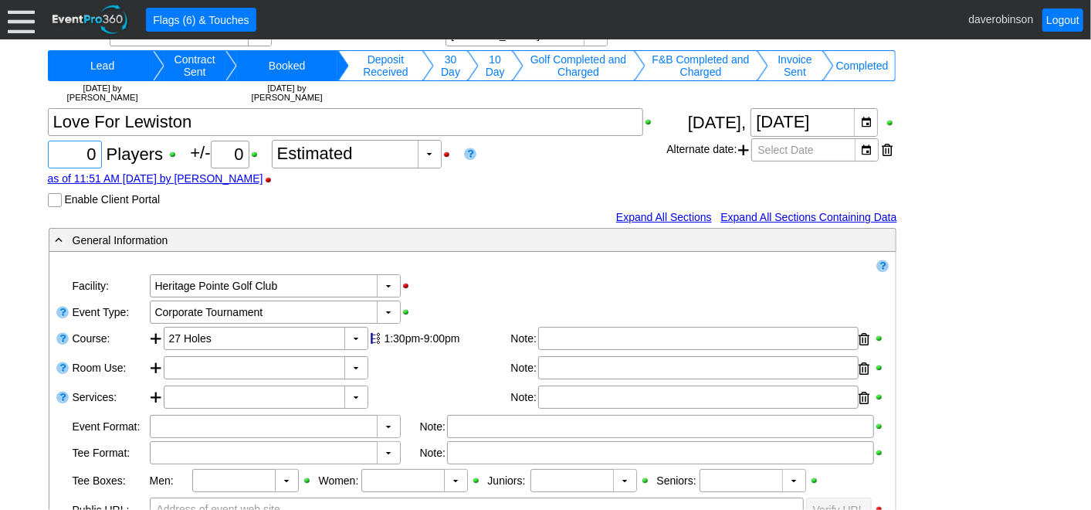
drag, startPoint x: 79, startPoint y: 154, endPoint x: 103, endPoint y: 154, distance: 24.7
click at [103, 154] on div "Χ 0 Players +/- Χ 0 ▼ Χ Estimated as of 11:51 AM on Wednesday, 9/10/2025 by dav…" at bounding box center [357, 157] width 619 height 99
type input "216"
click at [613, 179] on div "as of 11:51 AM on Wednesday, 9/10/2025 by daverobinson" at bounding box center [357, 178] width 619 height 12
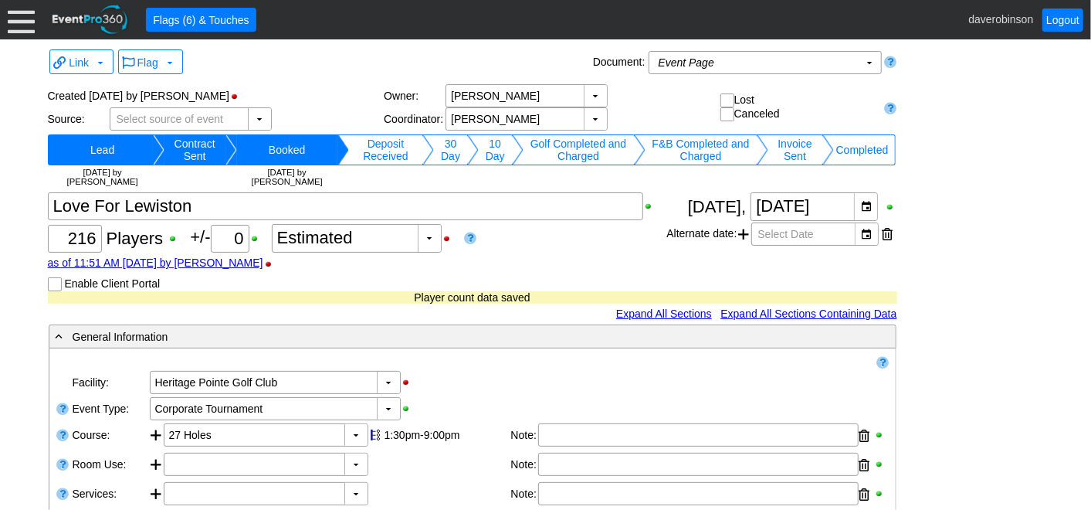
scroll to position [0, 0]
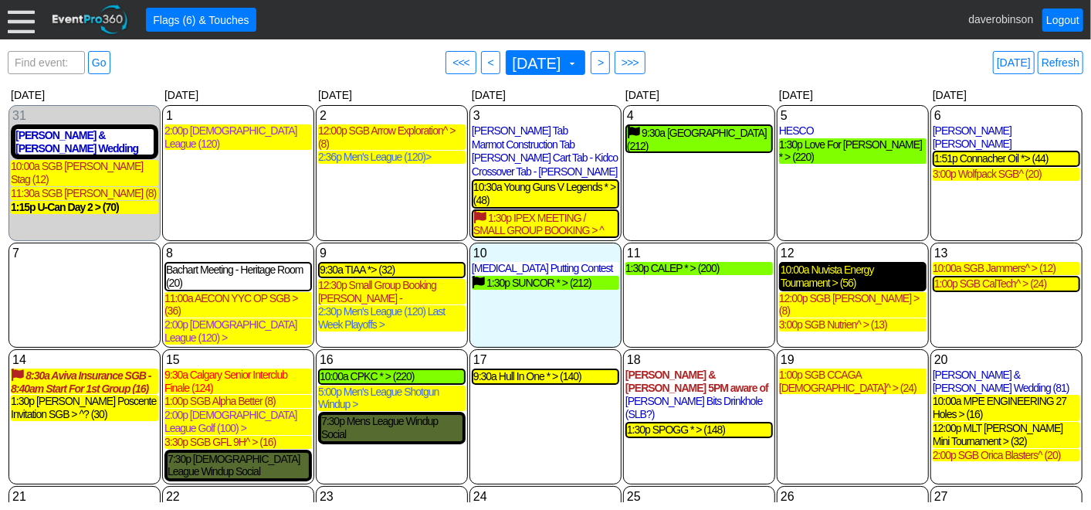
click at [847, 280] on div "10:00a Nuvista Energy Tournament > (56)" at bounding box center [853, 276] width 144 height 26
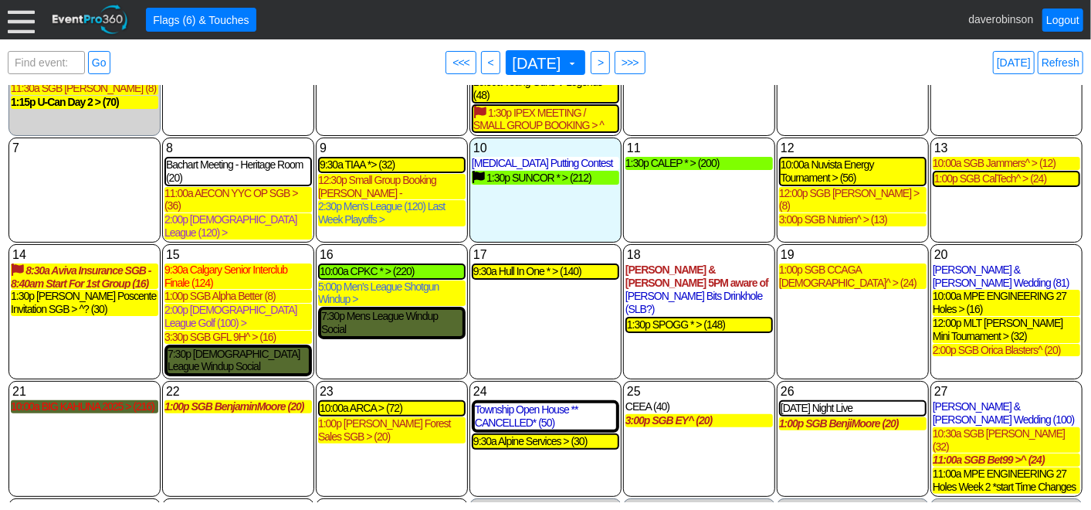
scroll to position [106, 0]
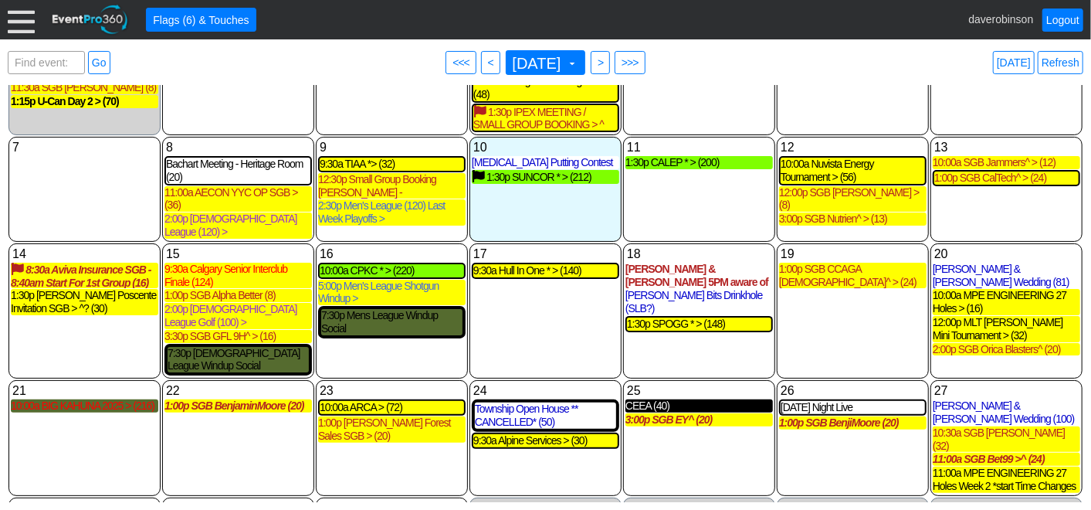
click at [634, 399] on div "CEEA (40)" at bounding box center [700, 405] width 148 height 13
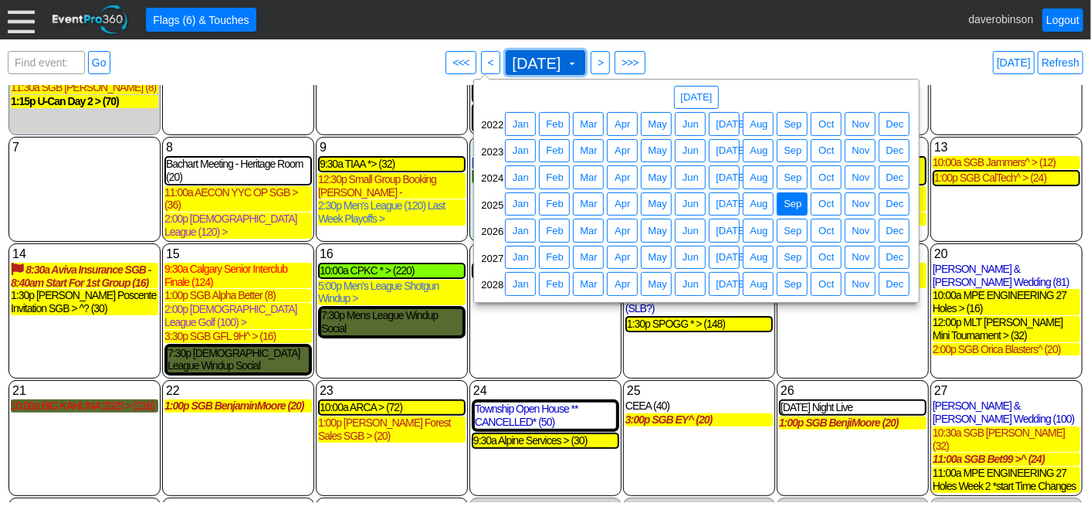
click at [578, 61] on span at bounding box center [572, 63] width 12 height 12
click at [789, 175] on span "Sep" at bounding box center [793, 177] width 24 height 15
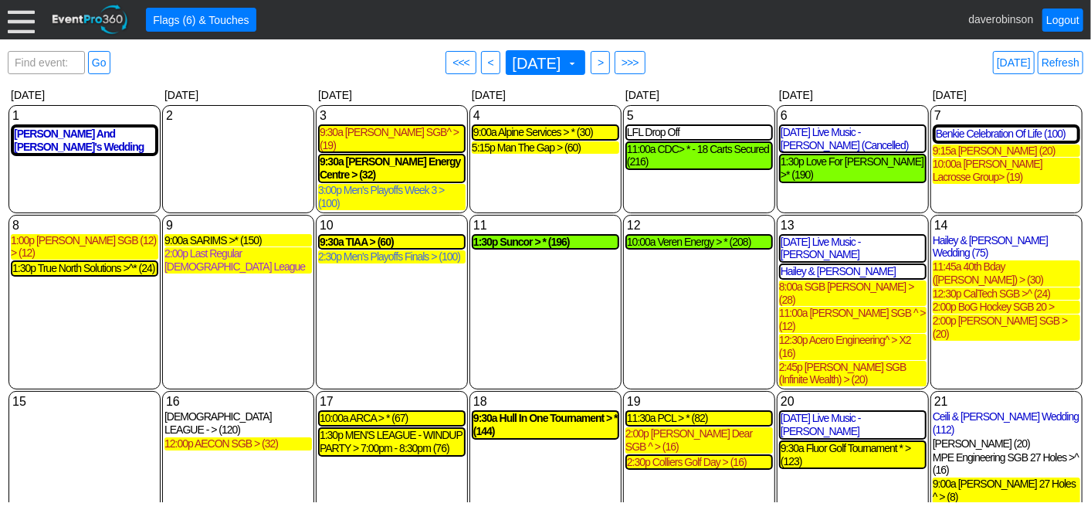
scroll to position [163, 0]
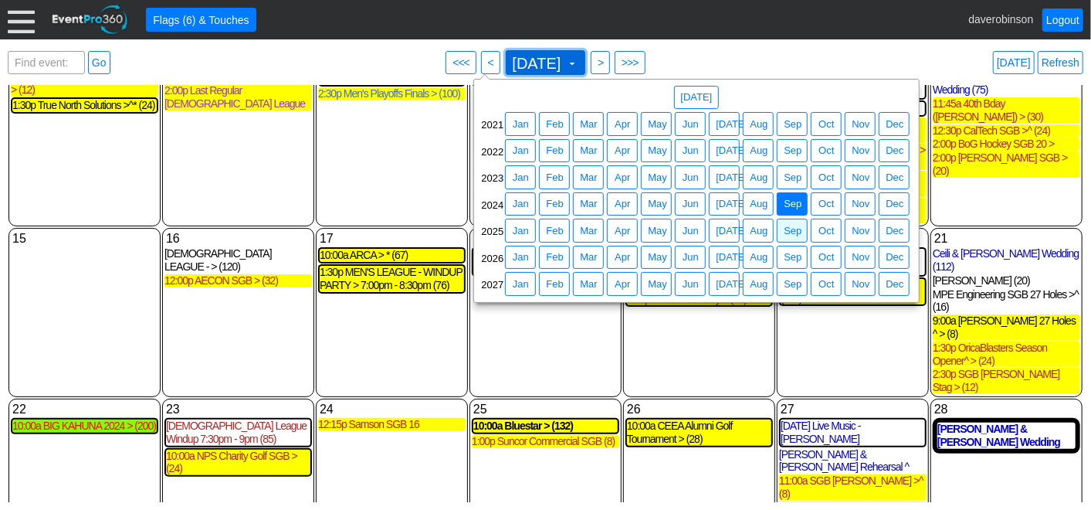
click at [565, 67] on span "[DATE]" at bounding box center [537, 63] width 55 height 15
click at [794, 227] on span "Sep" at bounding box center [793, 230] width 24 height 15
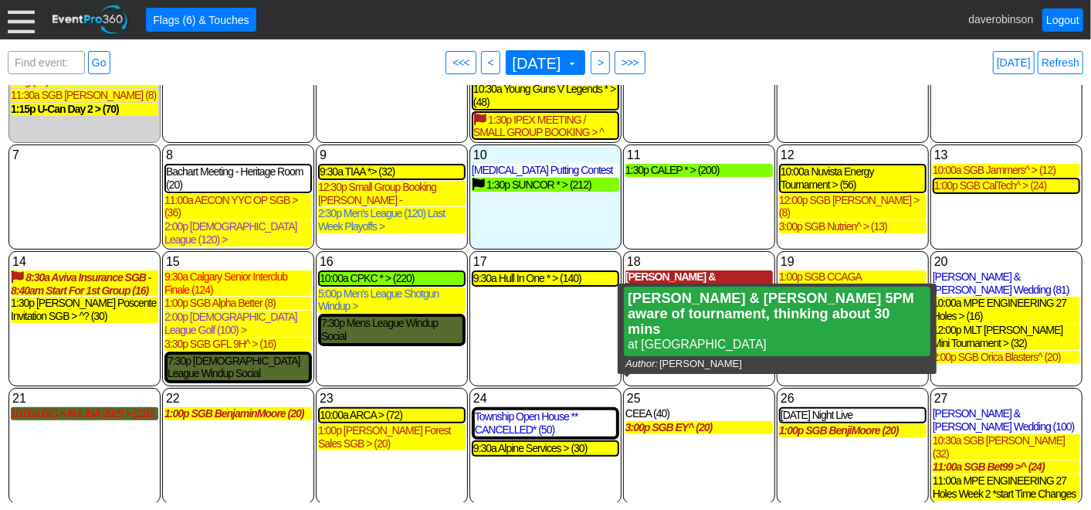
scroll to position [106, 0]
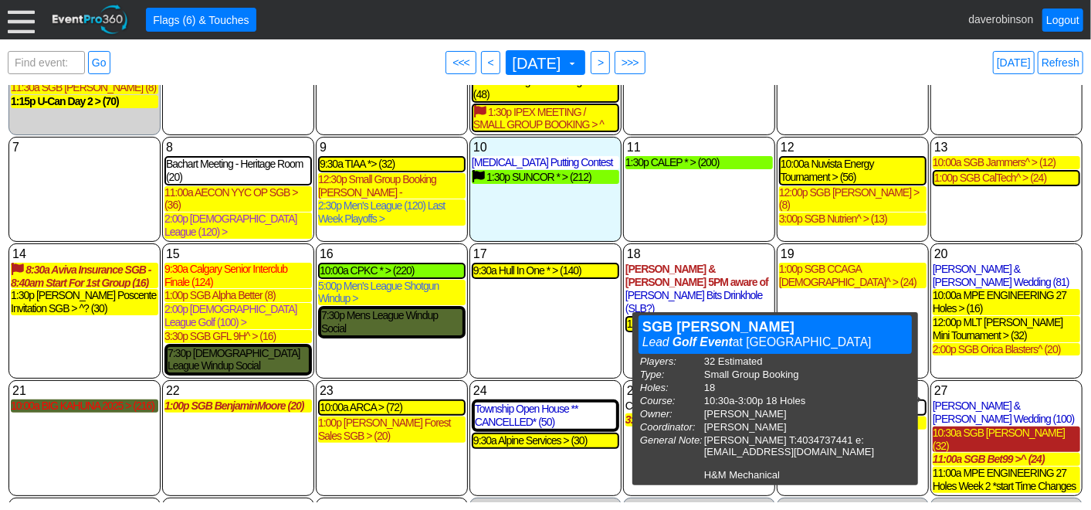
click at [999, 426] on div "10:30a SGB [PERSON_NAME] (32)" at bounding box center [1007, 439] width 148 height 26
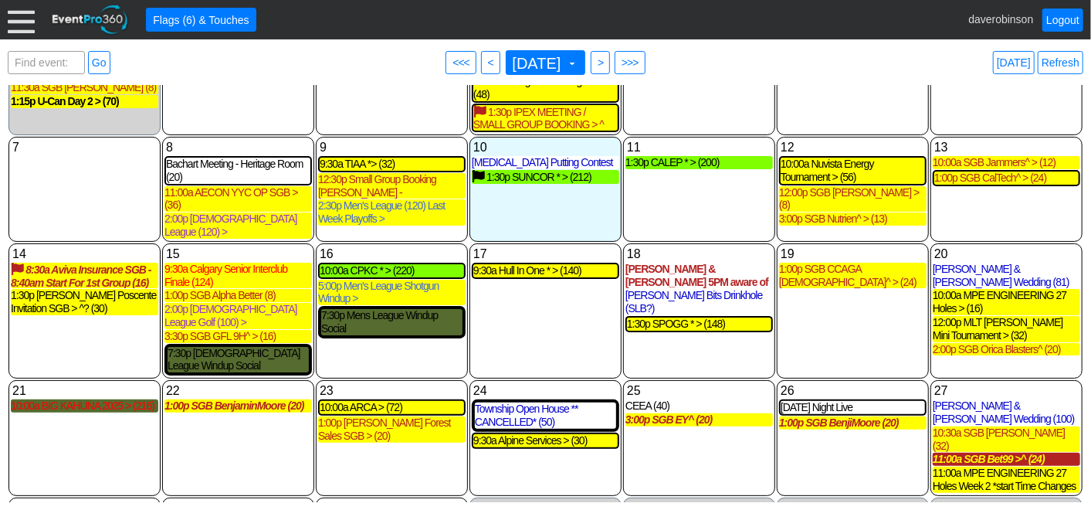
click at [988, 453] on div "11:00a SGB Bet99 >^ (24)" at bounding box center [1007, 459] width 148 height 13
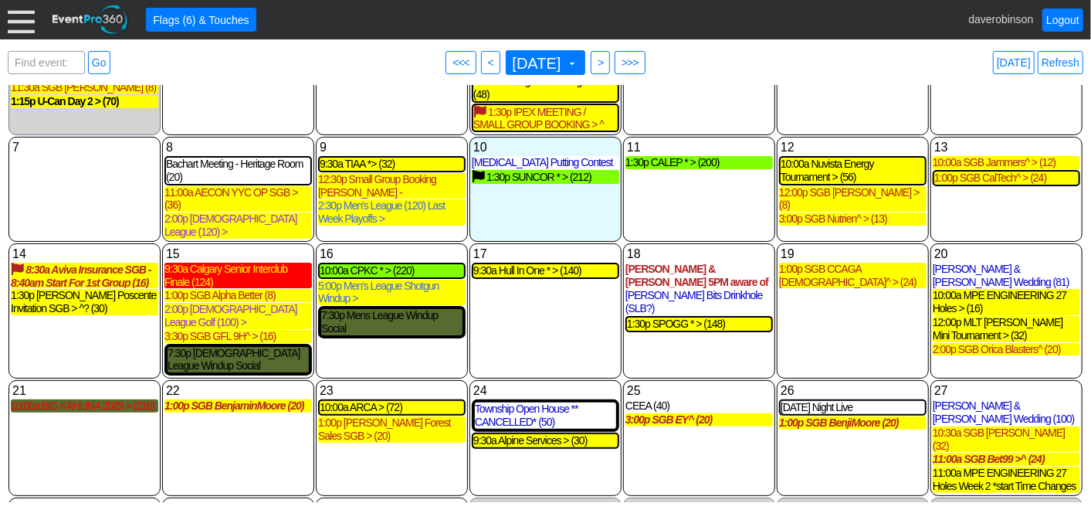
click at [225, 263] on div "9:30a Calgary Senior Interclub Finale (124)" at bounding box center [238, 276] width 148 height 26
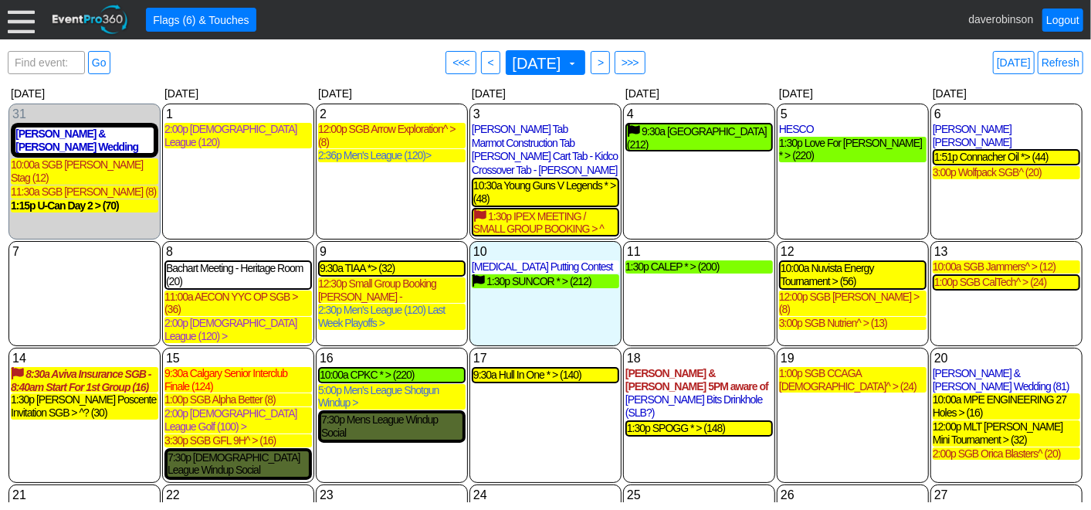
scroll to position [0, 0]
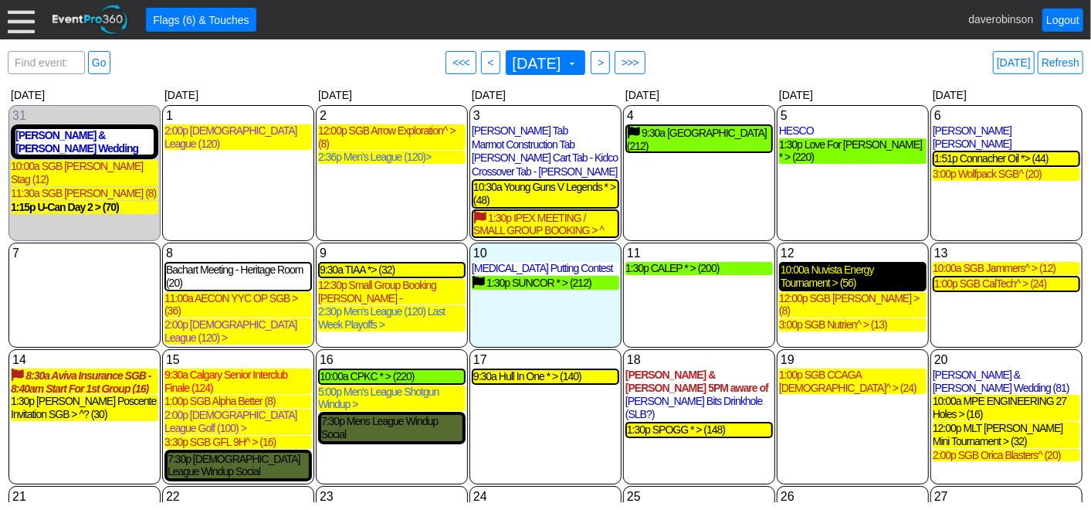
click at [862, 280] on div "10:00a Nuvista Energy Tournament > (56)" at bounding box center [853, 276] width 144 height 26
click at [838, 289] on div "10:00a Nuvista Energy Tournament > (56)" at bounding box center [853, 276] width 144 height 26
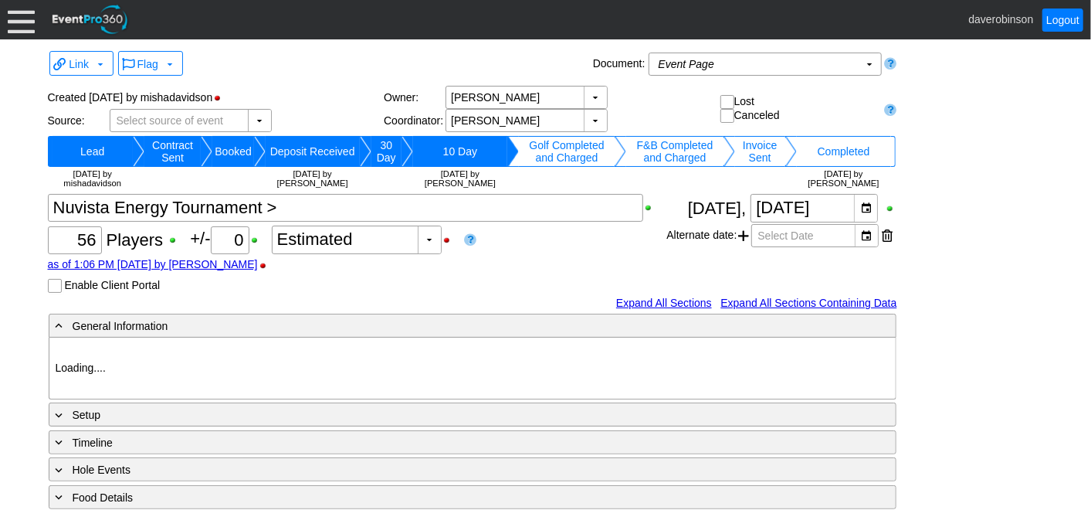
type input "Heritage Pointe Golf Club"
type input "Corporate Tournament"
type input "Scramble"
type input "X Over"
type input "Black"
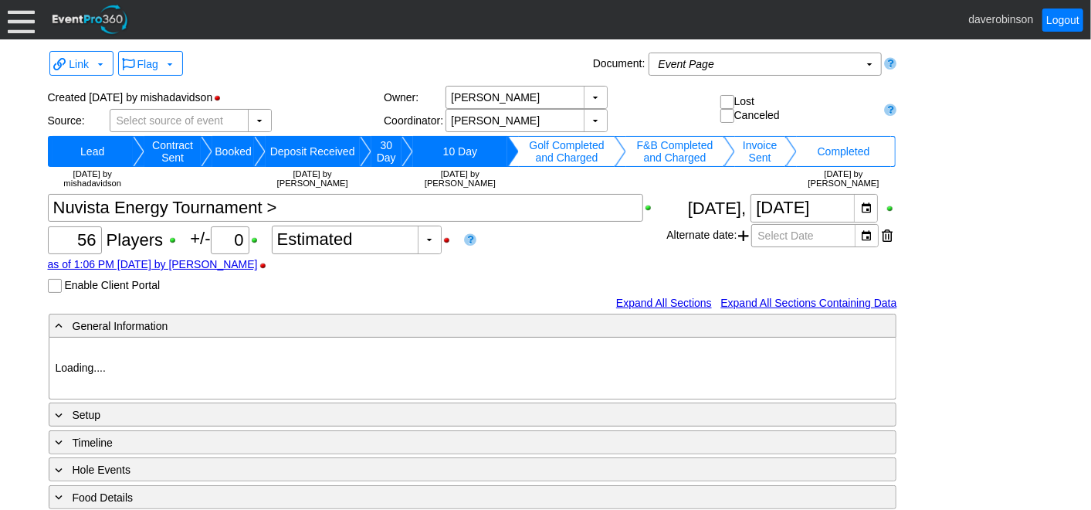
type input "Red"
type input "1123703"
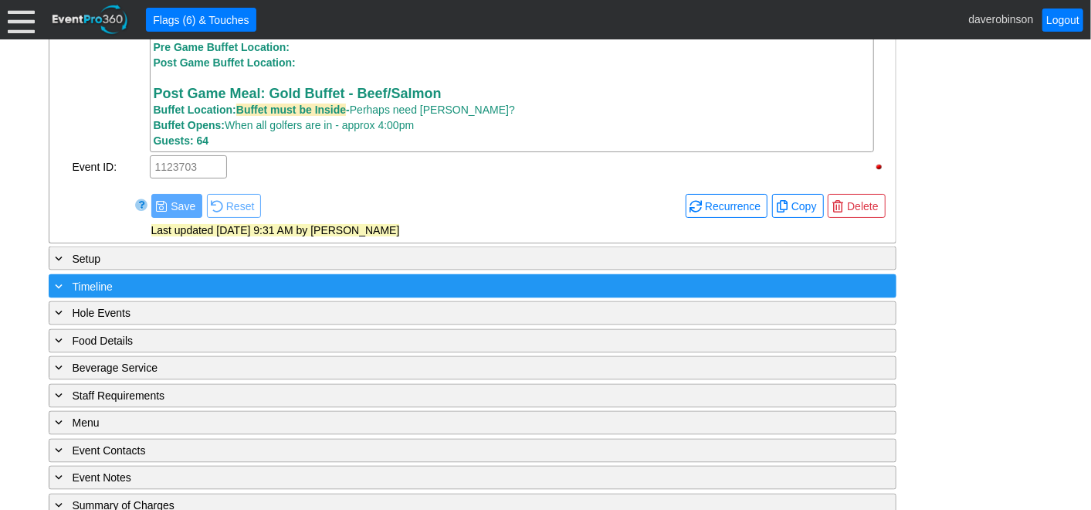
scroll to position [1336, 0]
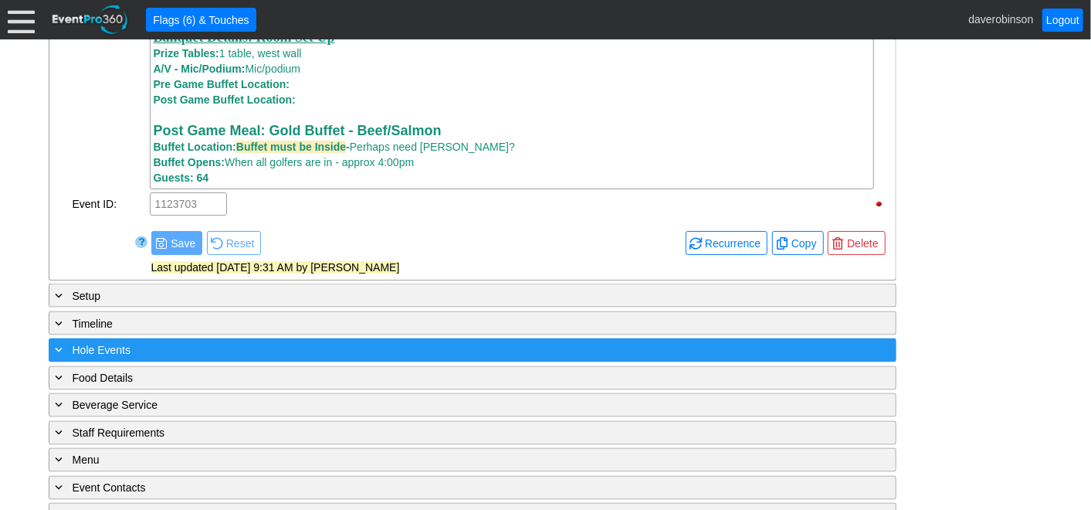
click at [55, 357] on span at bounding box center [60, 350] width 14 height 14
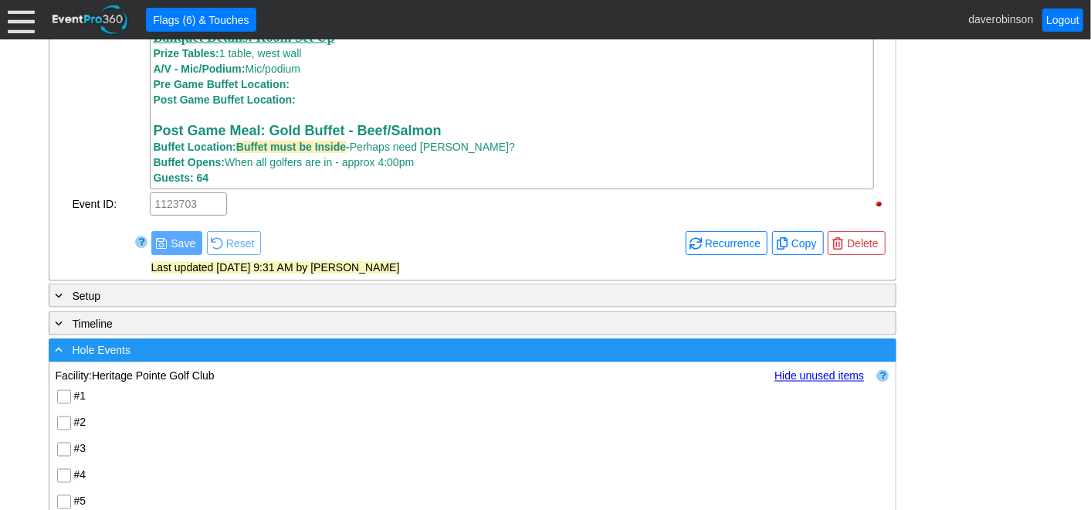
click at [63, 353] on span at bounding box center [60, 350] width 14 height 14
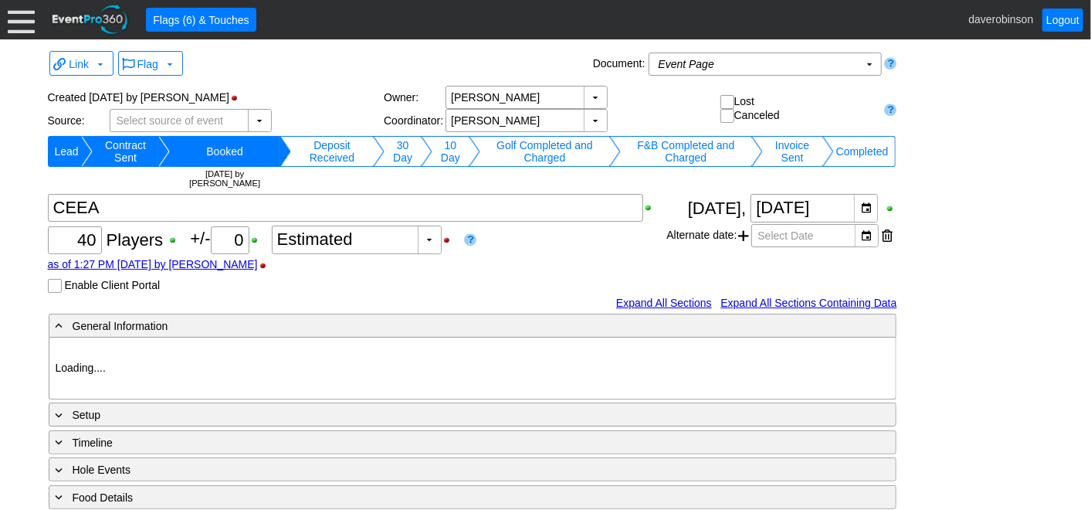
type input "Heritage Pointe Golf Club"
type input "Corporate Tournament"
type input "1127815"
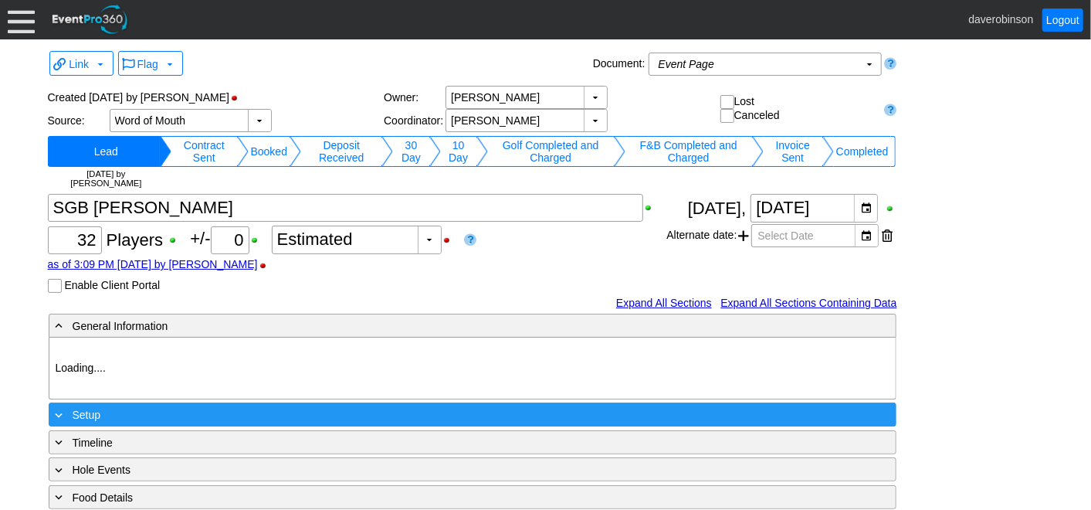
type input "Heritage Pointe Golf Club"
type input "Small Group Booking"
type input "1201555"
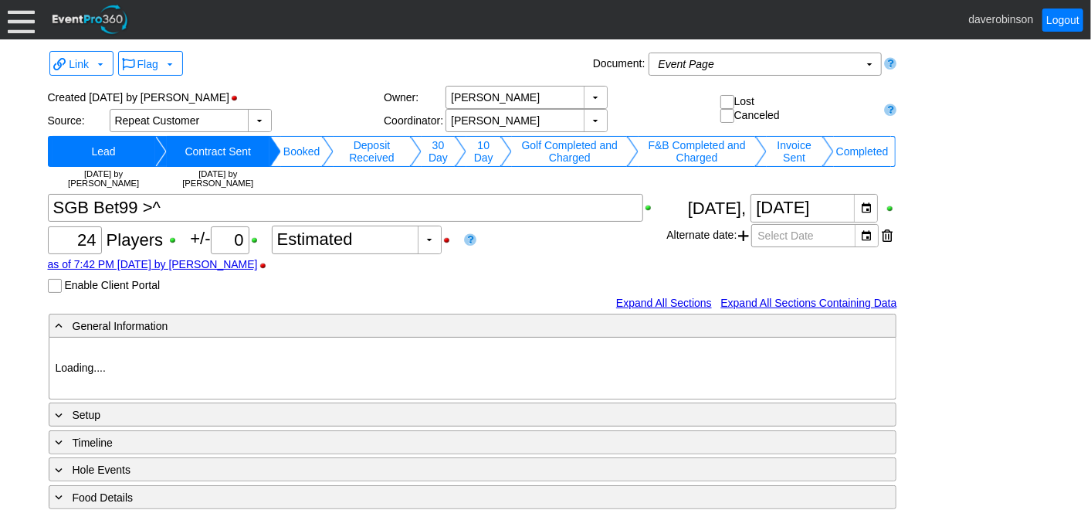
type input "Heritage Pointe Golf Club"
type input "Small Group Booking"
type input "1205366"
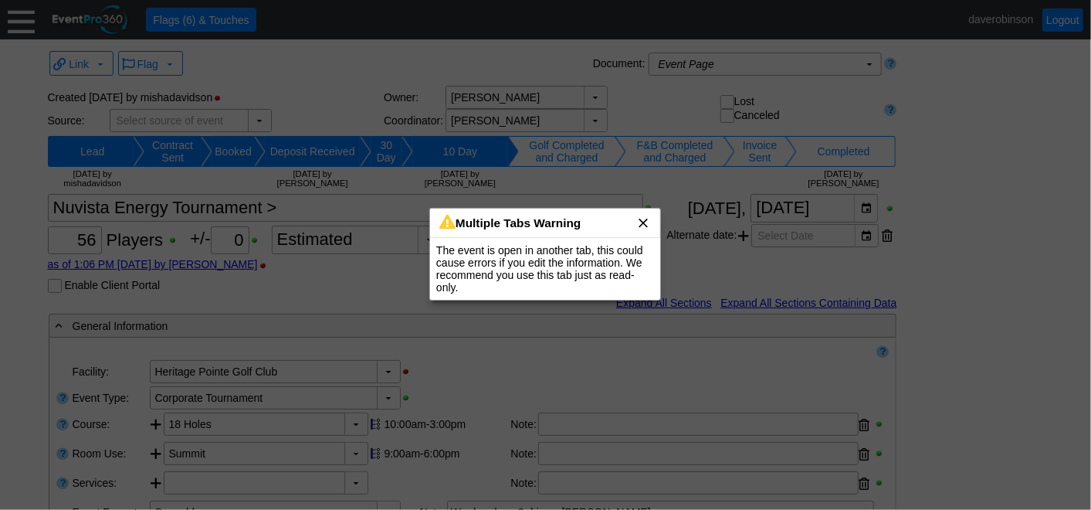
click at [644, 219] on span "x" at bounding box center [643, 222] width 15 height 15
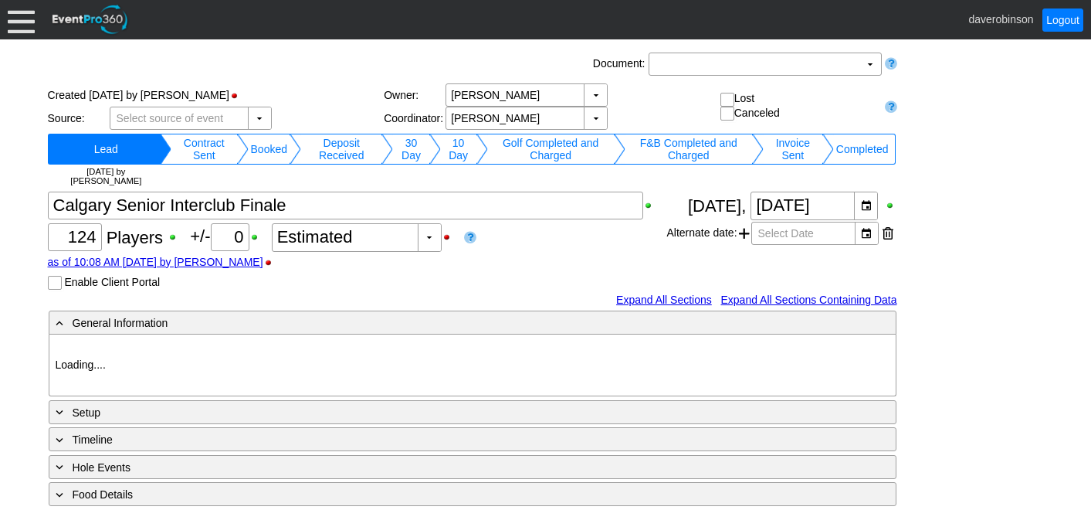
type input "Heritage Pointe Golf Club"
type input "Member Golf Event"
type input "Other"
type input "Shotgun"
type input "White"
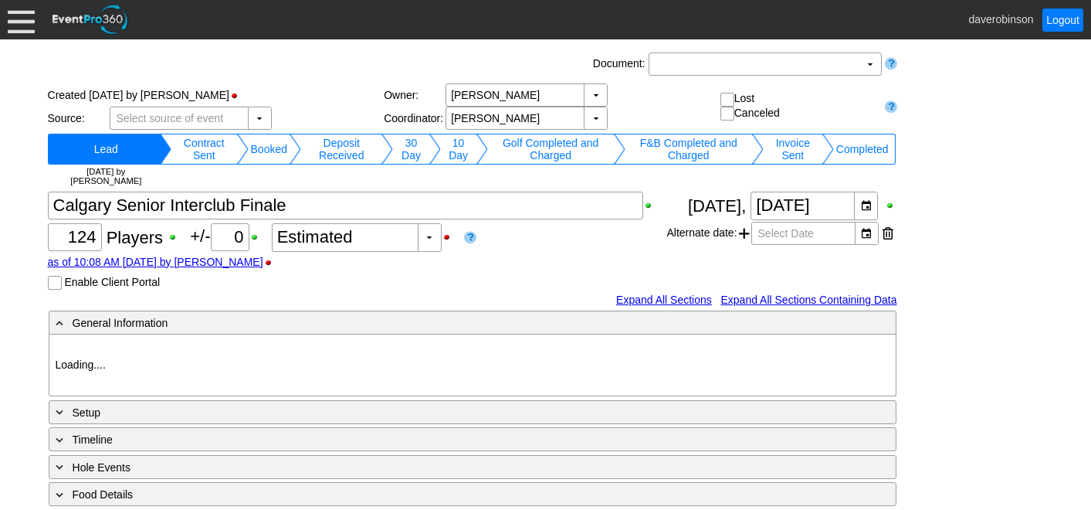
type input "White"
type input "1027123"
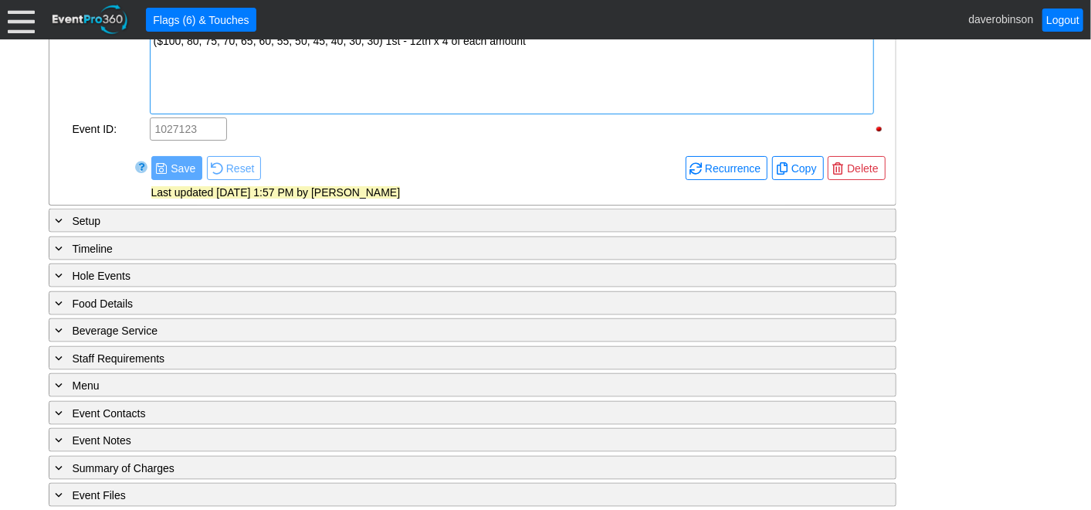
scroll to position [1171, 0]
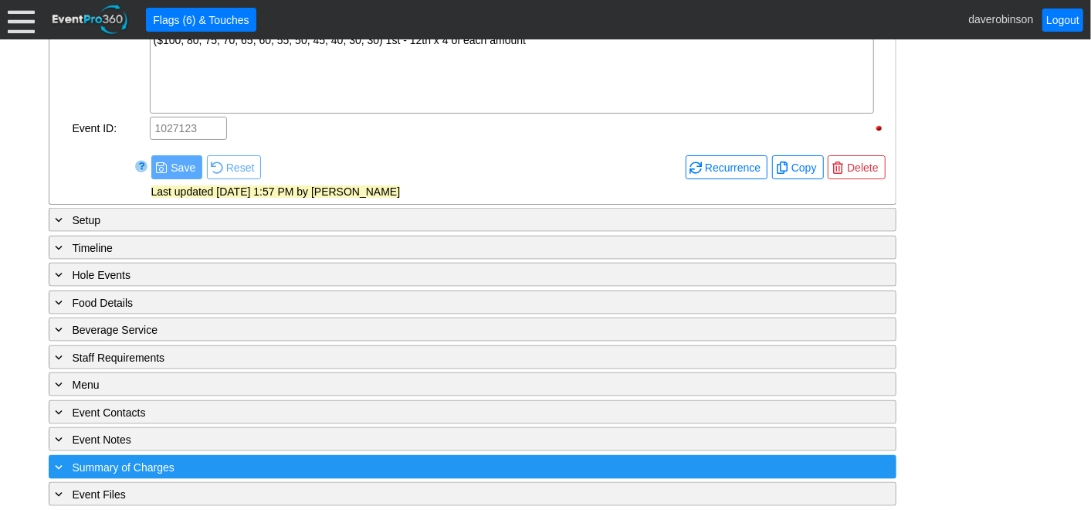
click at [118, 461] on span "Summary of Charges" at bounding box center [124, 467] width 102 height 12
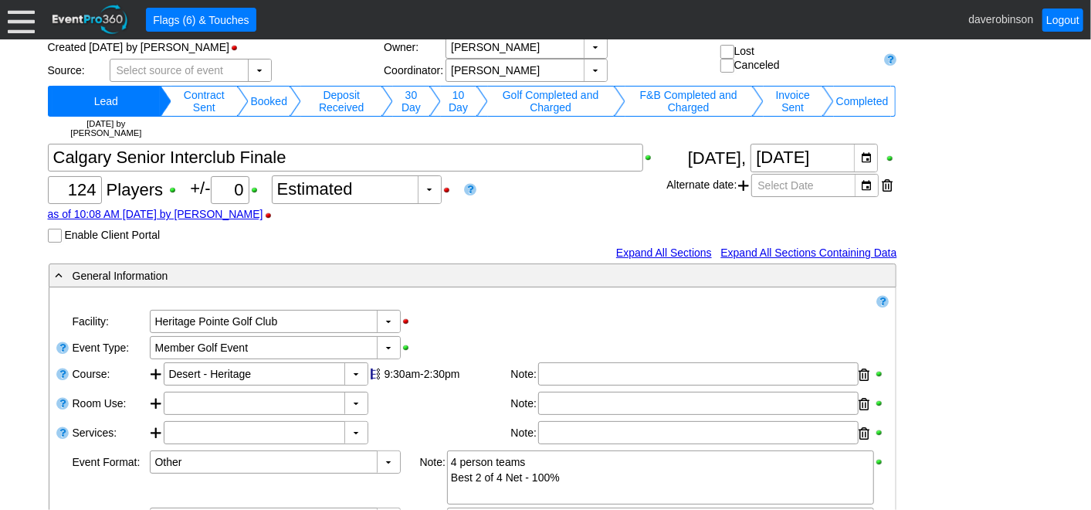
scroll to position [0, 0]
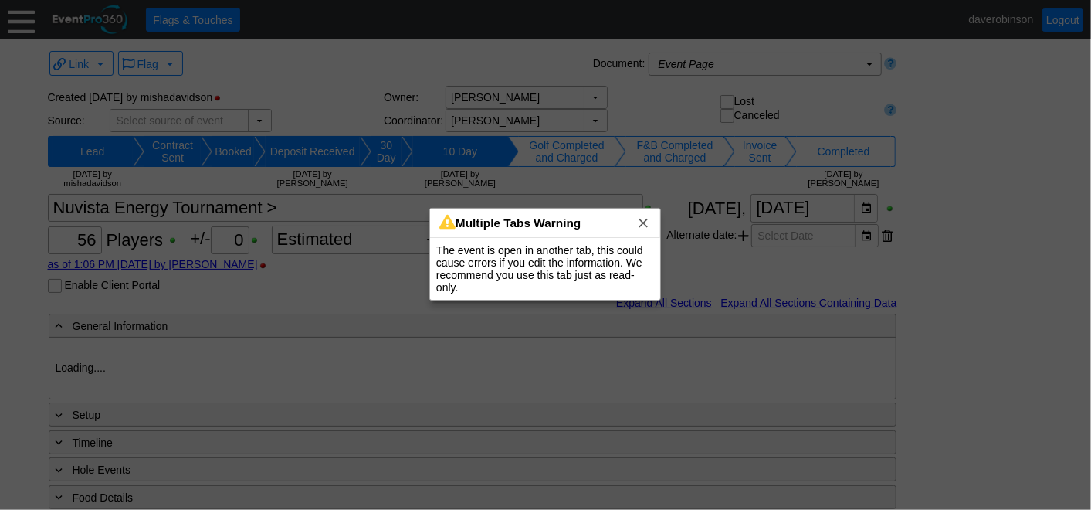
type input "Heritage Pointe Golf Club"
type input "Corporate Tournament"
type input "Scramble"
type input "X Over"
type input "Black"
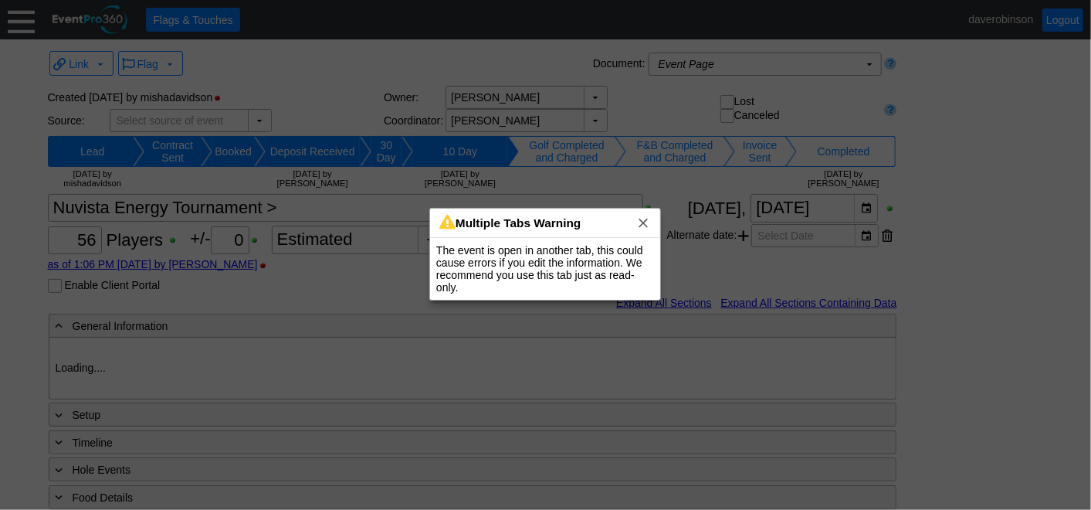
type input "Red"
type input "1123703"
type input "Heritage Pointe Golf Club"
type input "Corporate Tournament"
type input "Scramble"
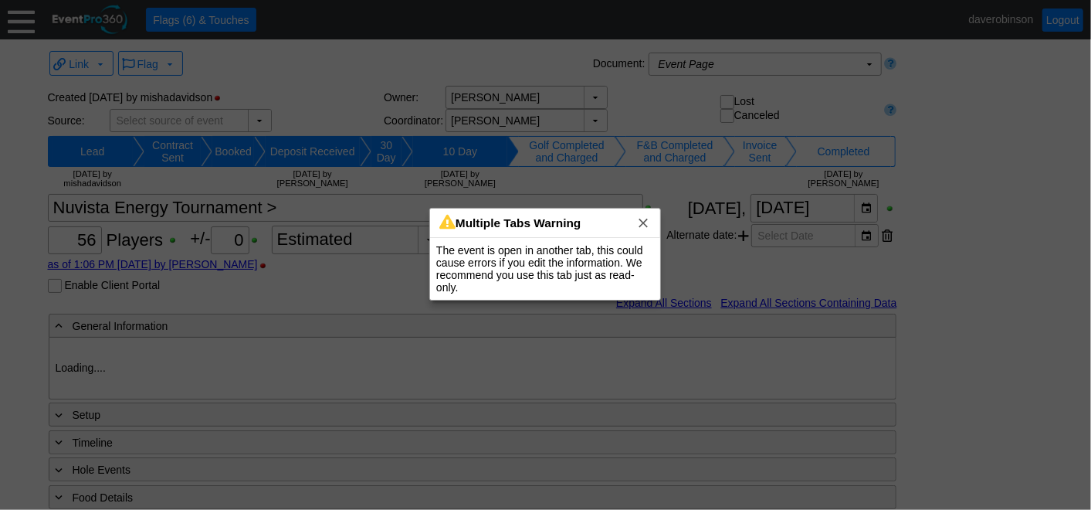
type input "X Over"
type input "Black"
type input "Red"
type input "1123703"
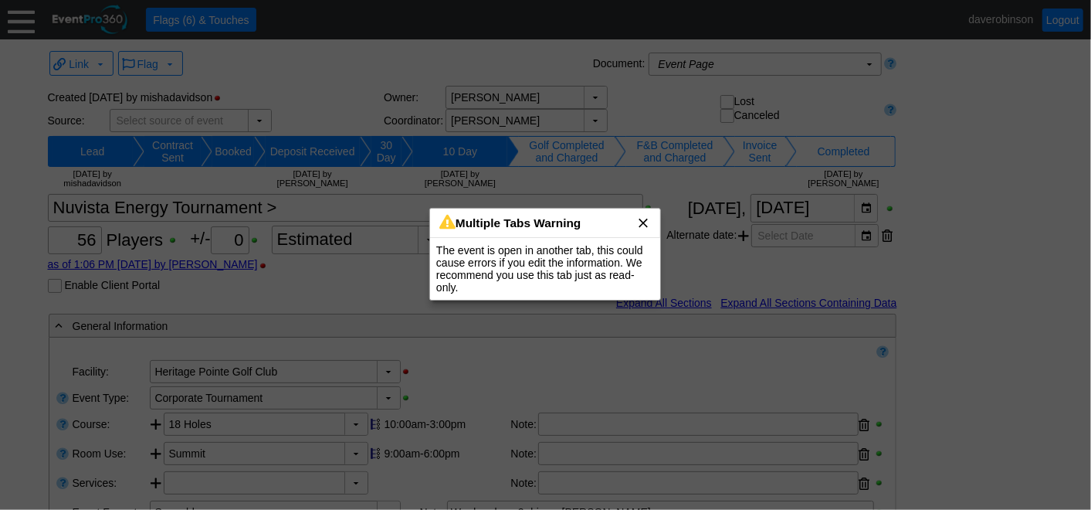
click at [646, 229] on span "x" at bounding box center [643, 222] width 15 height 15
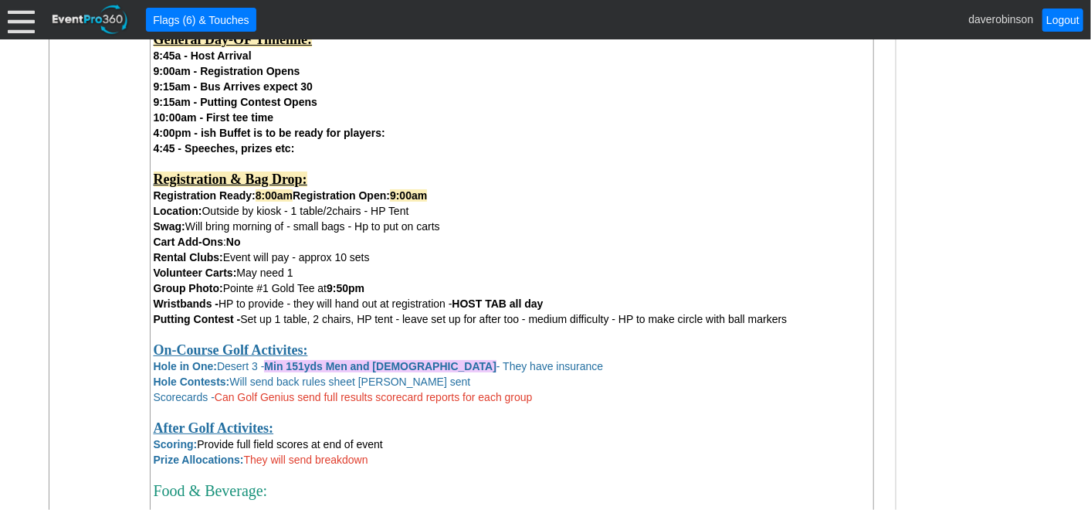
scroll to position [858, 0]
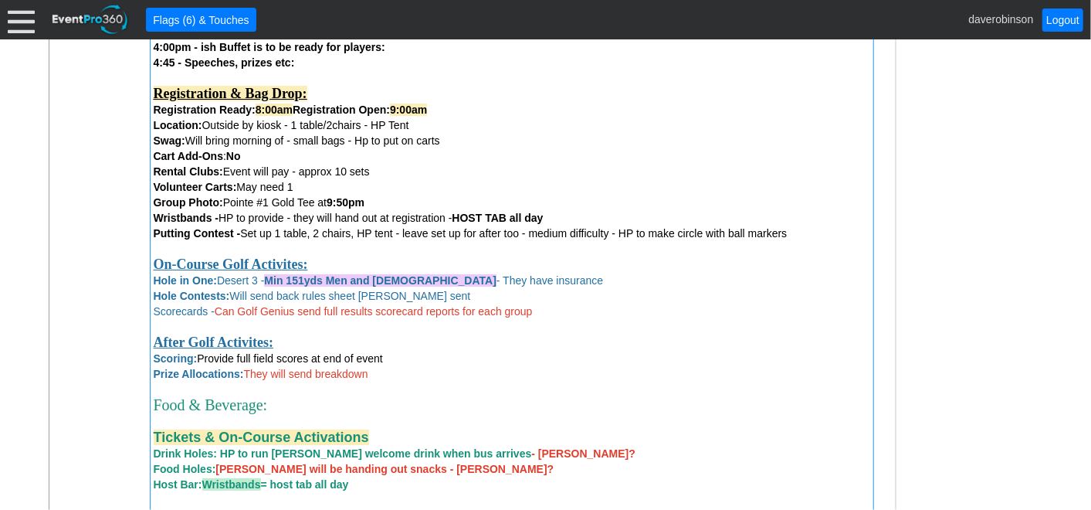
click at [218, 283] on span "Hole in One: Desert 3 - Min 151yds Men and [DEMOGRAPHIC_DATA] - They have insur…" at bounding box center [379, 280] width 450 height 12
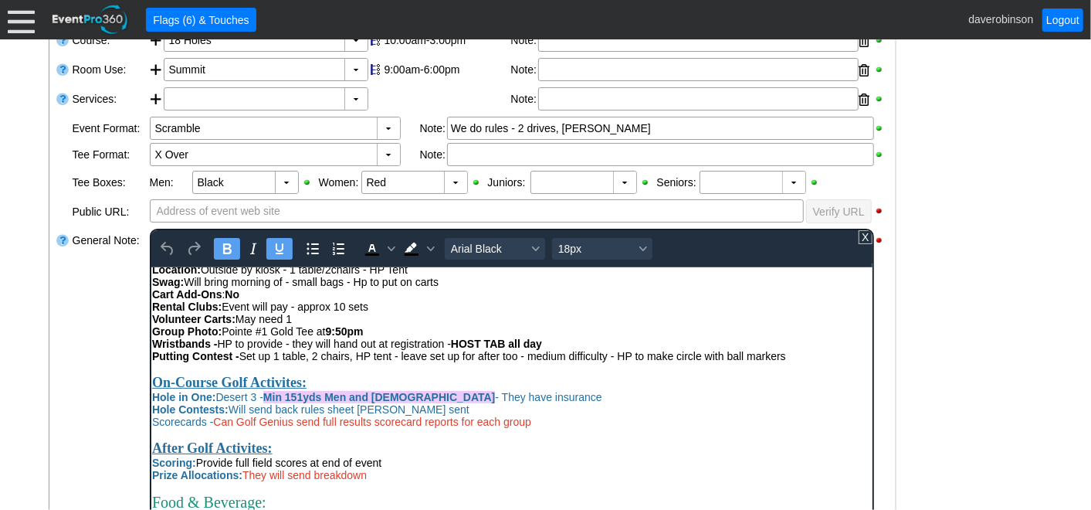
scroll to position [343, 0]
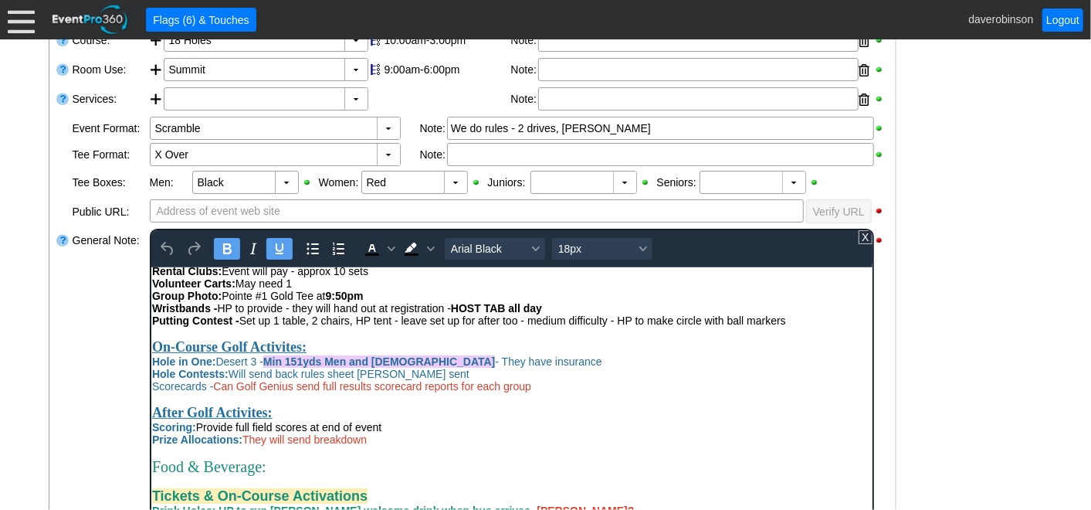
click at [220, 367] on span "Hole in One: Desert 3 - Min 151yds Men and [DEMOGRAPHIC_DATA] - They have insur…" at bounding box center [376, 360] width 450 height 12
click at [85, 370] on div "General Note:" at bounding box center [109, 421] width 77 height 389
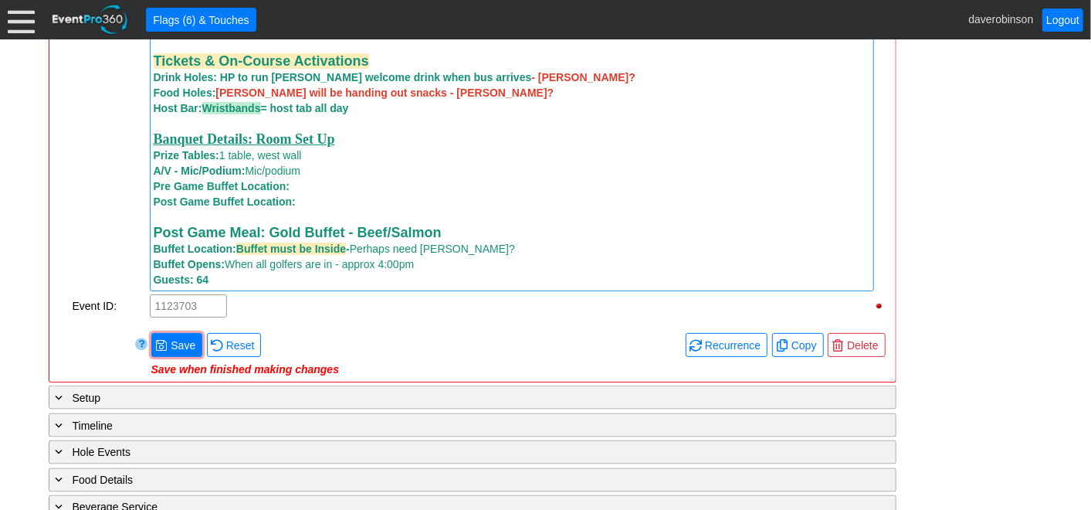
scroll to position [1242, 0]
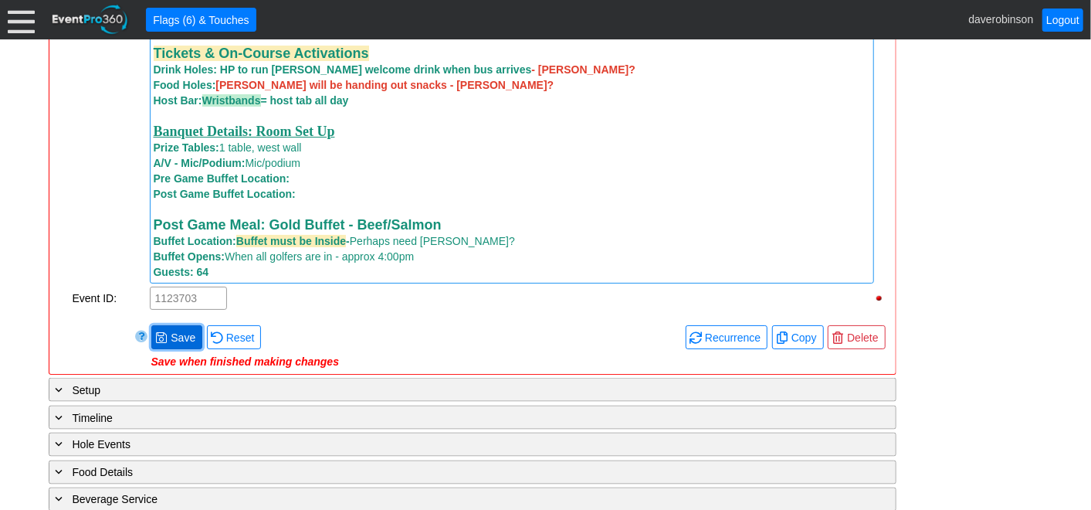
click at [165, 341] on span at bounding box center [161, 337] width 12 height 12
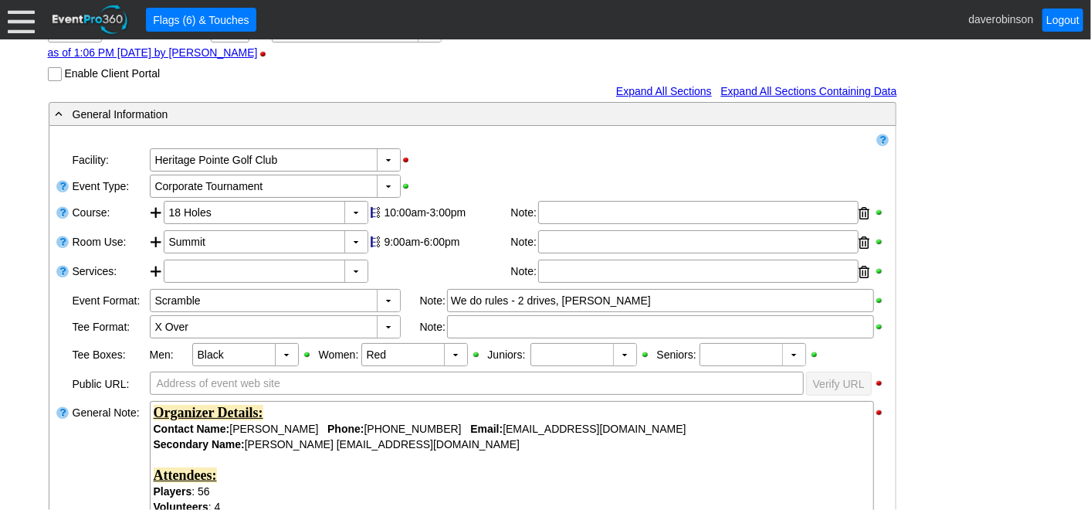
scroll to position [1087, 0]
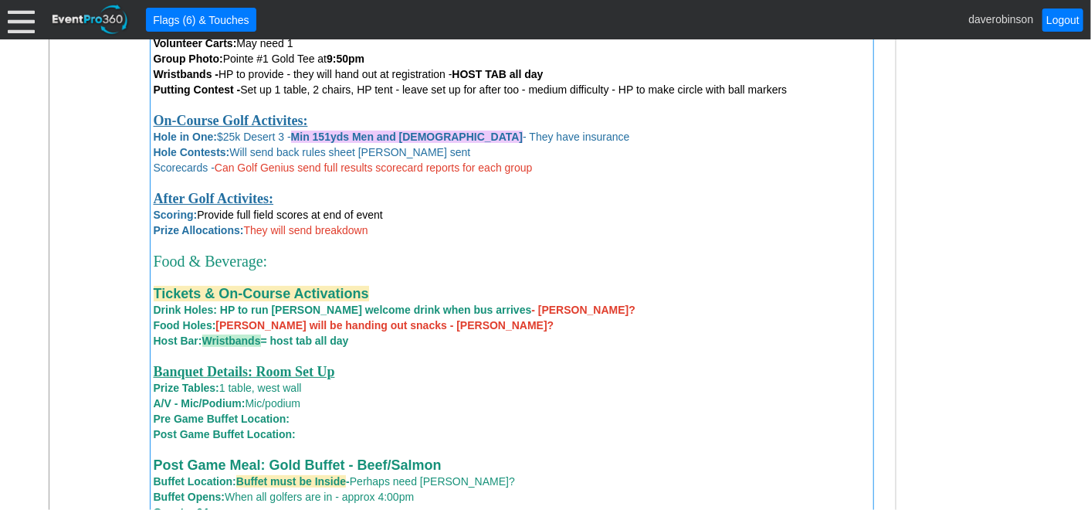
click at [383, 230] on div "Prize Allocations: They will send breakdown" at bounding box center [512, 229] width 717 height 15
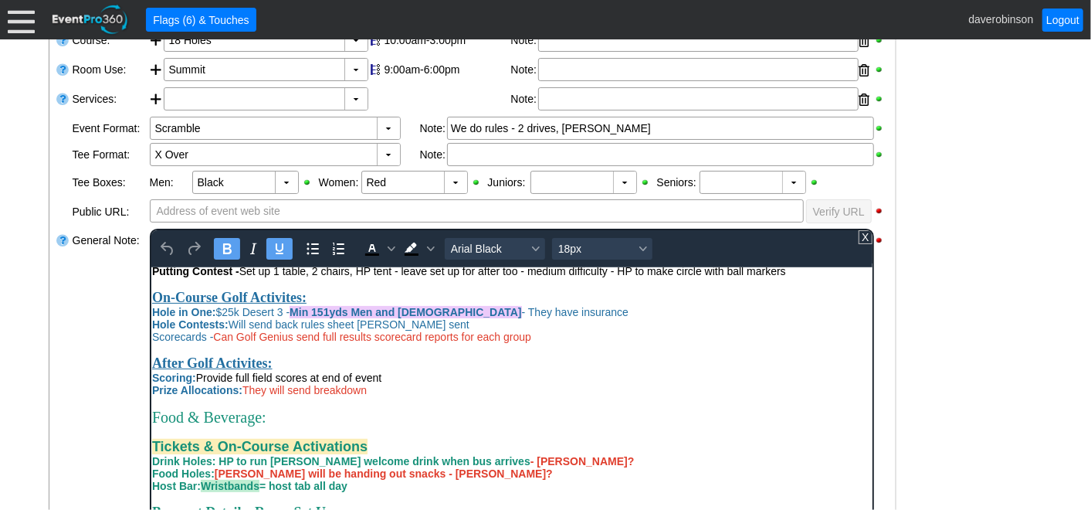
scroll to position [429, 0]
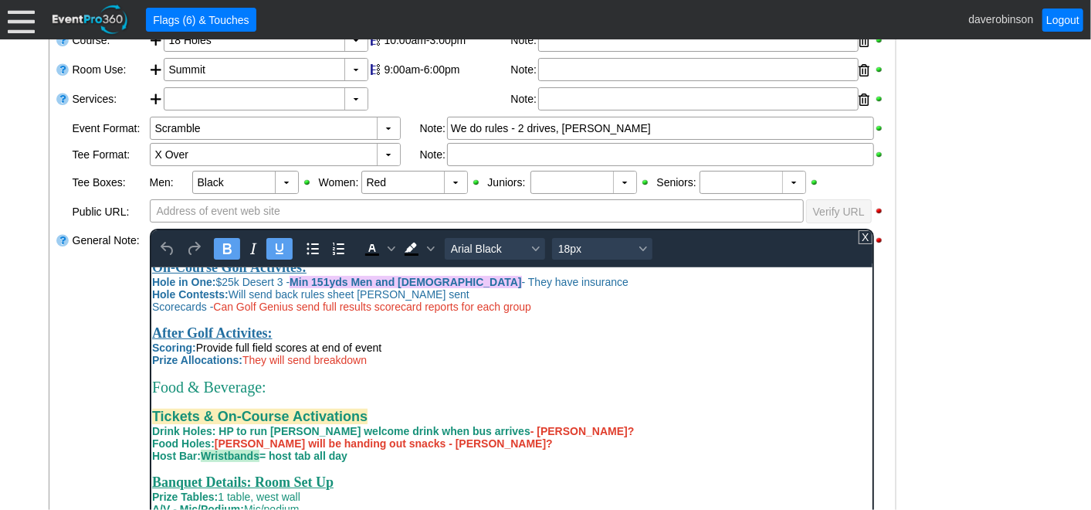
click at [412, 378] on div "Rich Text Area. Press ALT-0 for help." at bounding box center [511, 371] width 720 height 12
click at [378, 365] on div "Prize Allocations: They will send breakdown" at bounding box center [511, 359] width 720 height 12
click at [266, 365] on strong "Prize Allocations: GC"S - 4 @ $300" at bounding box center [240, 359] width 178 height 12
drag, startPoint x: 245, startPoint y: 385, endPoint x: 326, endPoint y: 384, distance: 81.1
click at [326, 365] on strong "Prize Allocations: GC'S - 4 @ $300" at bounding box center [238, 359] width 175 height 12
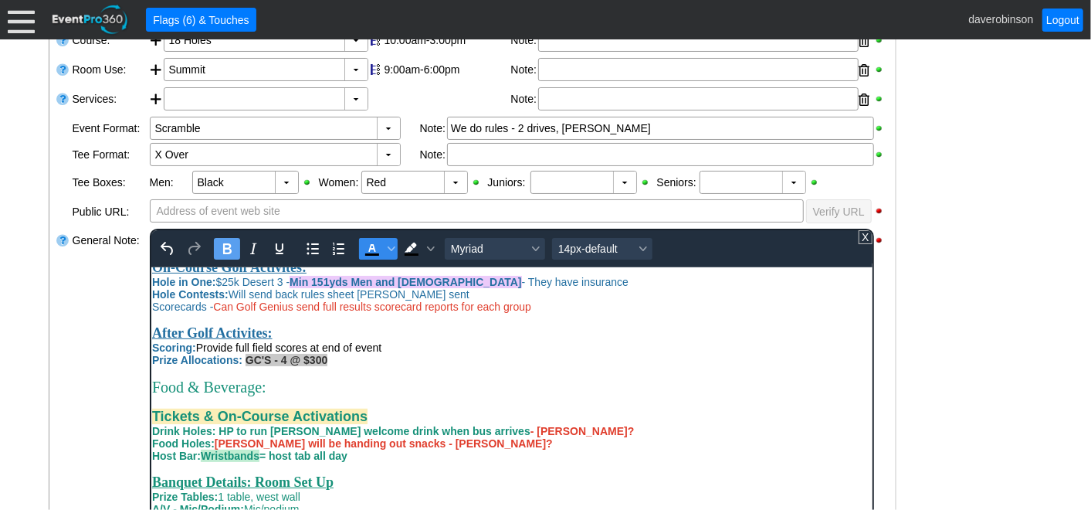
click at [371, 242] on icon "Text color Black" at bounding box center [371, 248] width 19 height 19
click at [482, 395] on div "Food & Beverage:" at bounding box center [511, 387] width 720 height 18
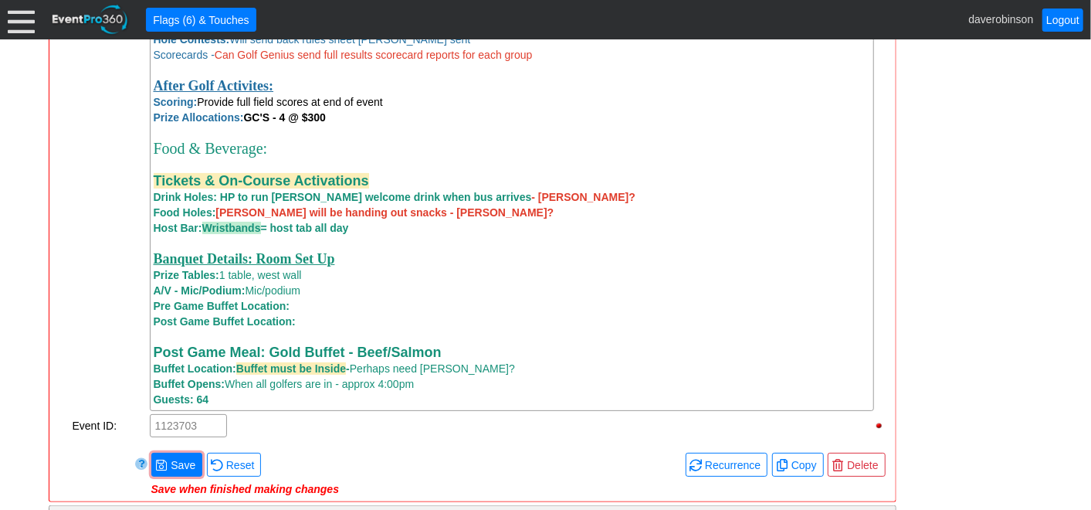
scroll to position [1156, 0]
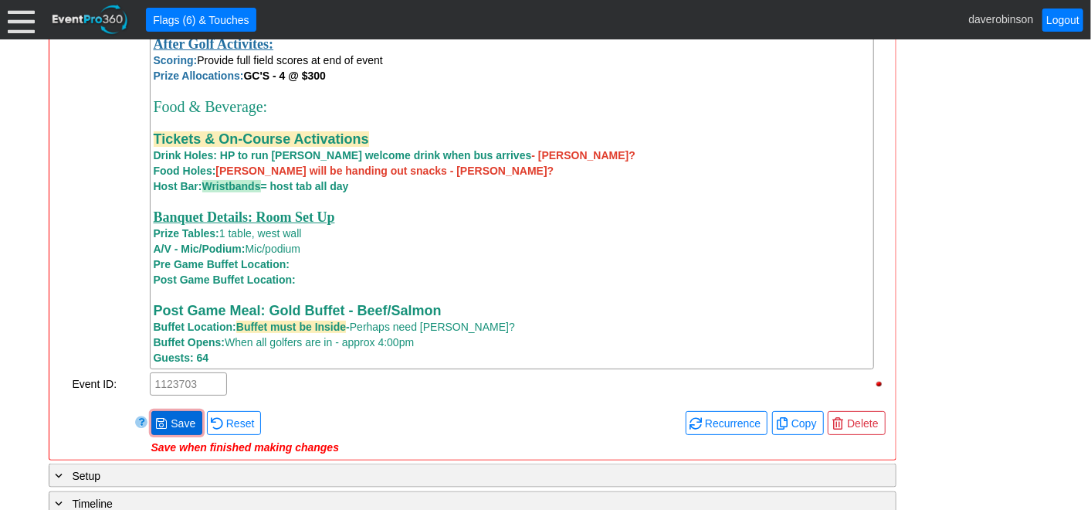
click at [162, 425] on span at bounding box center [161, 423] width 12 height 12
